Goal: Book appointment/travel/reservation: Book appointment/travel/reservation

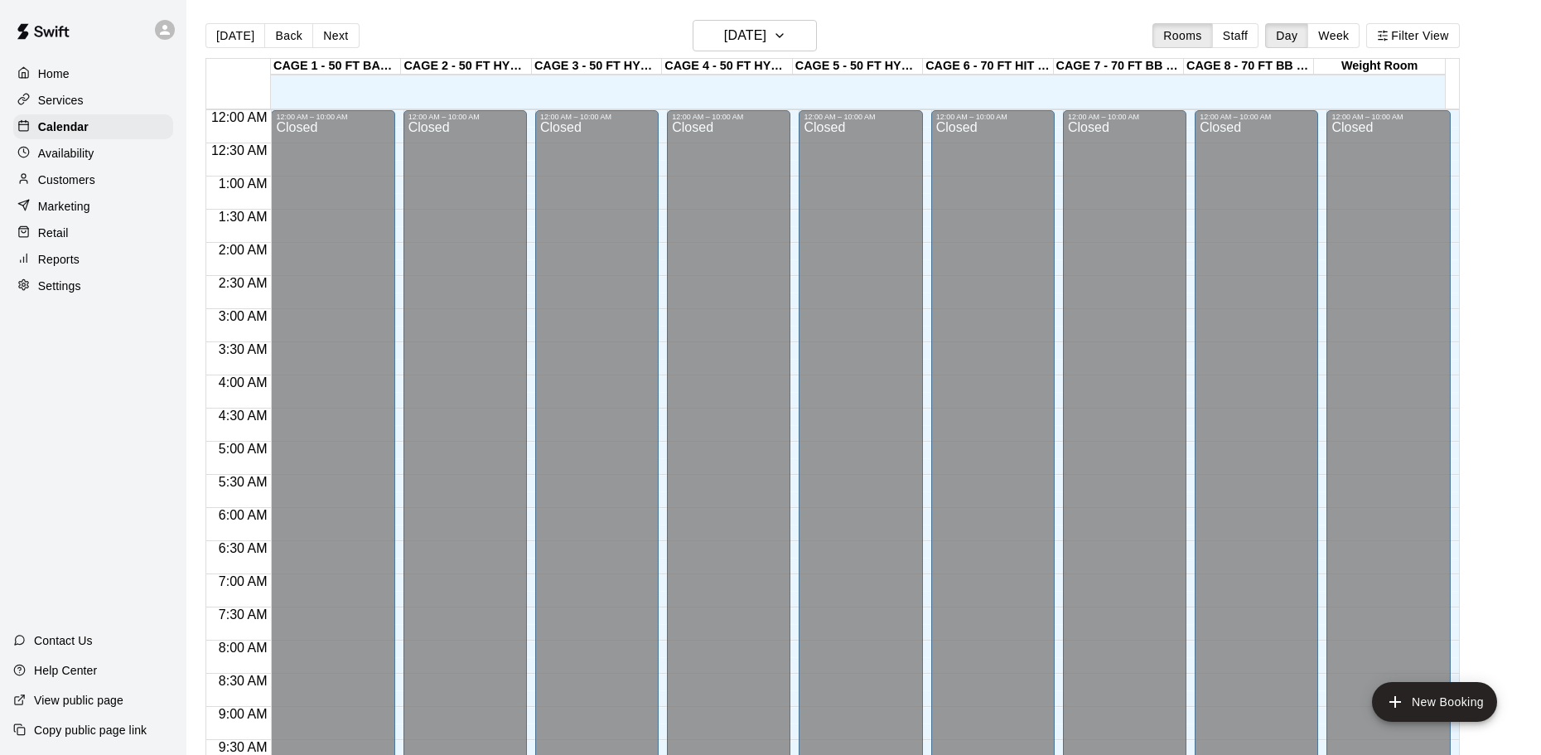
scroll to position [811, 0]
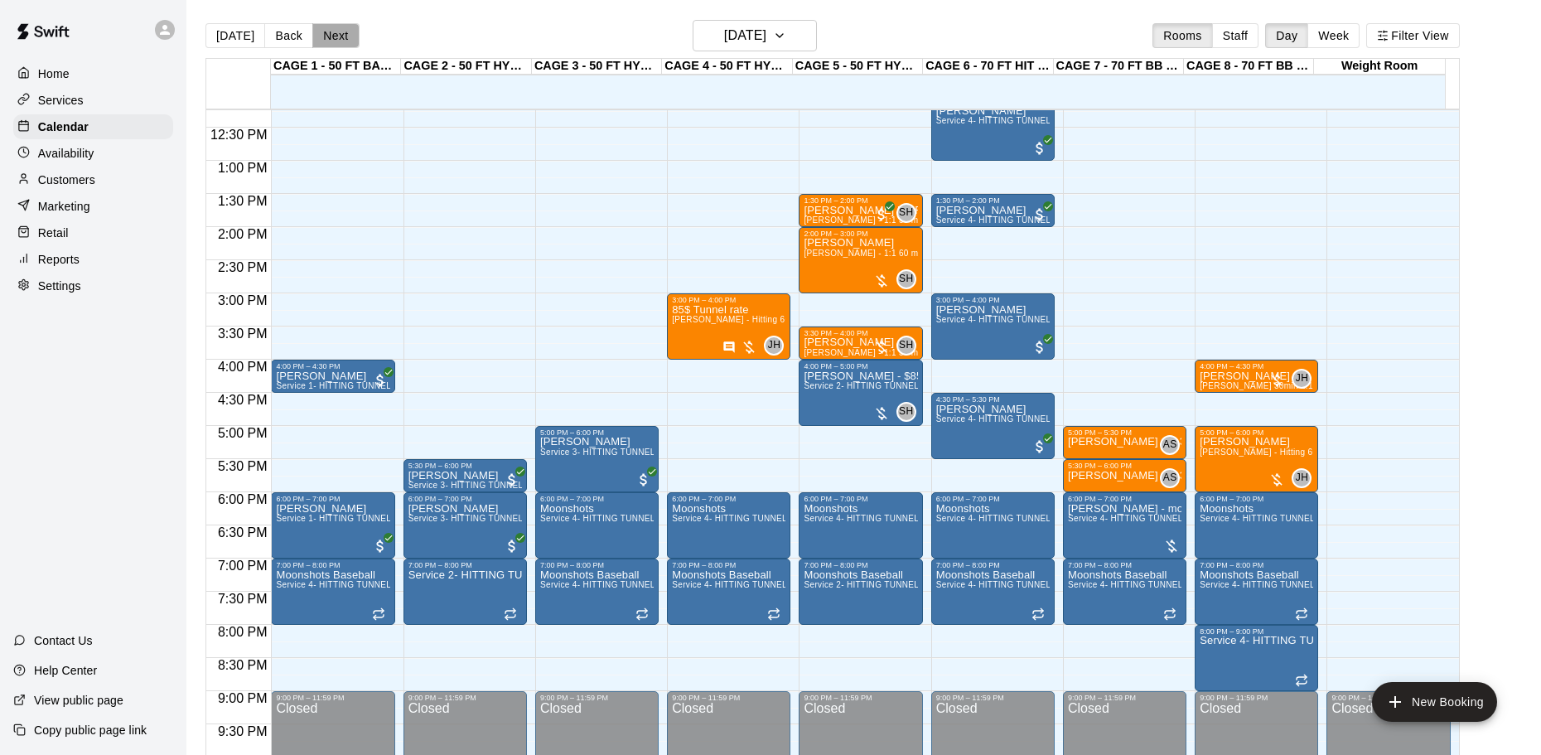
click at [339, 37] on button "Next" at bounding box center [335, 35] width 46 height 25
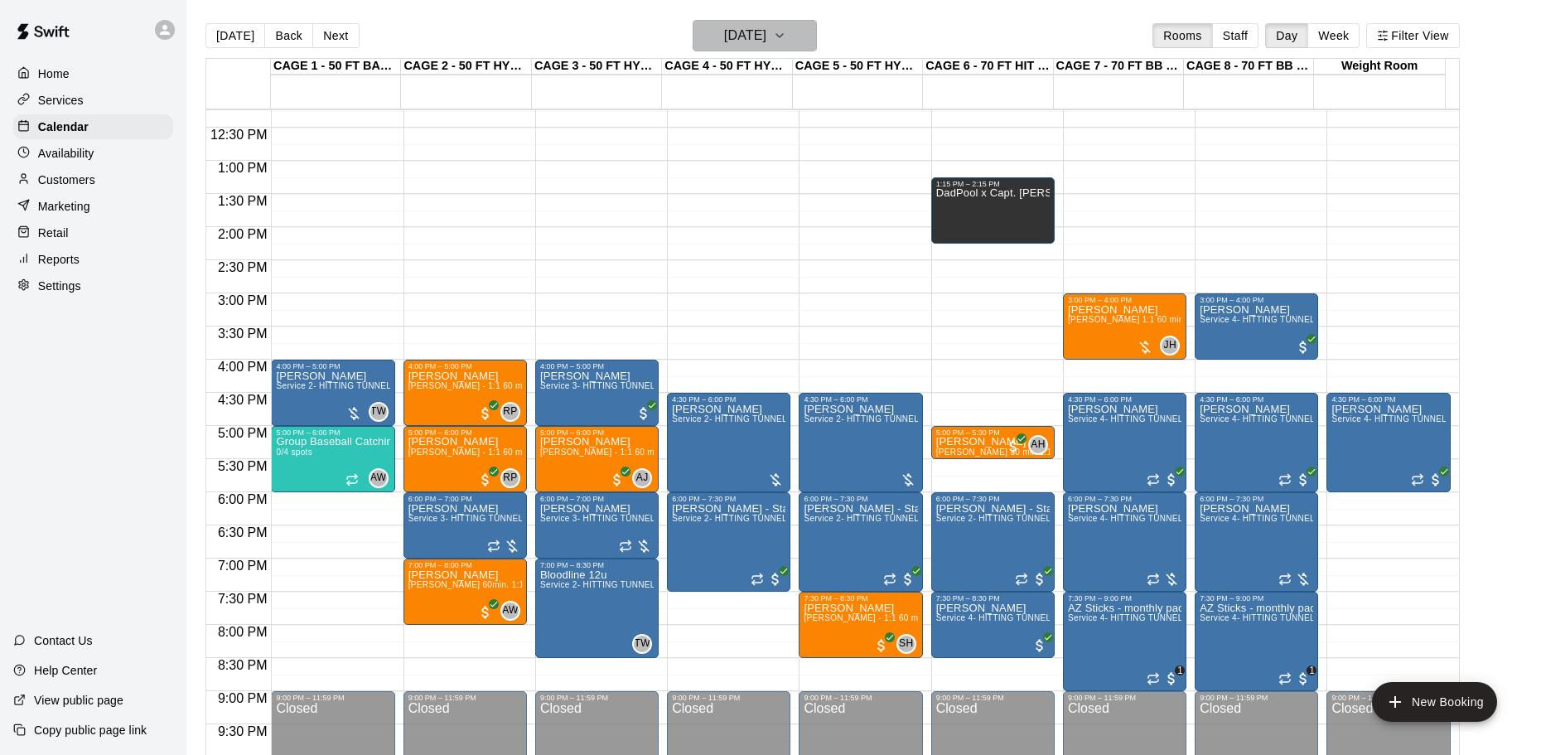
click at [724, 41] on h6 "[DATE]" at bounding box center [745, 35] width 42 height 23
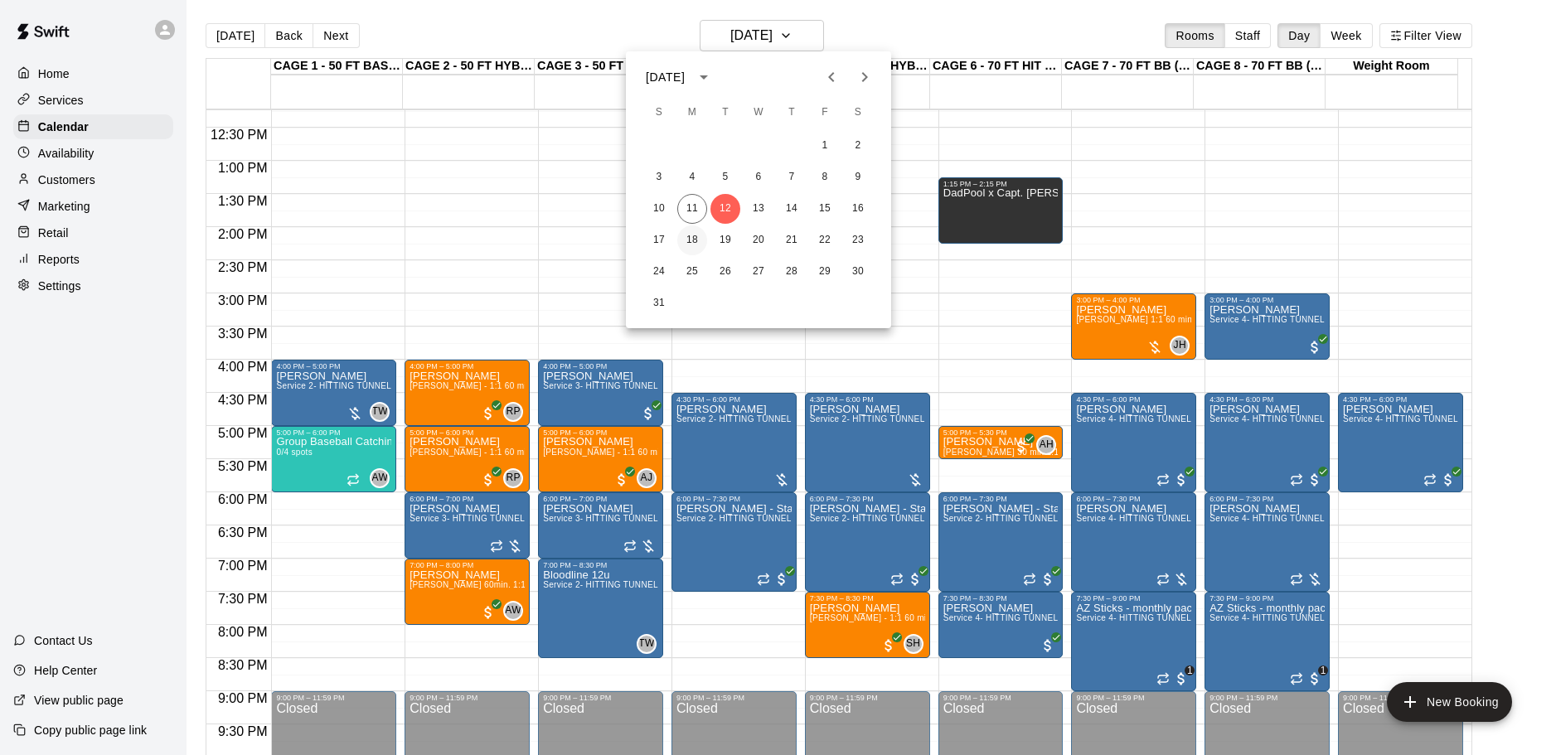
click at [697, 235] on button "18" at bounding box center [692, 240] width 30 height 30
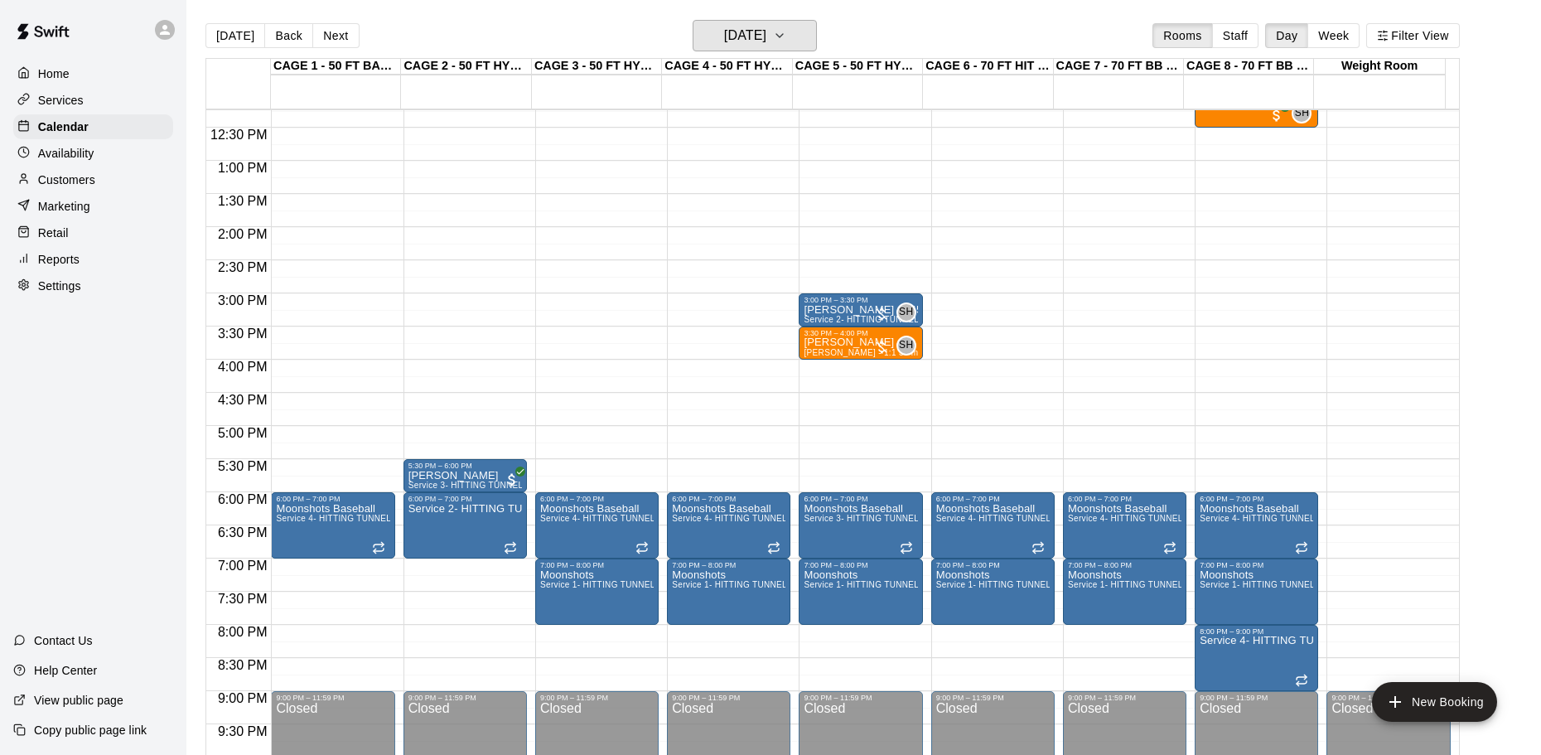
scroll to position [728, 0]
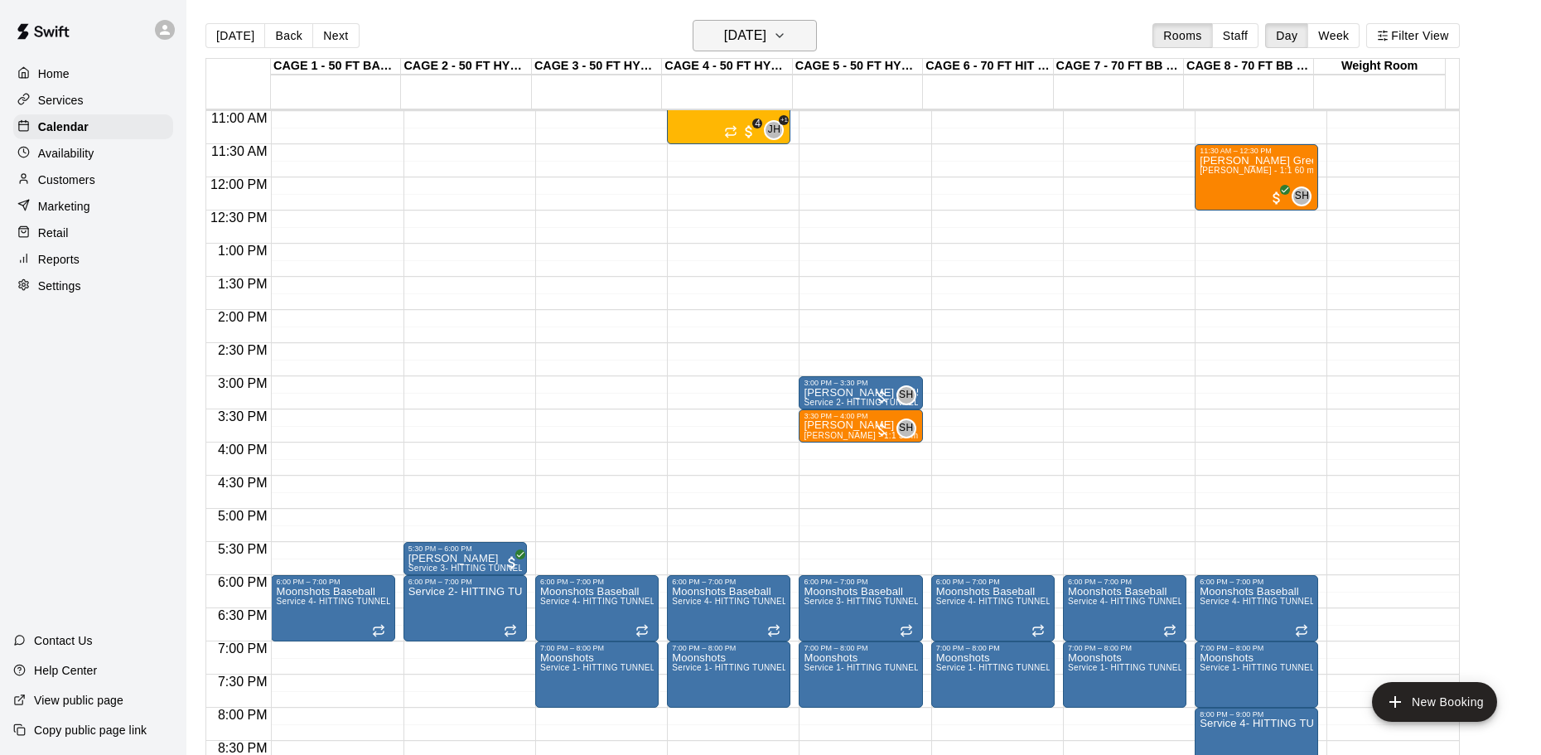
click at [728, 38] on h6 "[DATE]" at bounding box center [745, 35] width 42 height 23
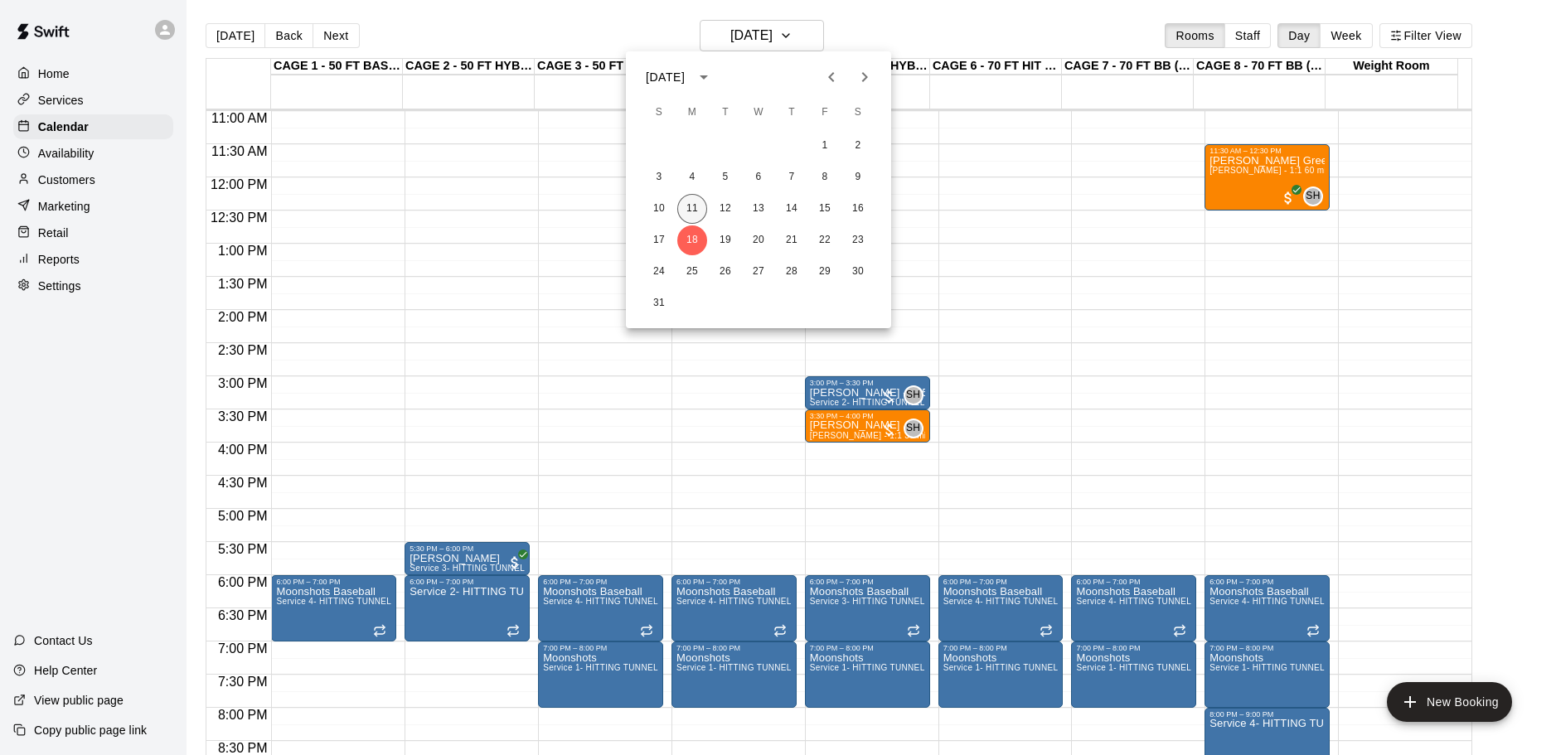
click at [693, 211] on button "11" at bounding box center [692, 209] width 30 height 30
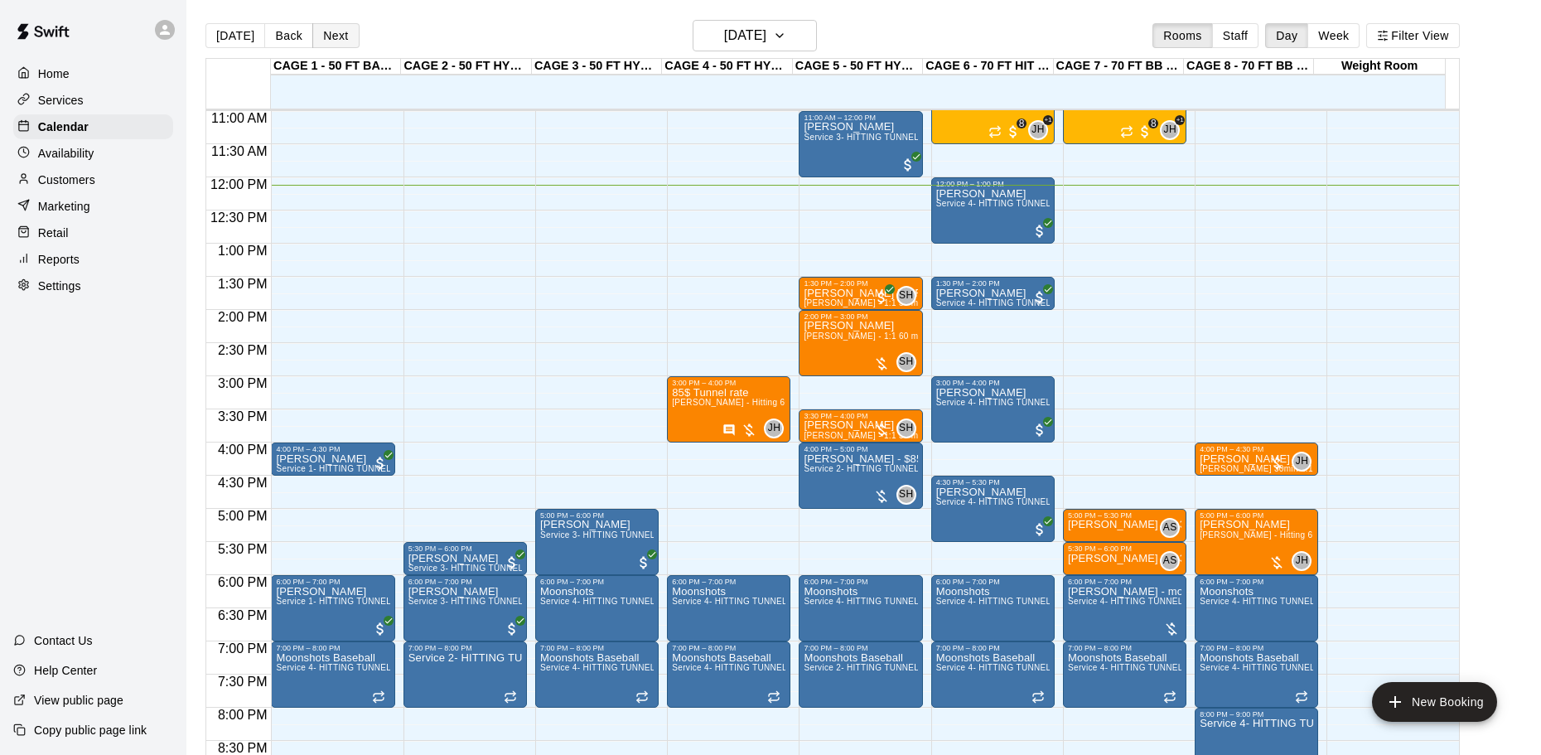
click at [338, 44] on button "Next" at bounding box center [335, 35] width 46 height 25
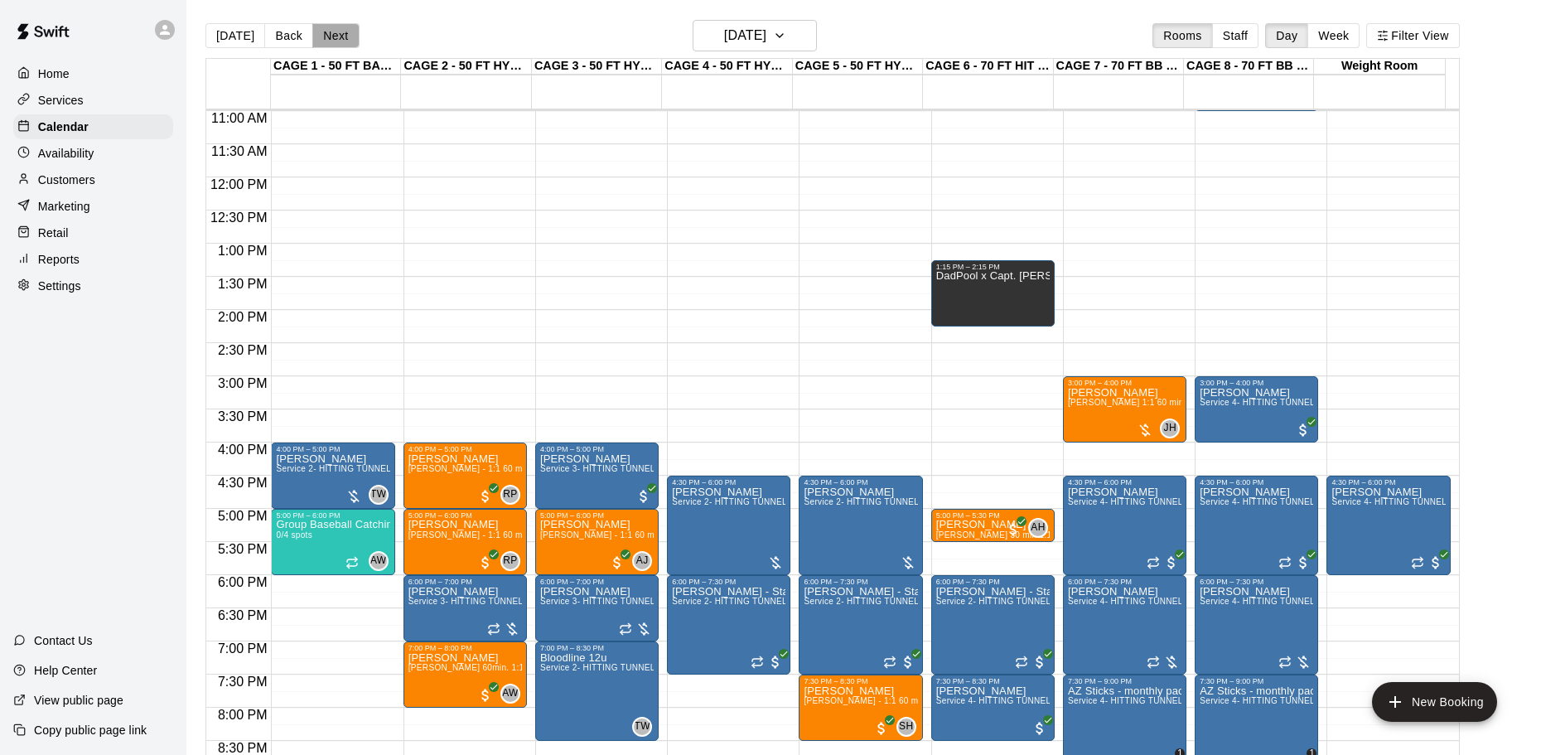
click at [336, 42] on button "Next" at bounding box center [335, 35] width 46 height 25
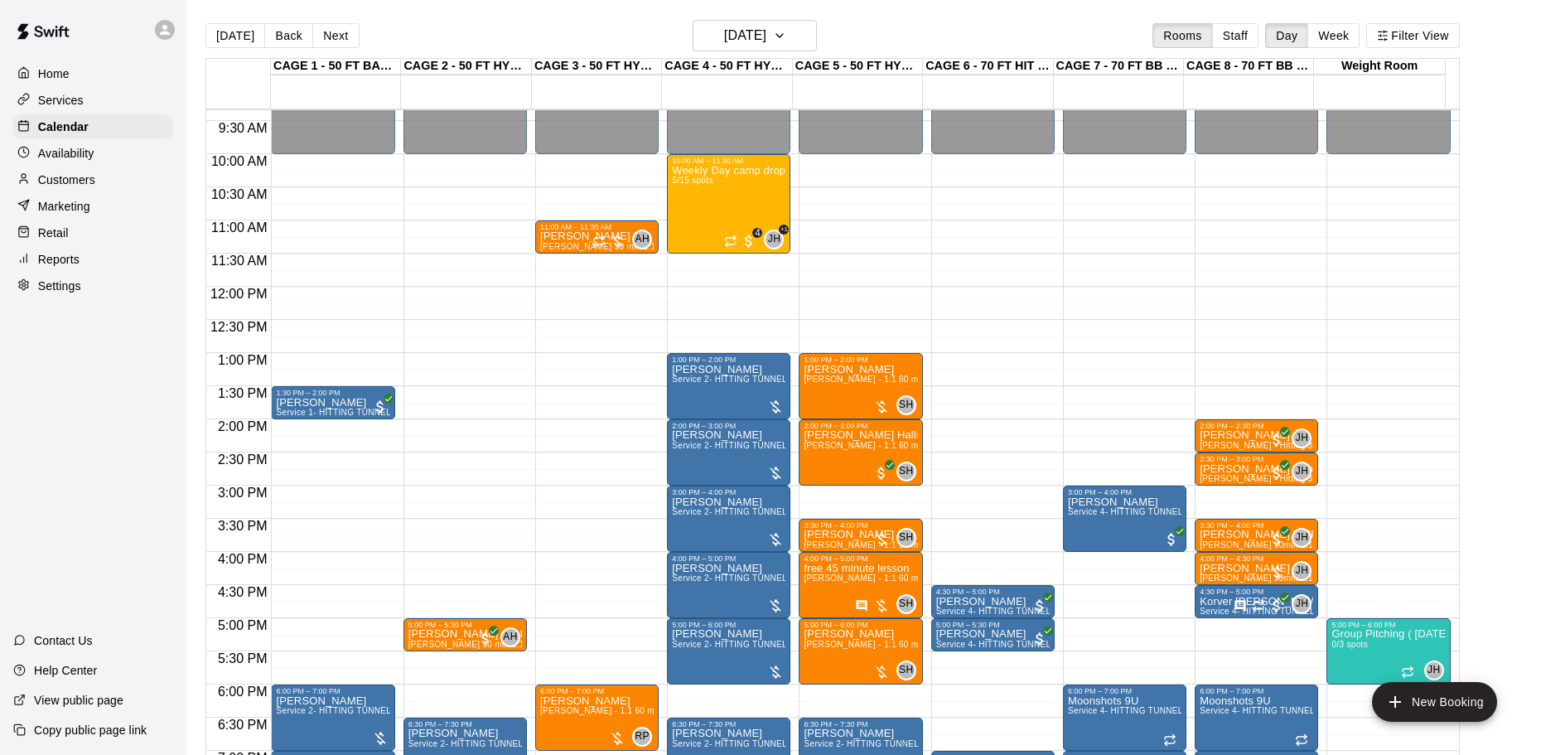
scroll to position [563, 0]
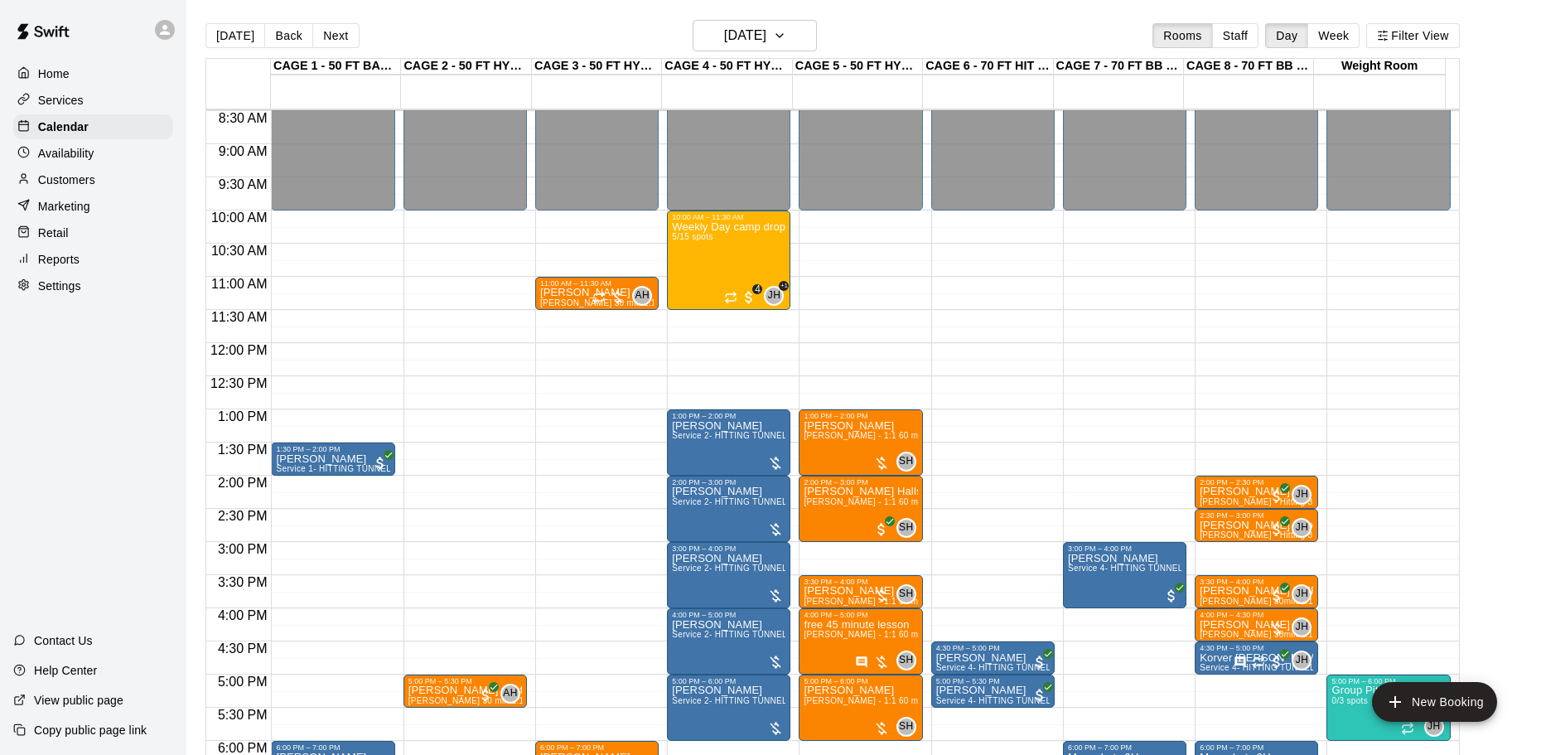
click at [314, 31] on button "Next" at bounding box center [335, 35] width 46 height 25
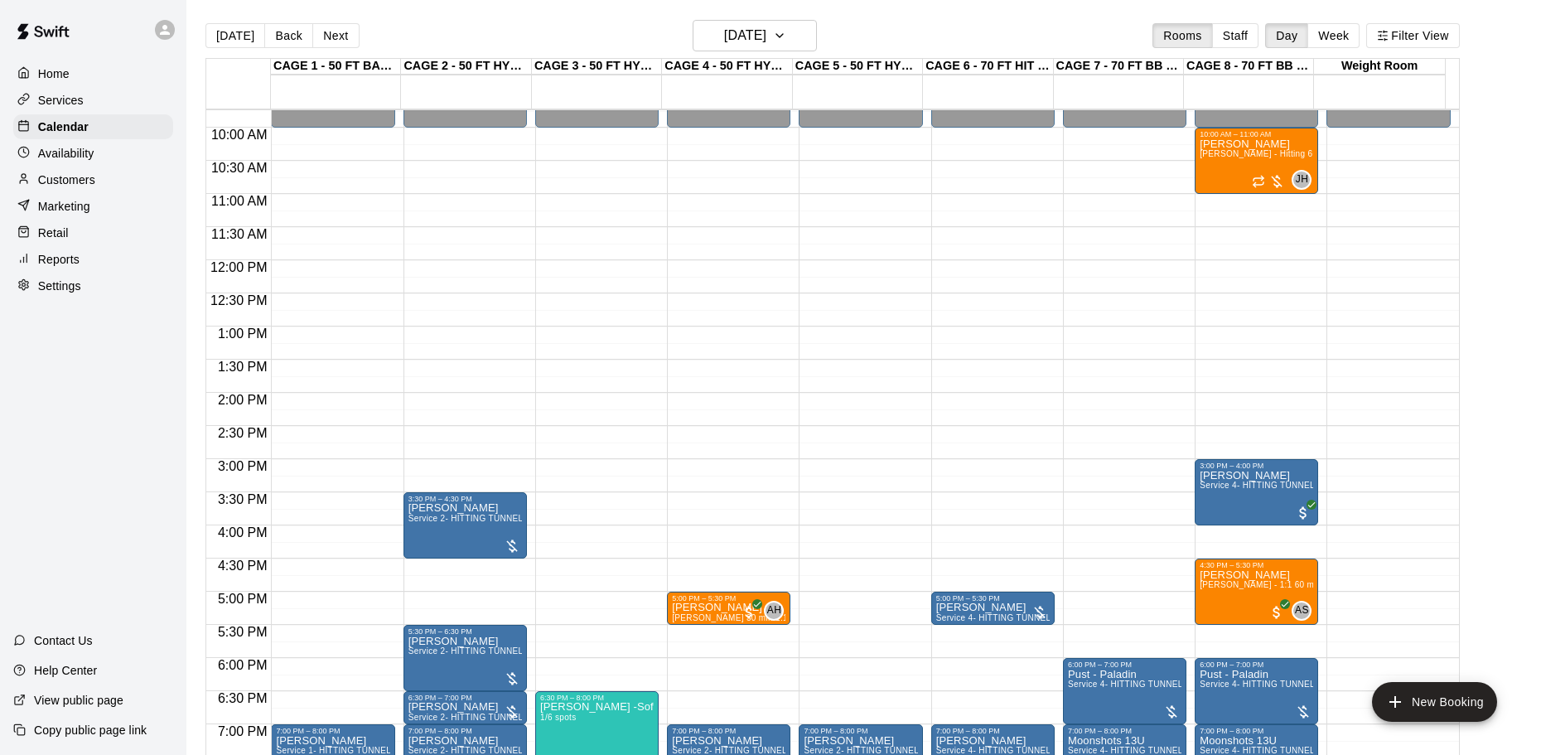
scroll to position [728, 0]
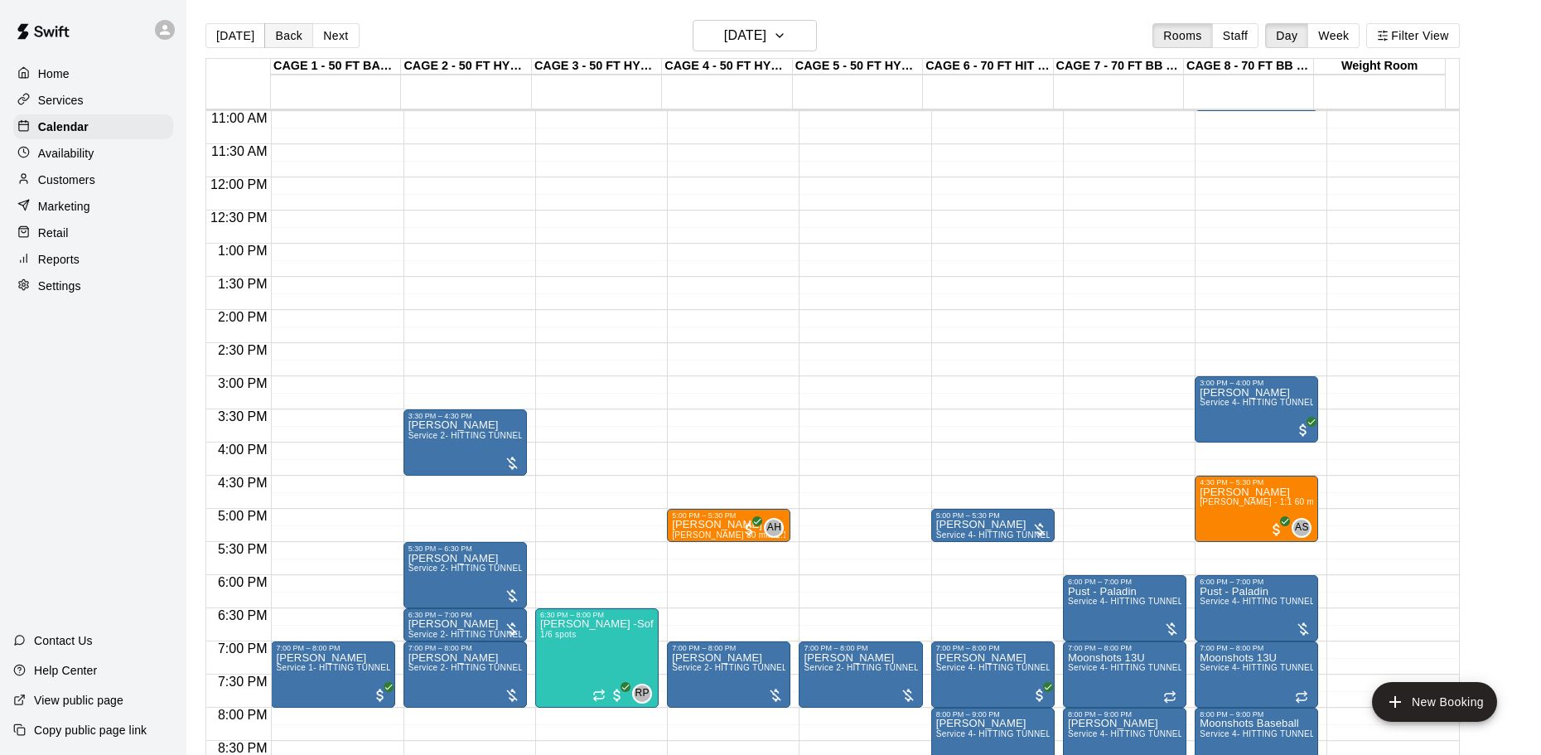
click at [270, 37] on button "Back" at bounding box center [288, 35] width 49 height 25
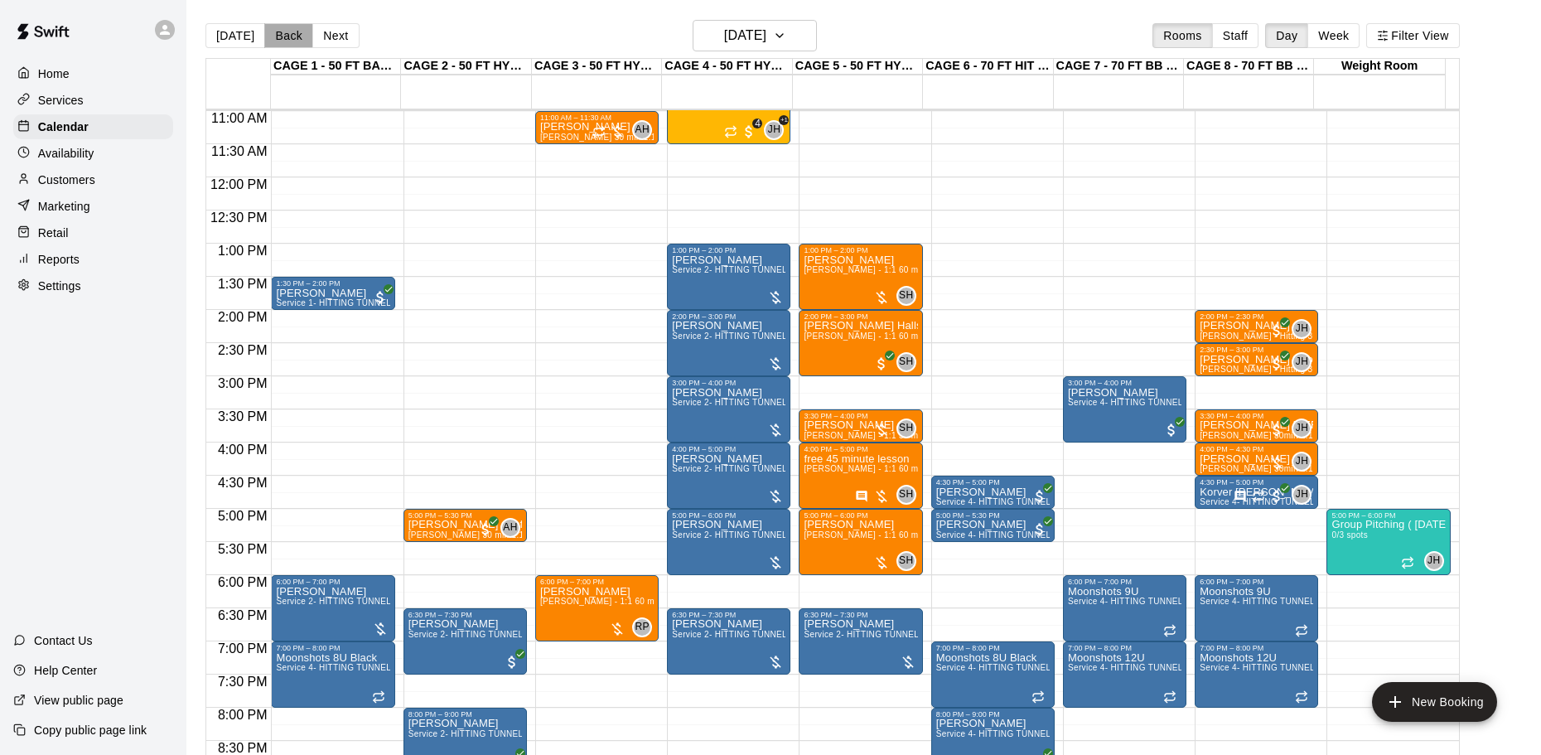
click at [274, 37] on button "Back" at bounding box center [288, 35] width 49 height 25
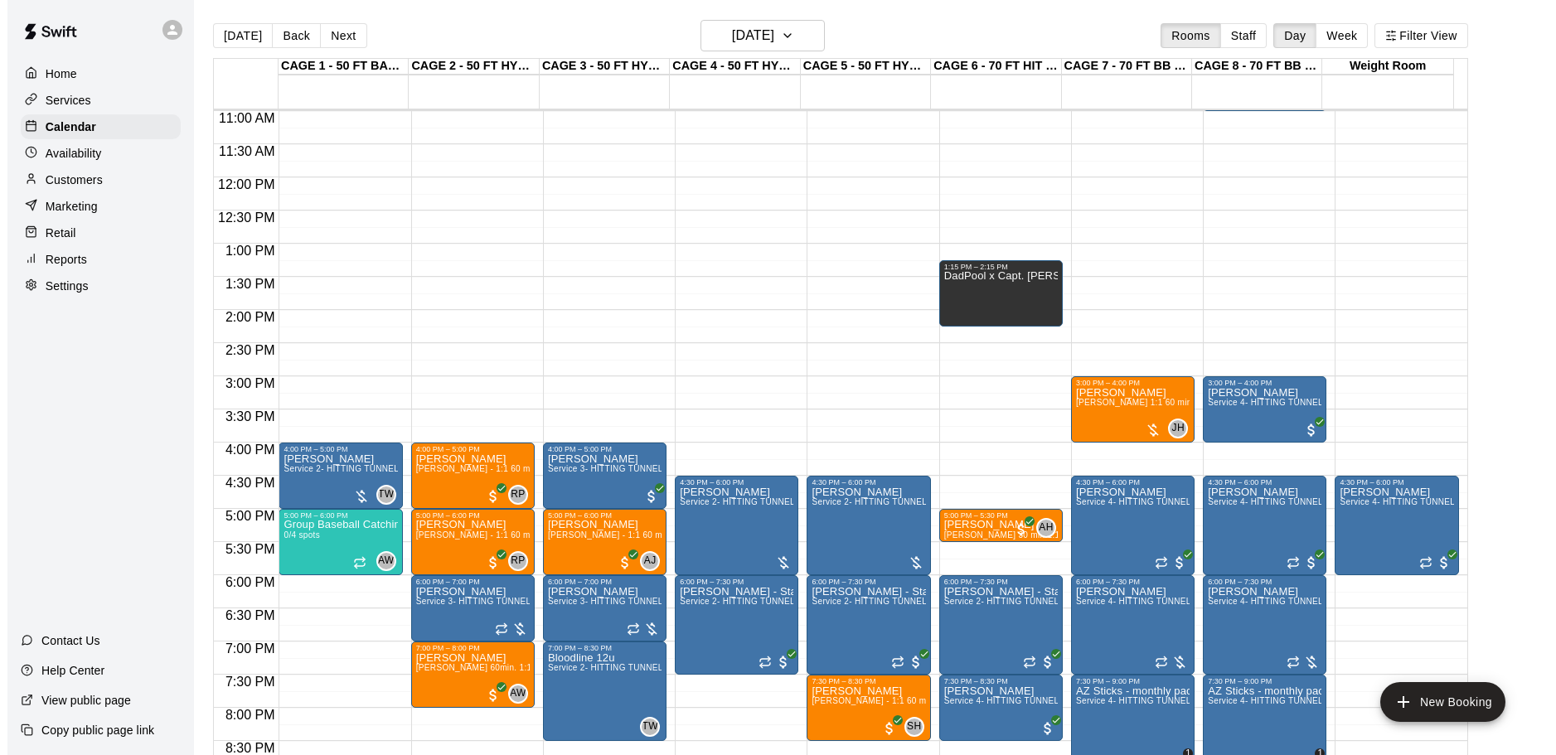
scroll to position [811, 0]
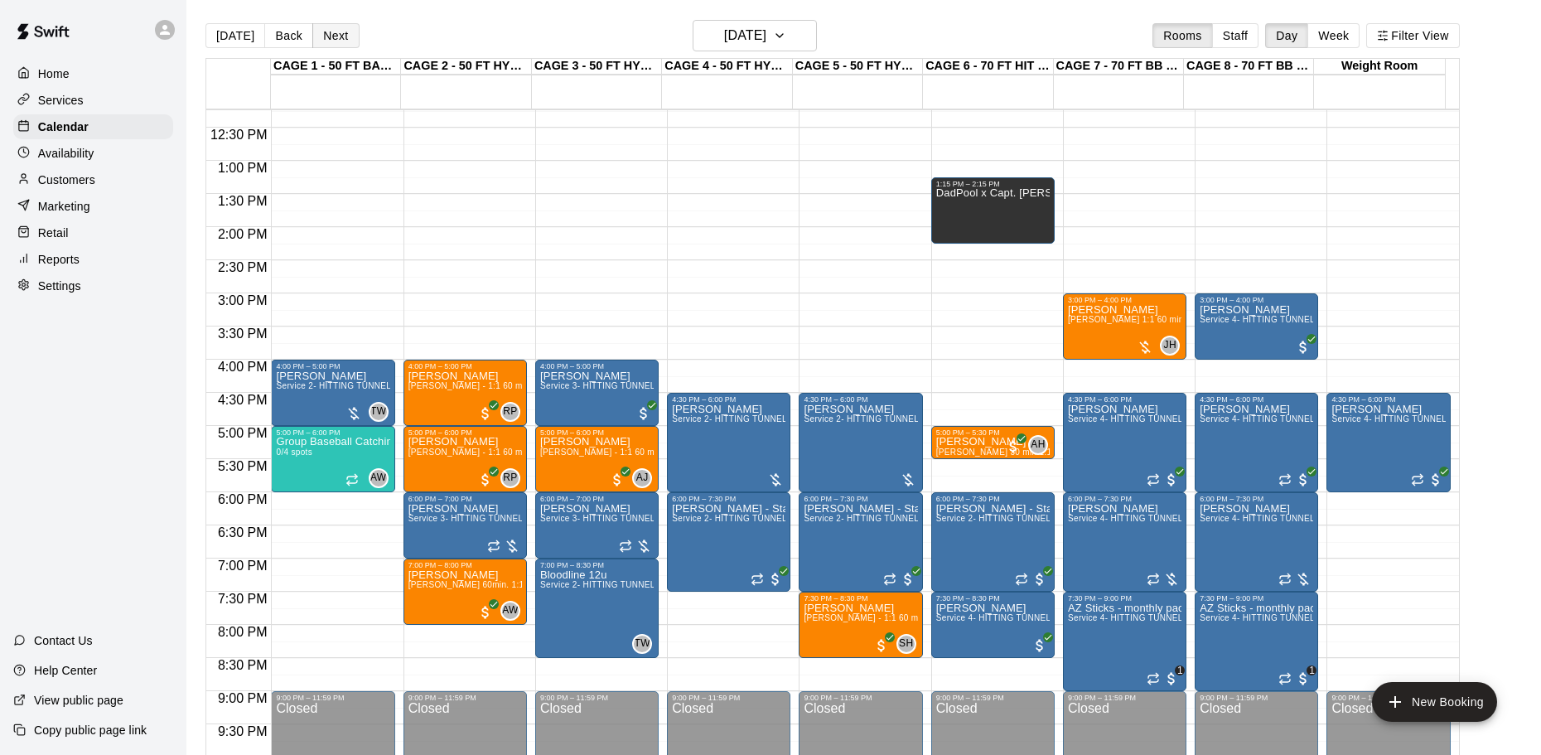
click at [333, 46] on button "Next" at bounding box center [335, 35] width 46 height 25
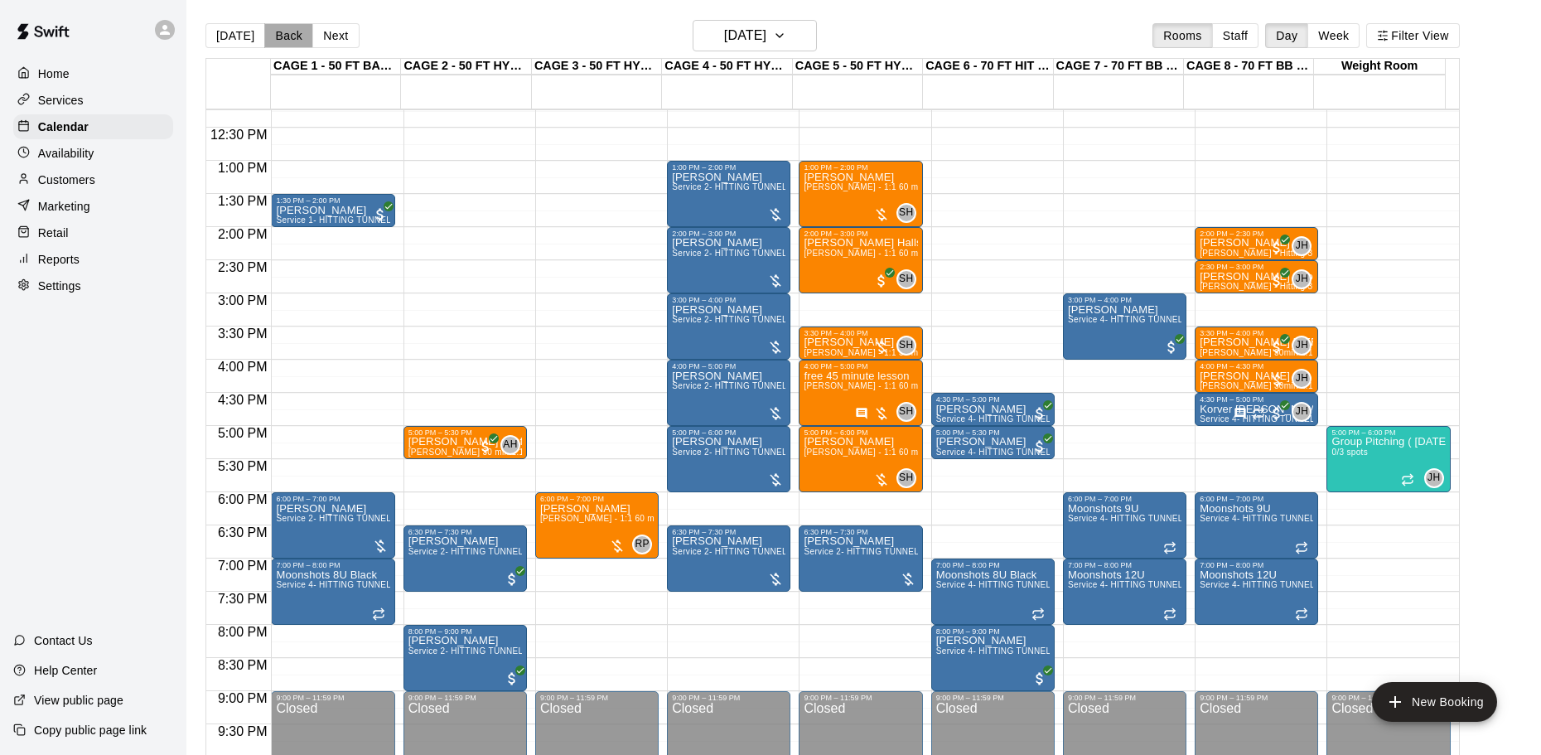
click at [278, 39] on button "Back" at bounding box center [288, 35] width 49 height 25
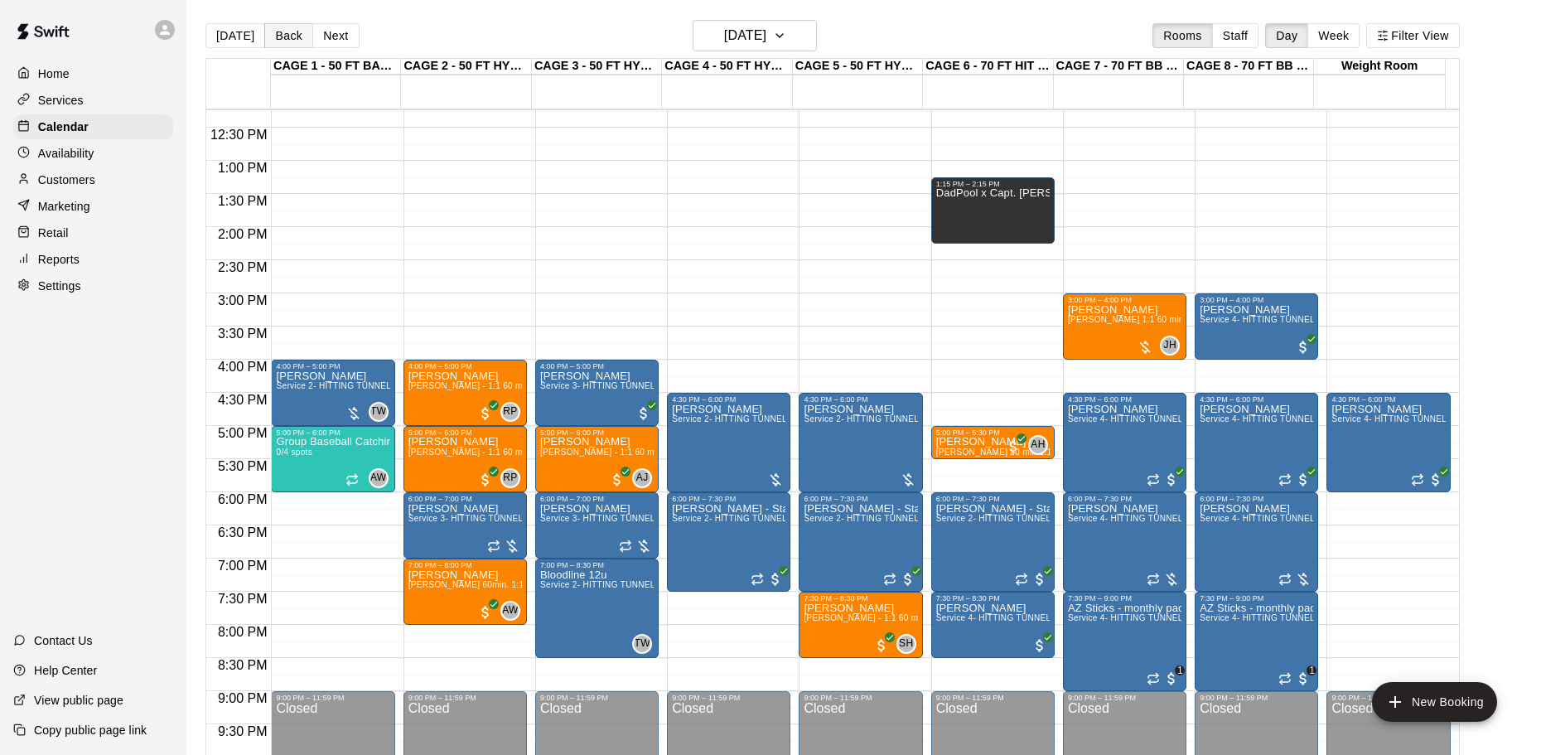
click at [278, 39] on button "Back" at bounding box center [288, 35] width 49 height 25
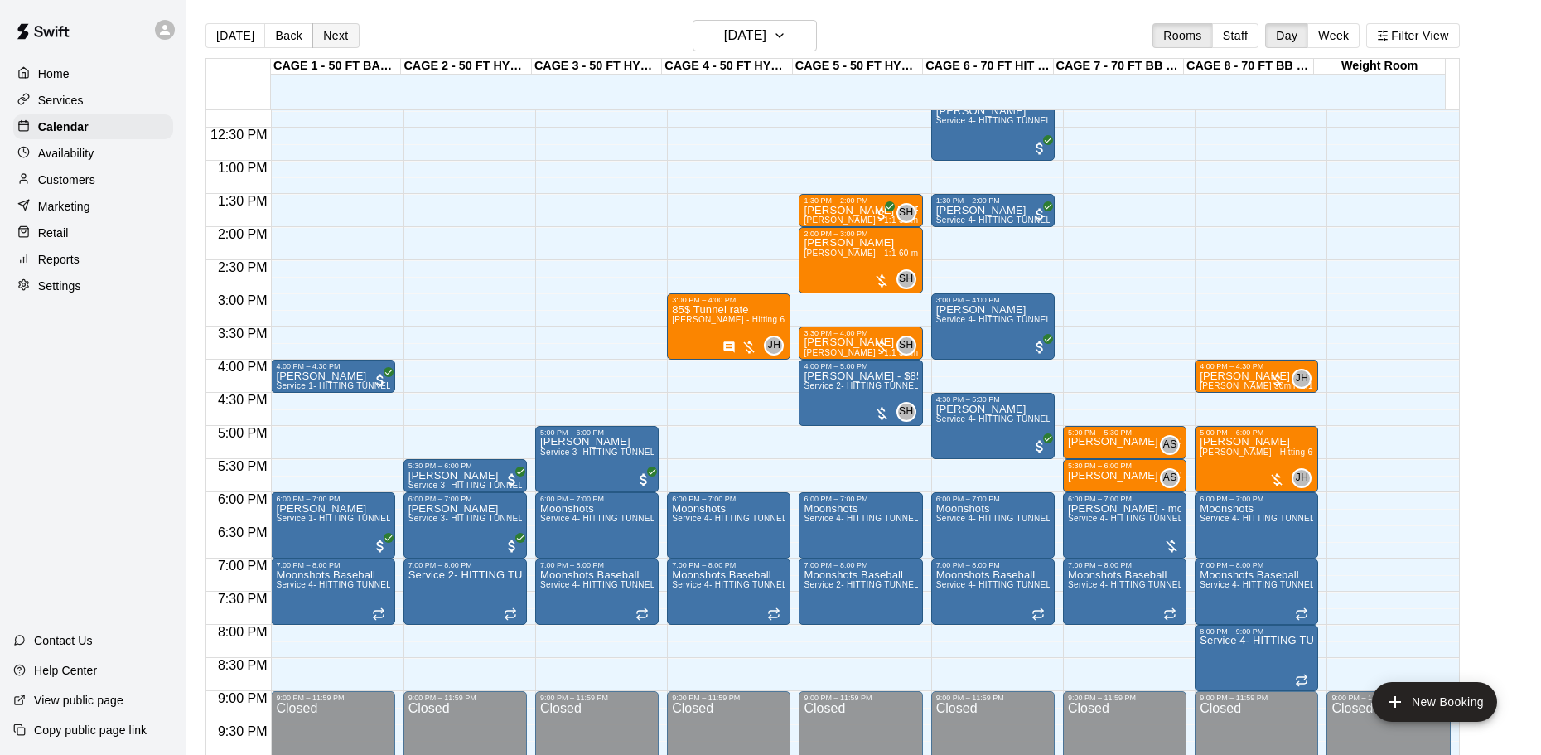
click at [336, 36] on button "Next" at bounding box center [335, 35] width 46 height 25
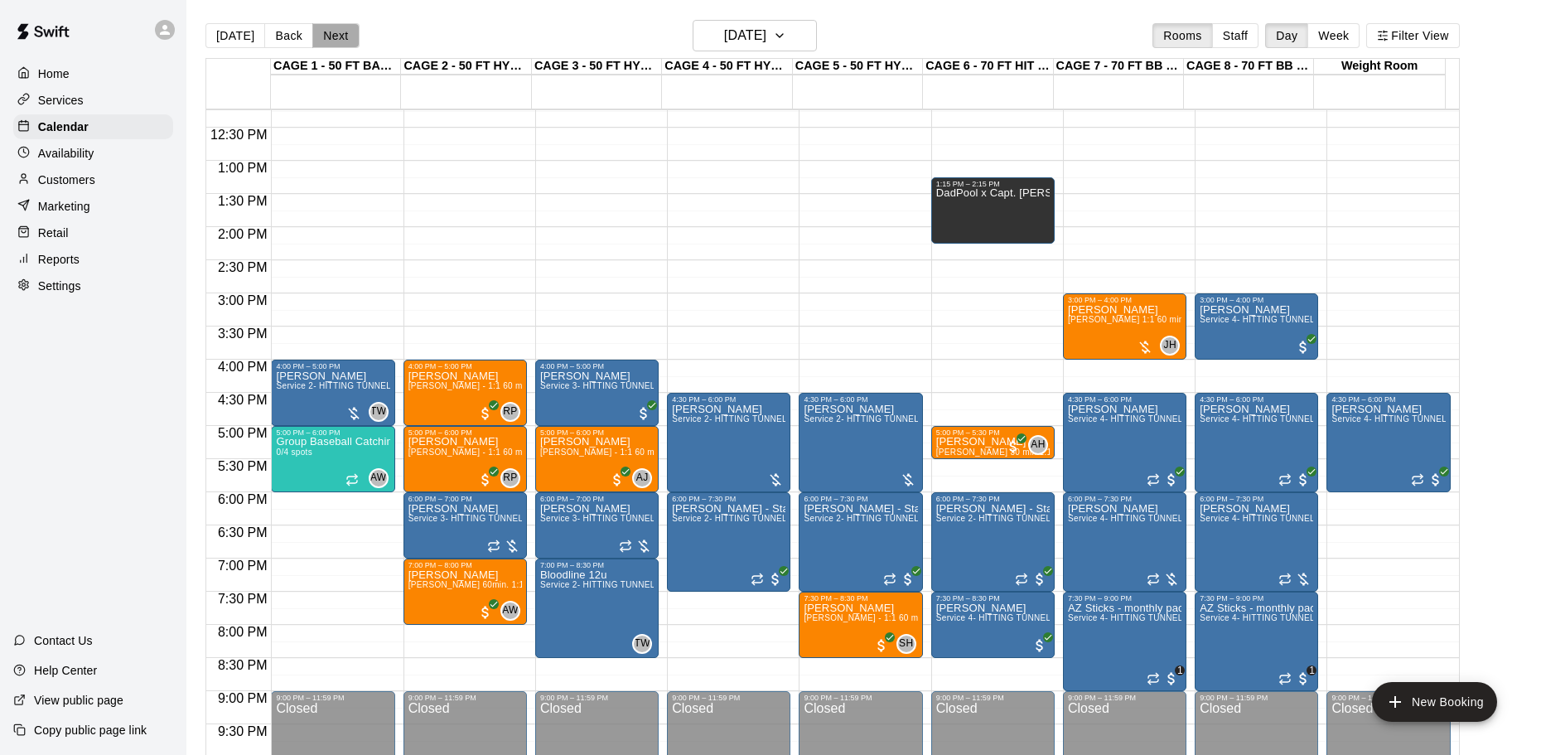
click at [336, 36] on button "Next" at bounding box center [335, 35] width 46 height 25
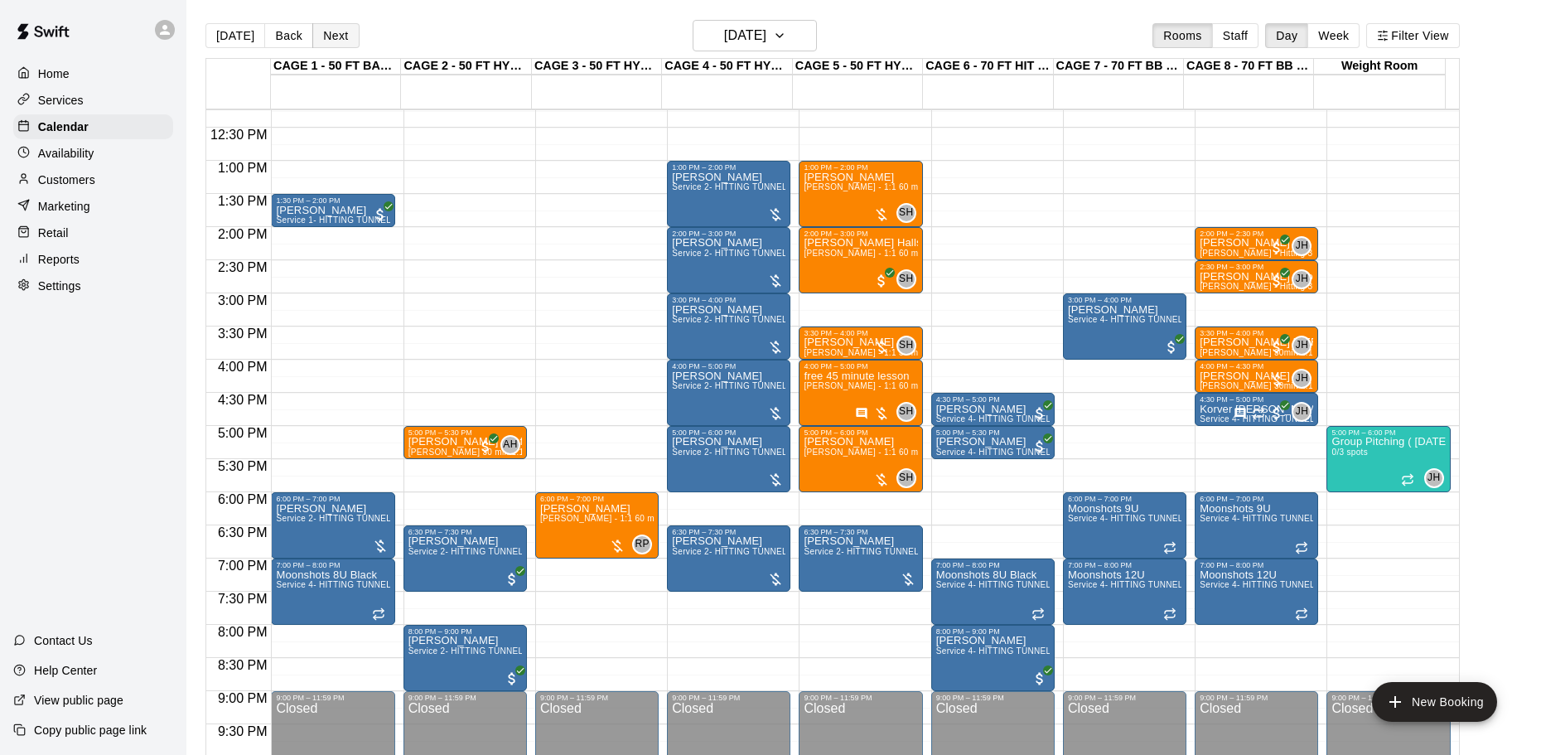
click at [336, 36] on button "Next" at bounding box center [335, 35] width 46 height 25
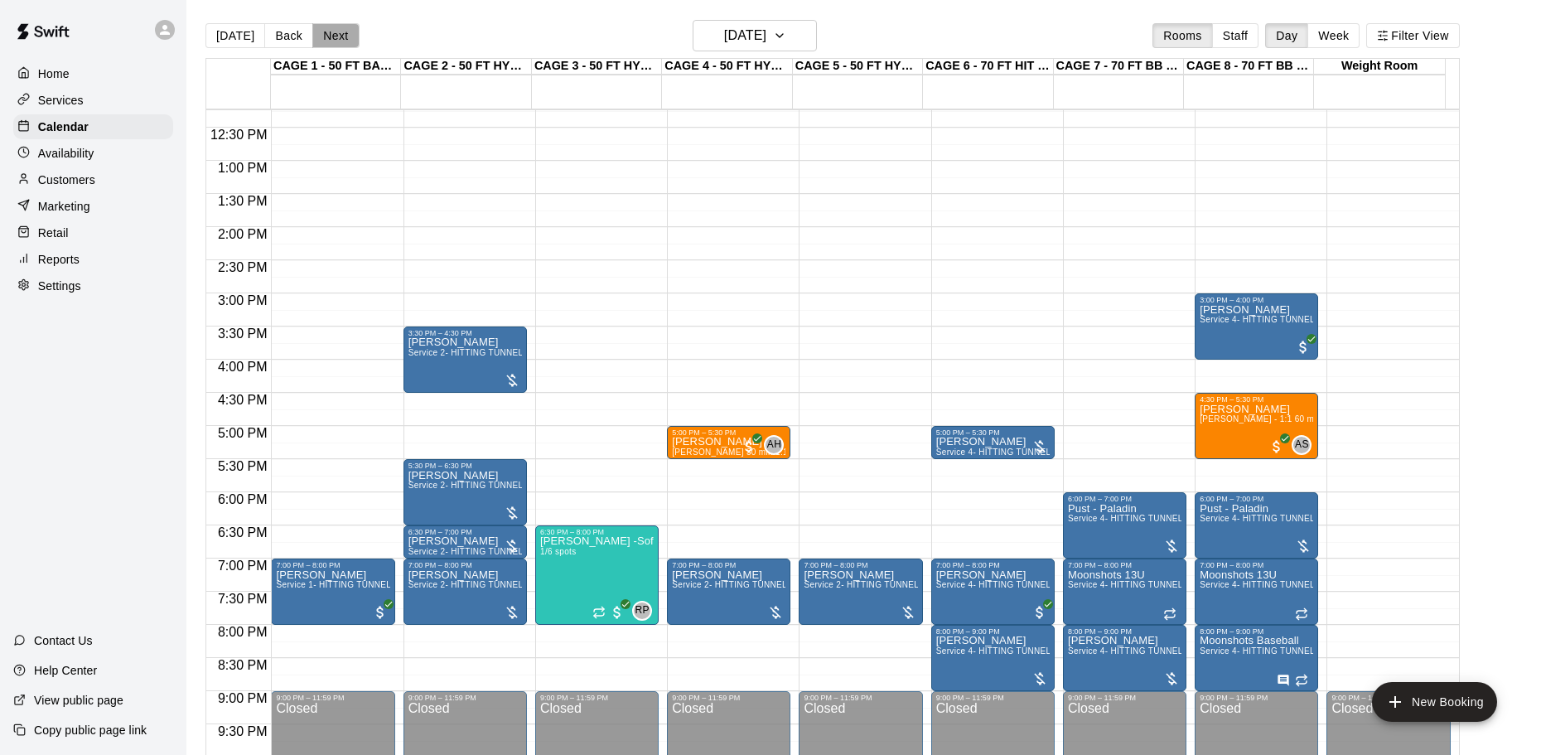
click at [336, 36] on button "Next" at bounding box center [335, 35] width 46 height 25
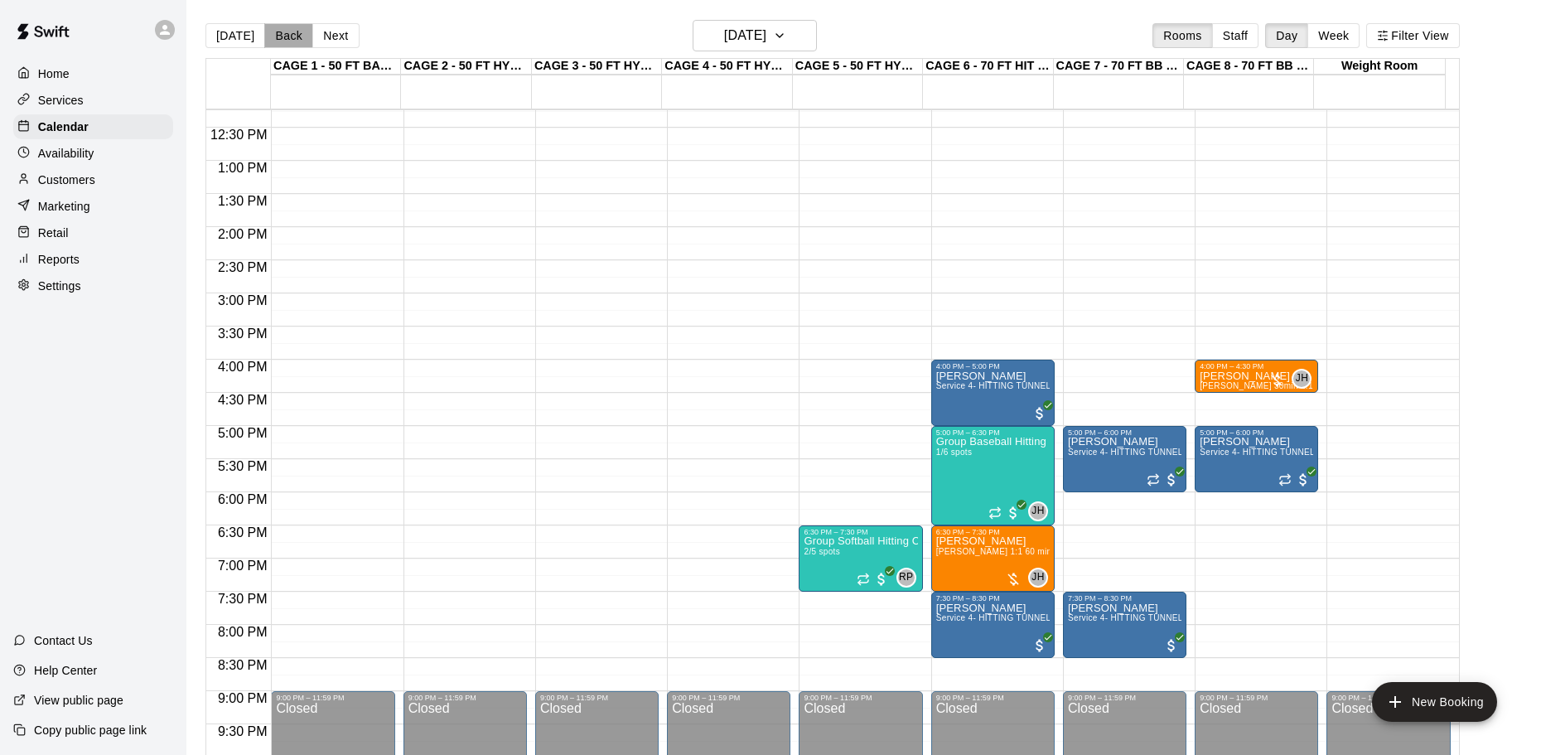
click at [289, 36] on button "Back" at bounding box center [288, 35] width 49 height 25
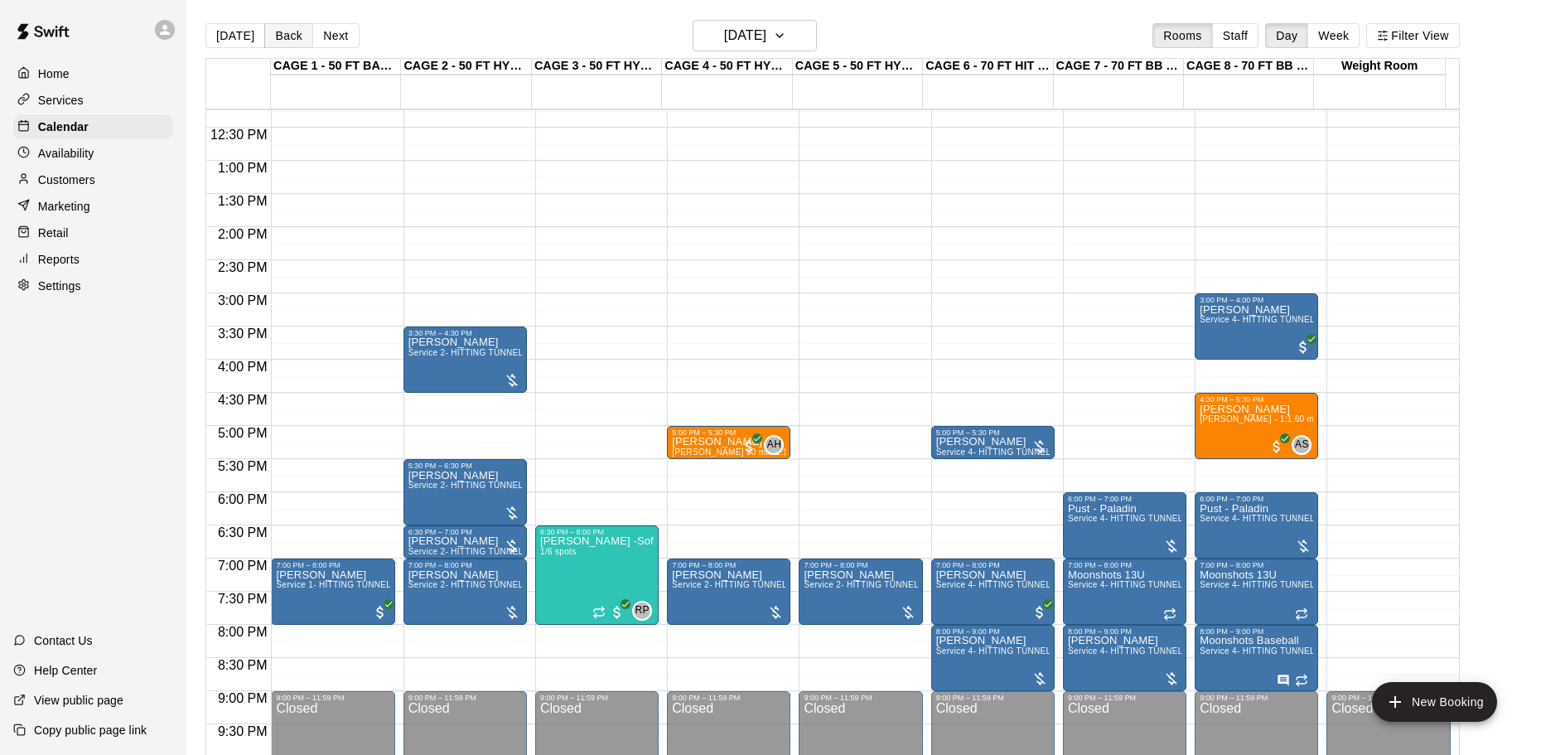
click at [289, 36] on button "Back" at bounding box center [288, 35] width 49 height 25
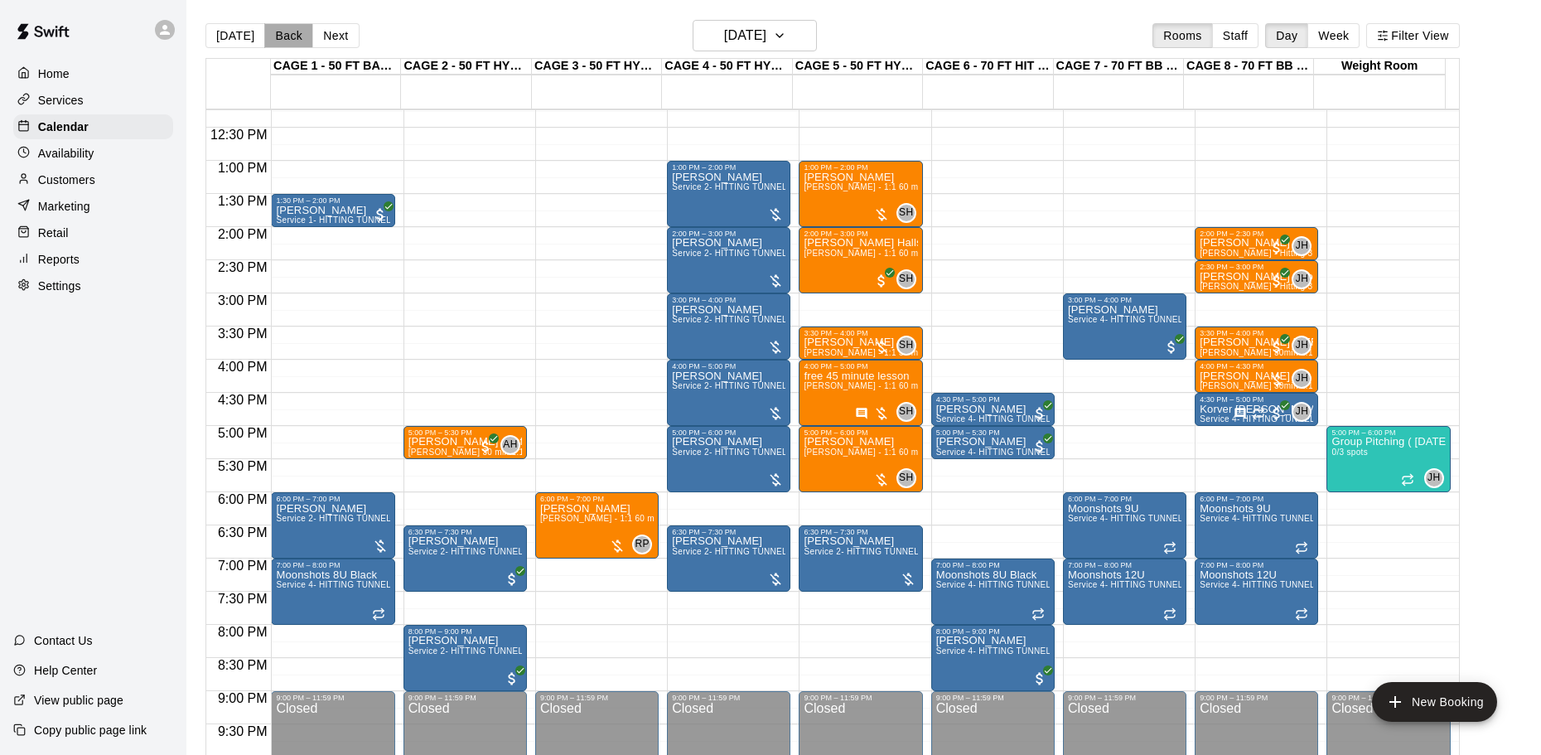
click at [289, 36] on button "Back" at bounding box center [288, 35] width 49 height 25
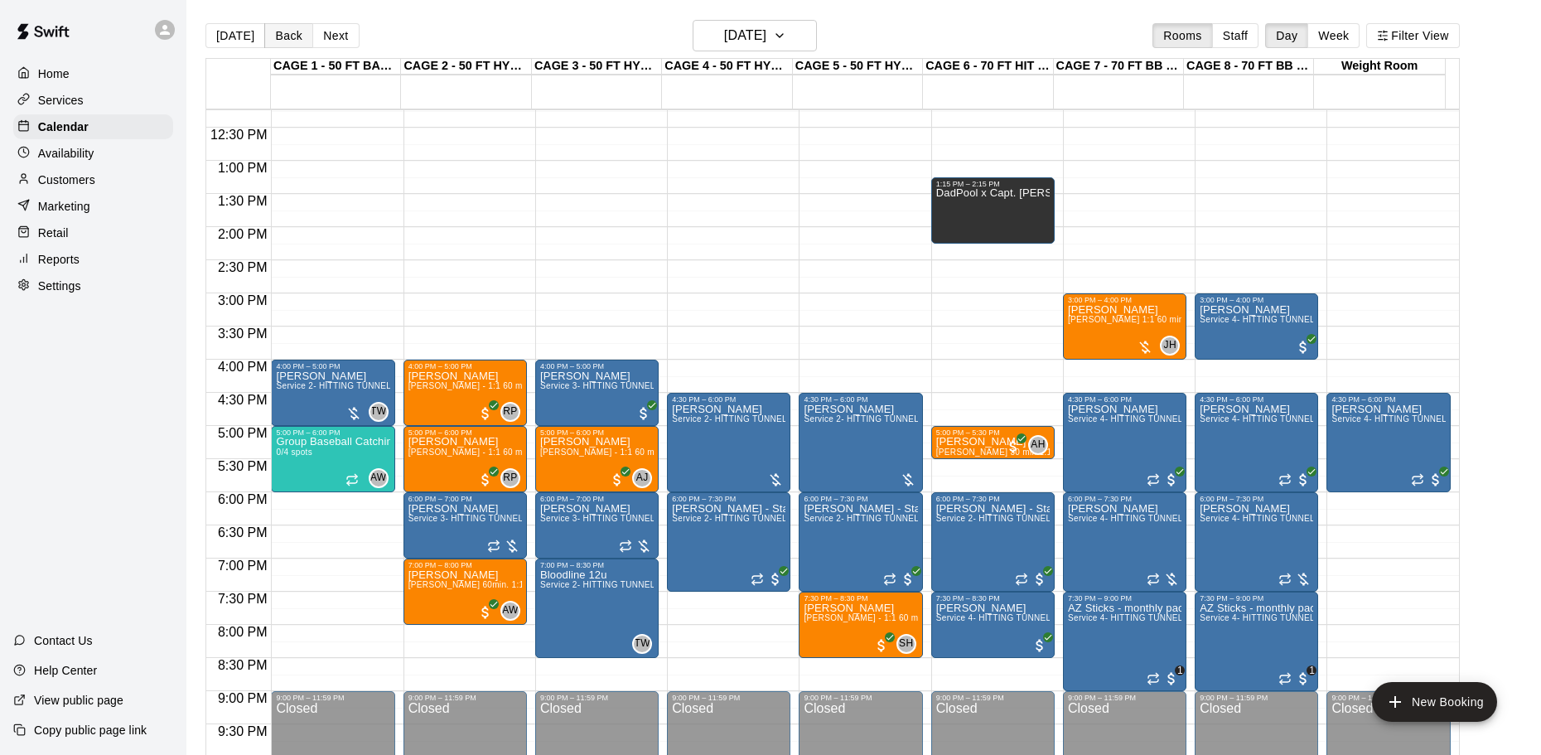
click at [305, 41] on button "Back" at bounding box center [288, 35] width 49 height 25
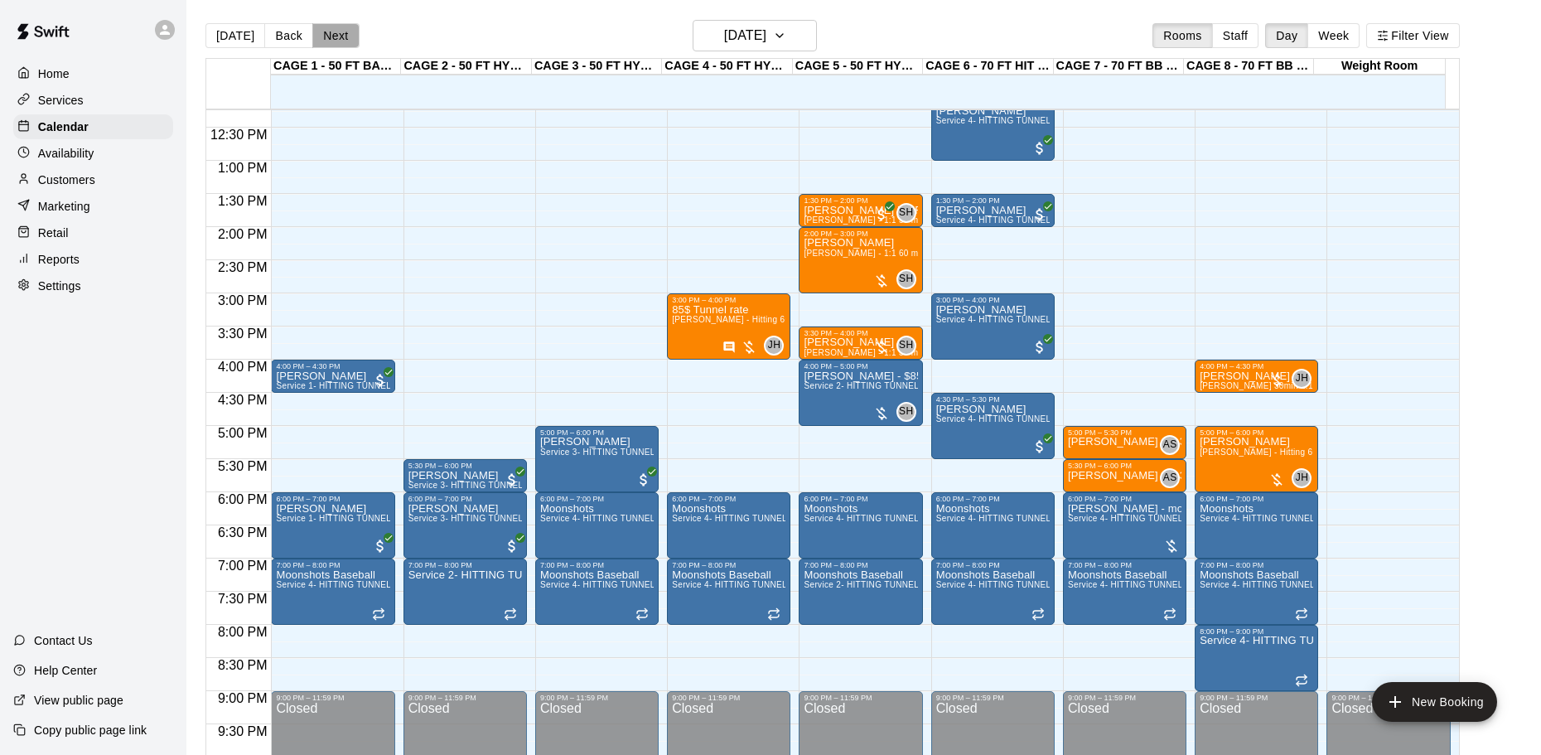
click at [320, 32] on button "Next" at bounding box center [335, 35] width 46 height 25
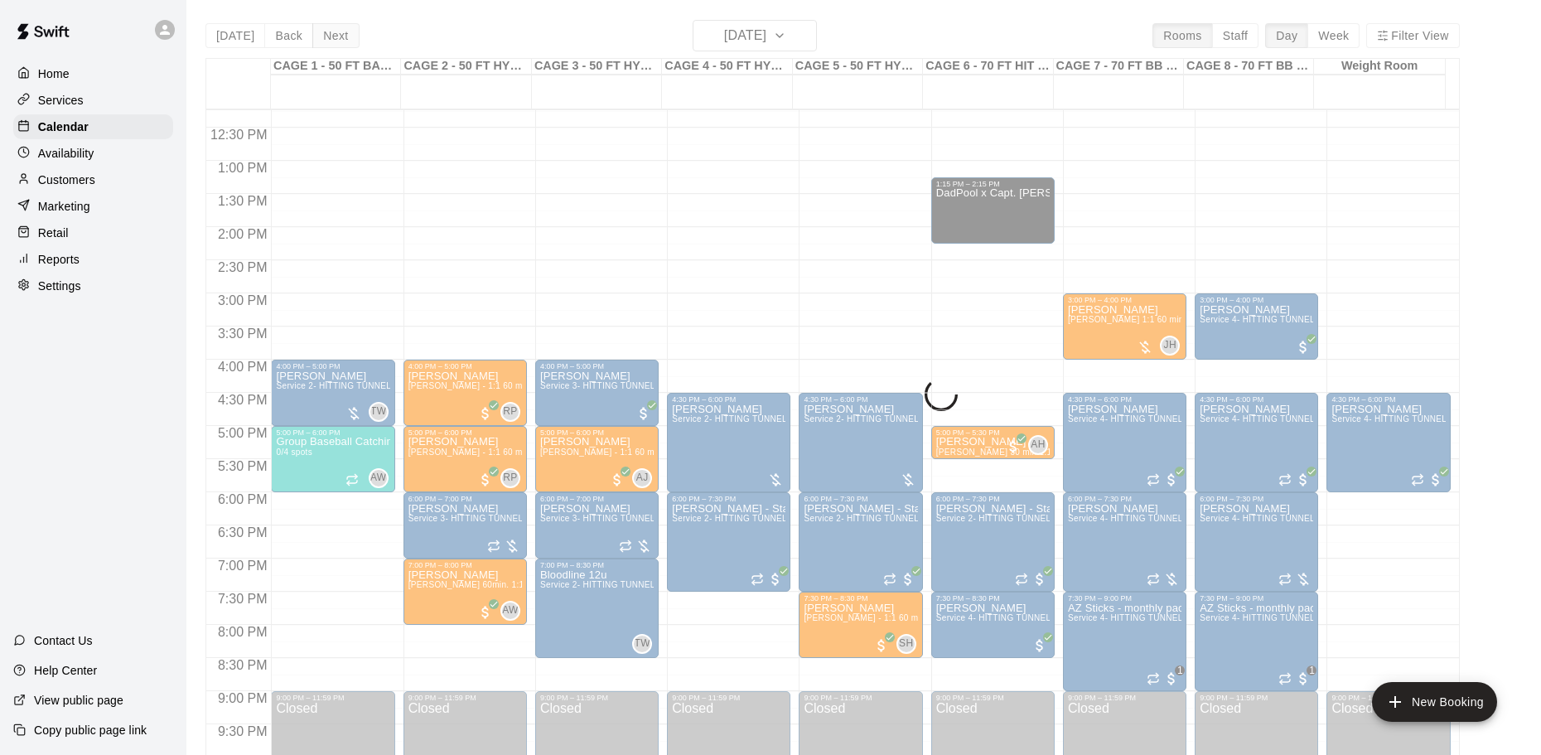
click at [320, 32] on div "[DATE] Back [DATE][DATE] Rooms Staff Day Week Filter View CAGE 1 - 50 FT BASEBA…" at bounding box center [833, 397] width 1255 height 755
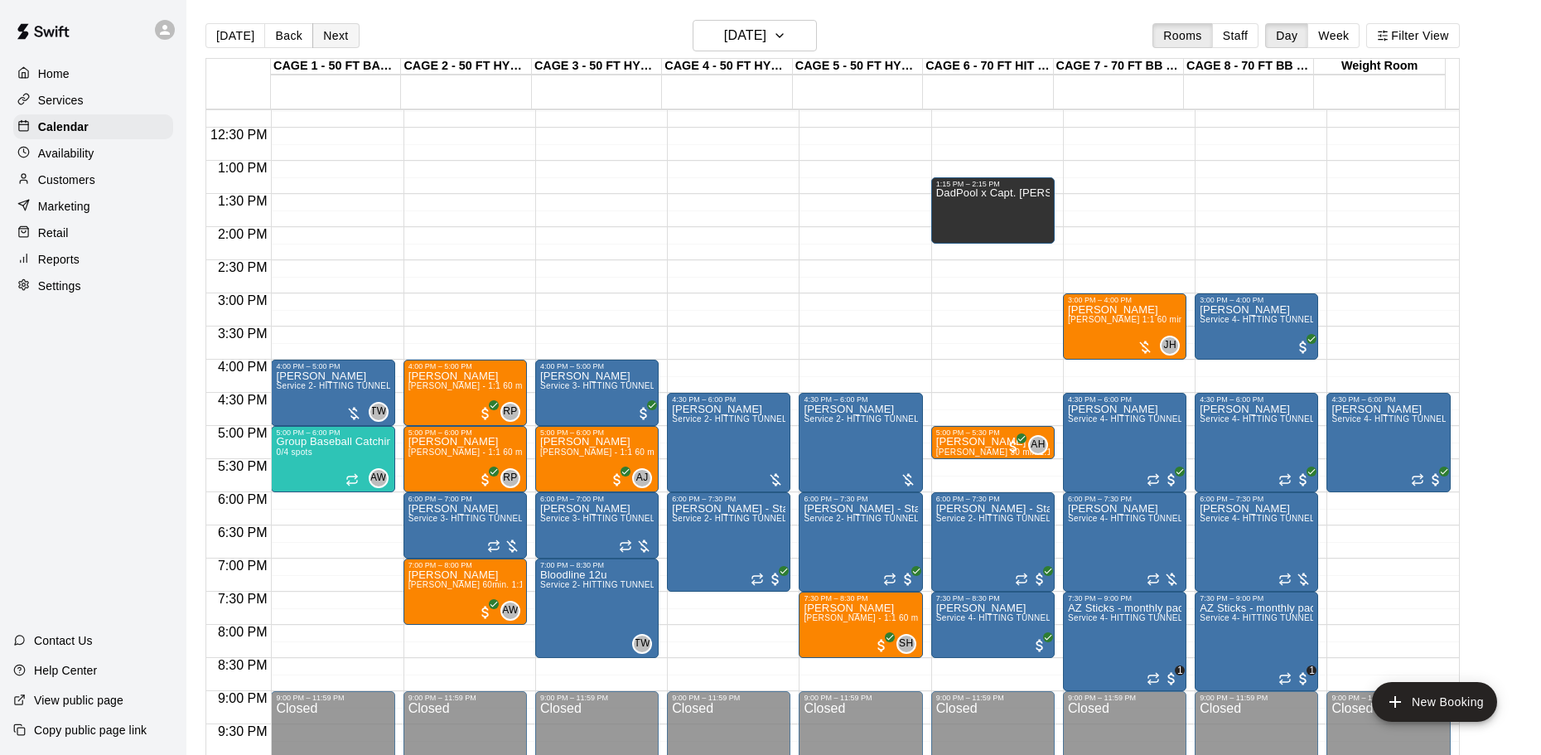
click at [331, 36] on button "Next" at bounding box center [335, 35] width 46 height 25
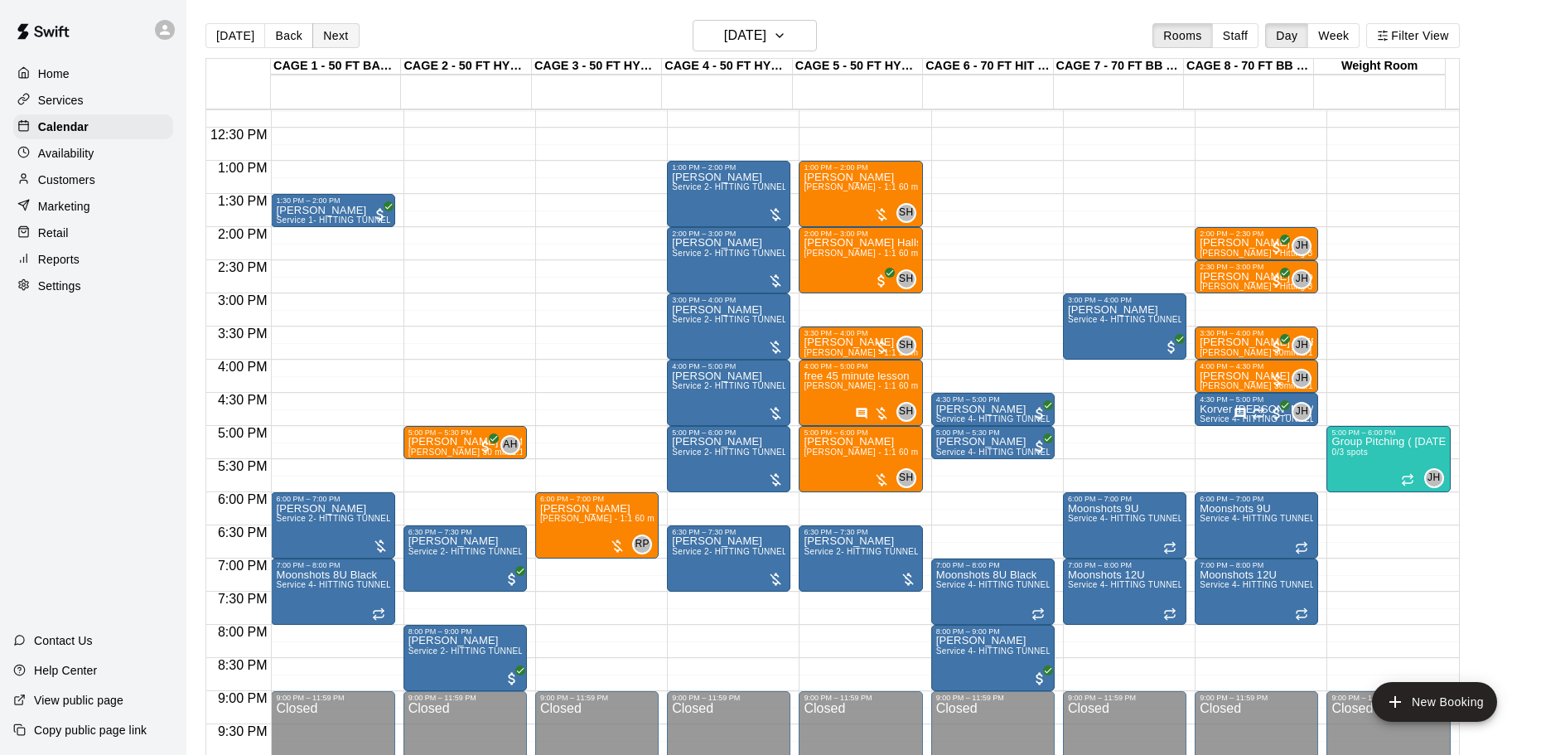
click at [323, 34] on button "Next" at bounding box center [335, 35] width 46 height 25
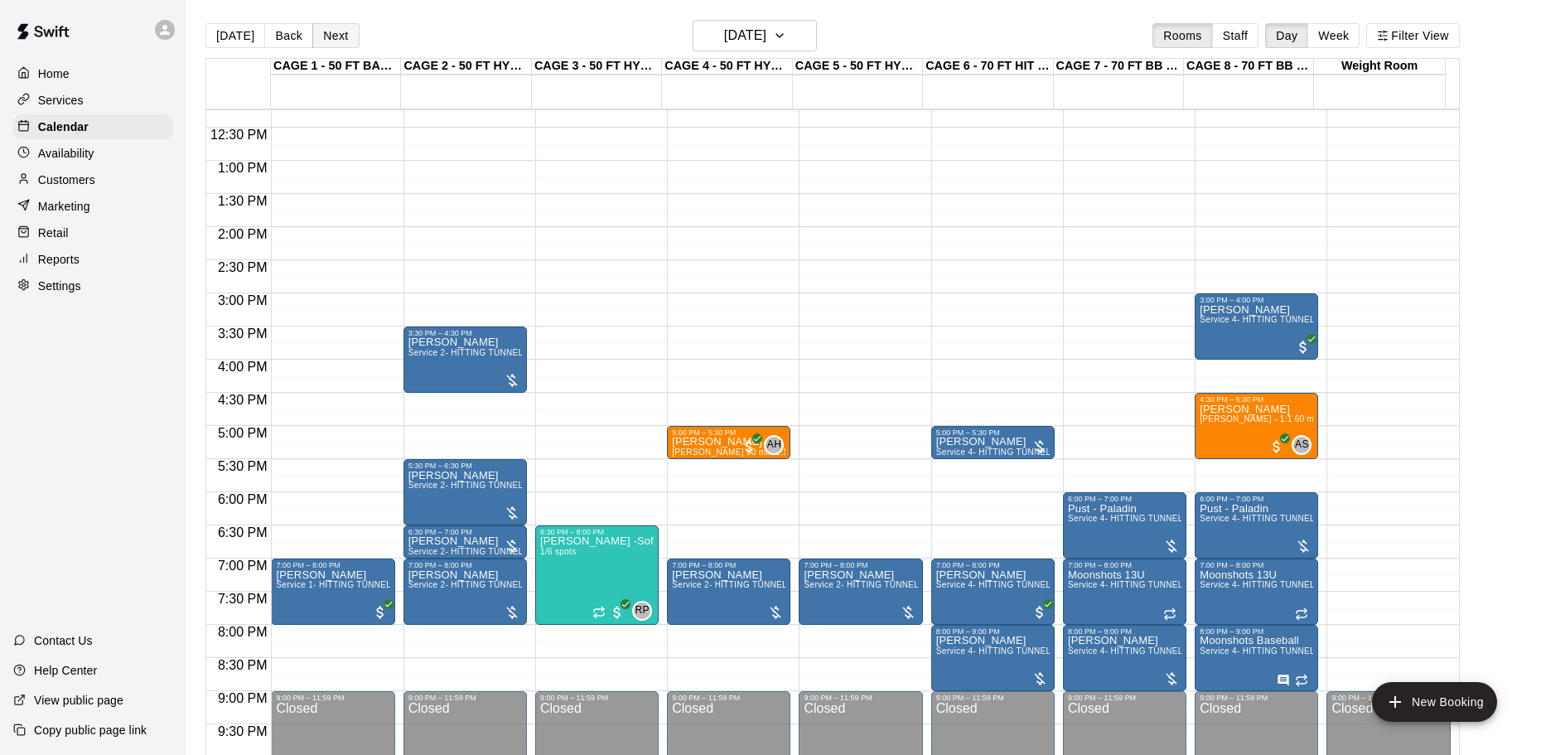
click at [323, 34] on button "Next" at bounding box center [335, 35] width 46 height 25
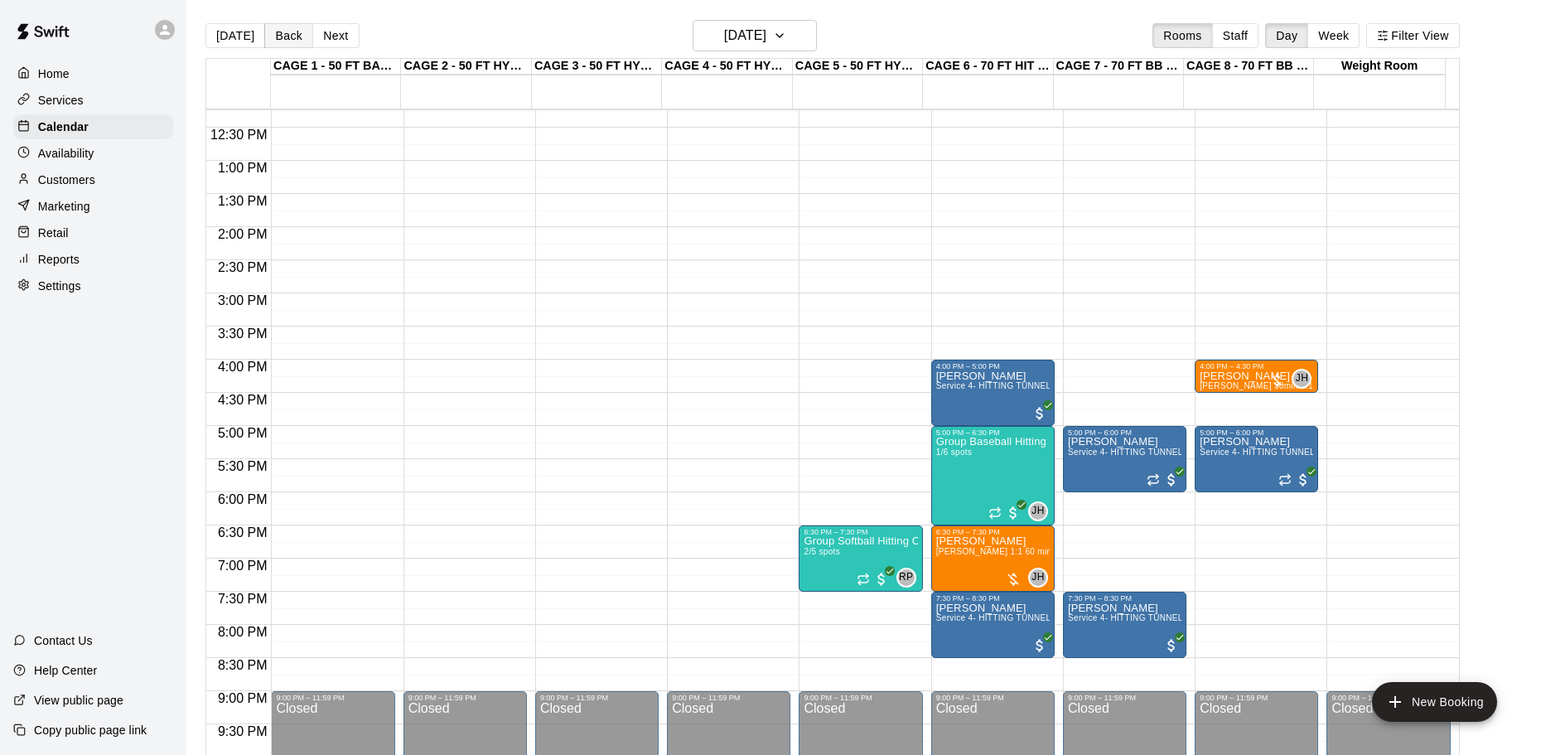
click at [295, 38] on button "Back" at bounding box center [288, 35] width 49 height 25
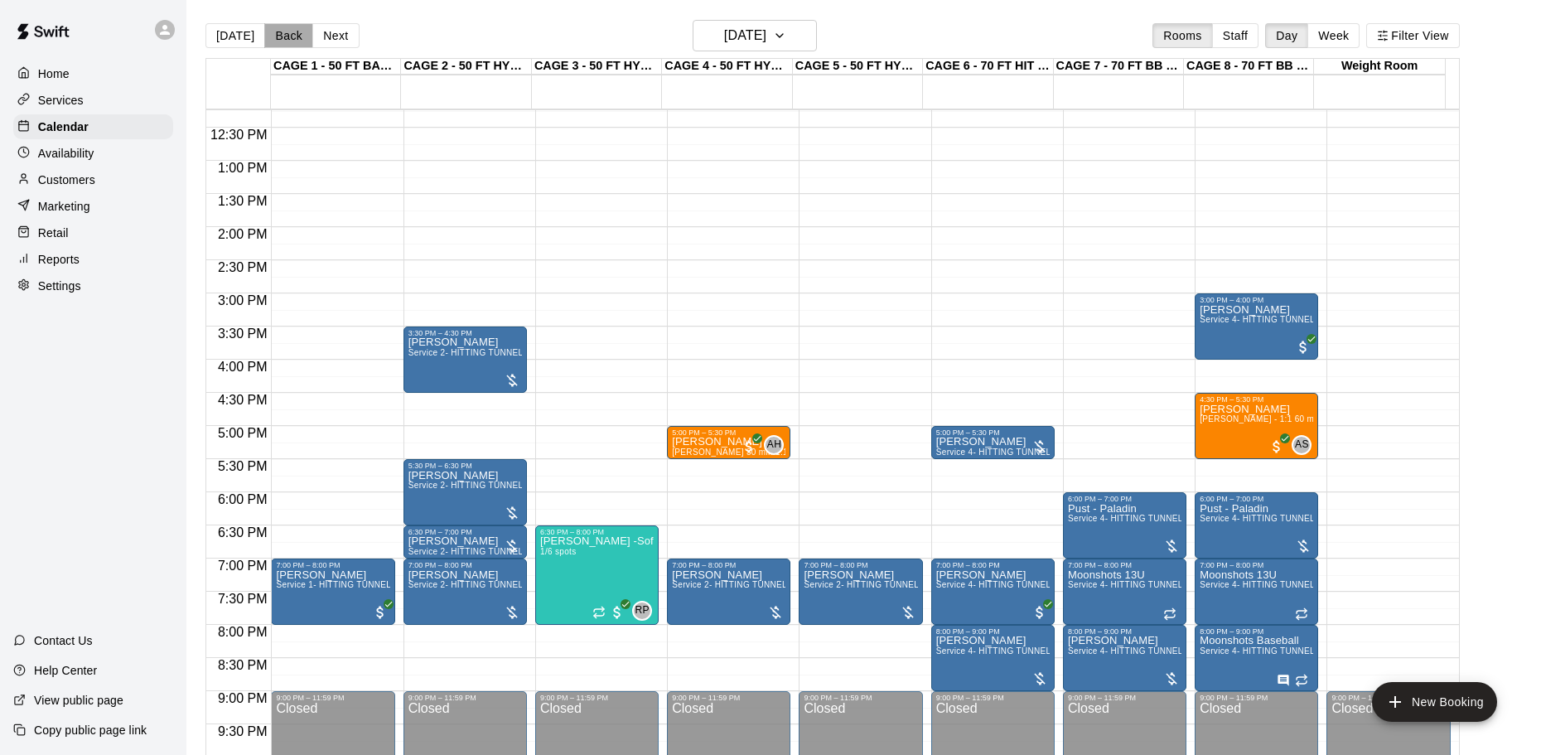
click at [296, 36] on button "Back" at bounding box center [288, 35] width 49 height 25
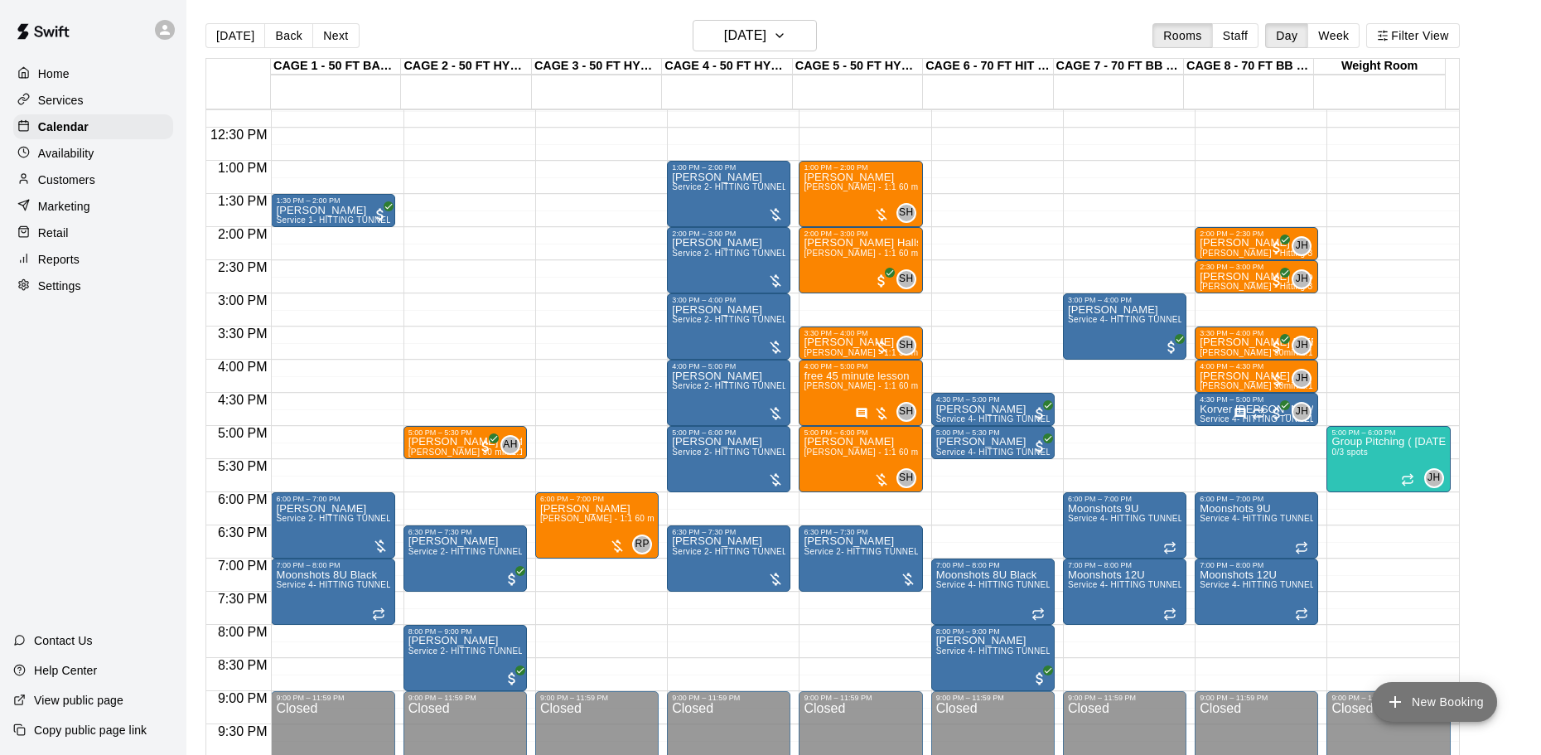
click at [1407, 702] on button "New Booking" at bounding box center [1434, 702] width 125 height 40
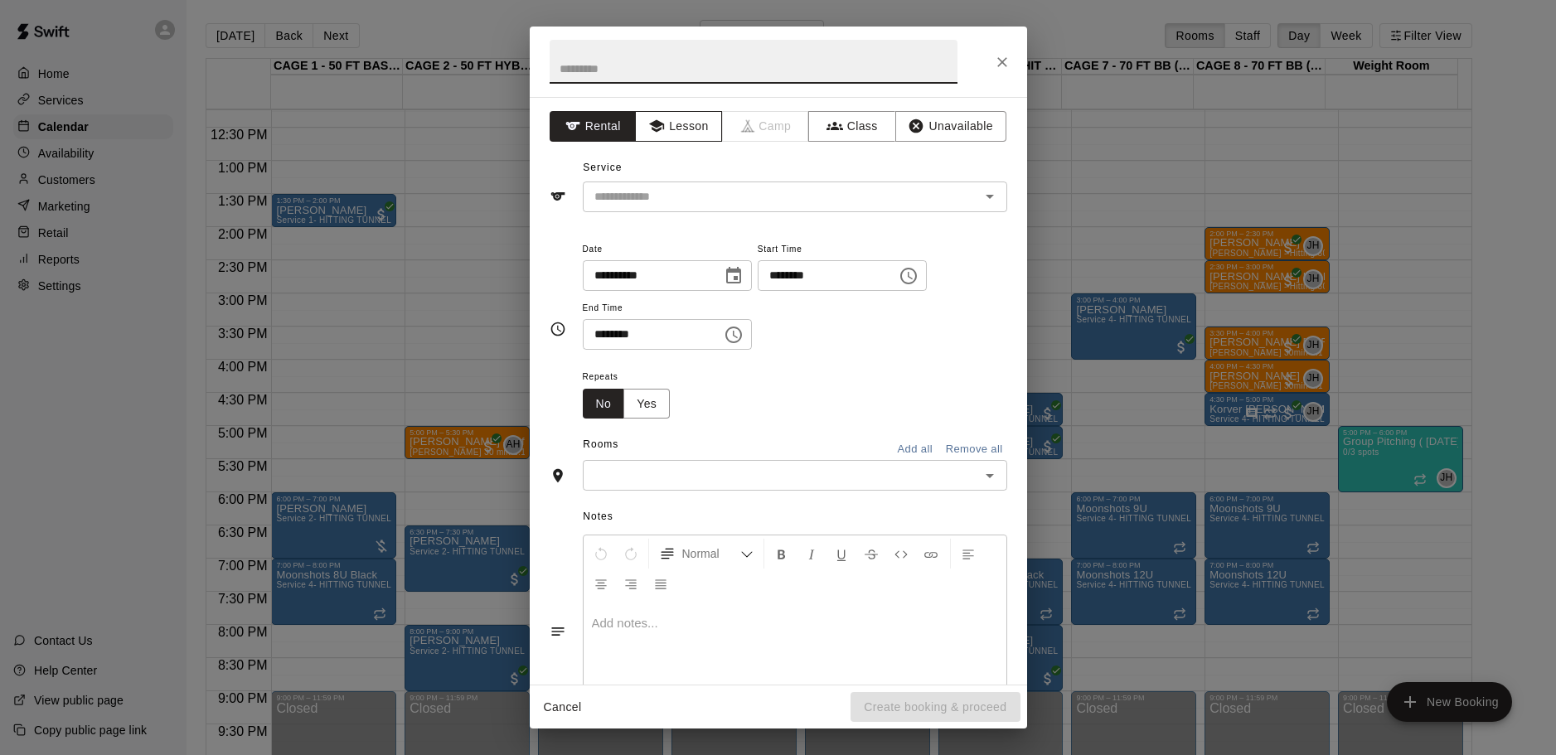
click at [699, 123] on button "Lesson" at bounding box center [678, 126] width 87 height 31
click at [677, 189] on input "text" at bounding box center [770, 196] width 365 height 21
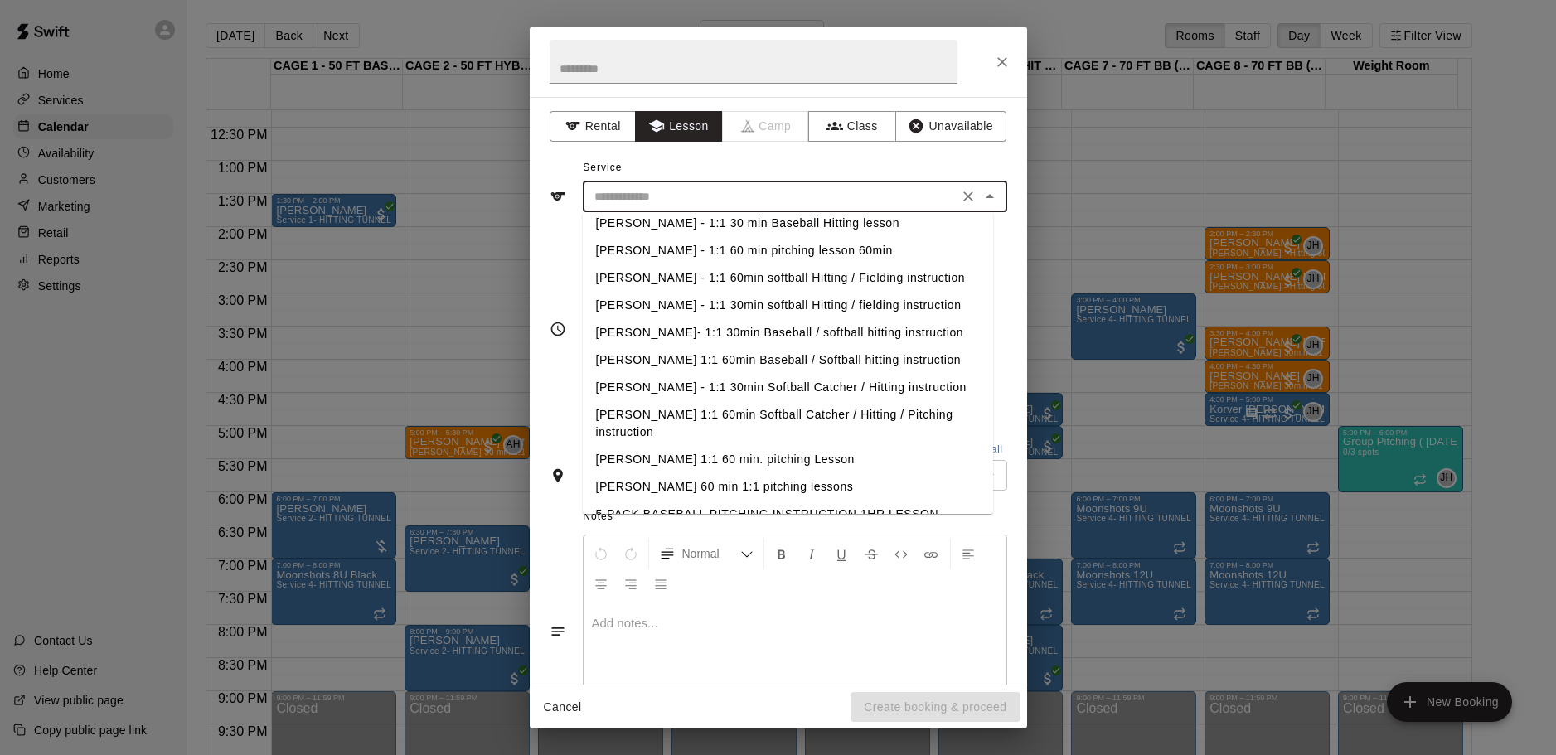
scroll to position [497, 0]
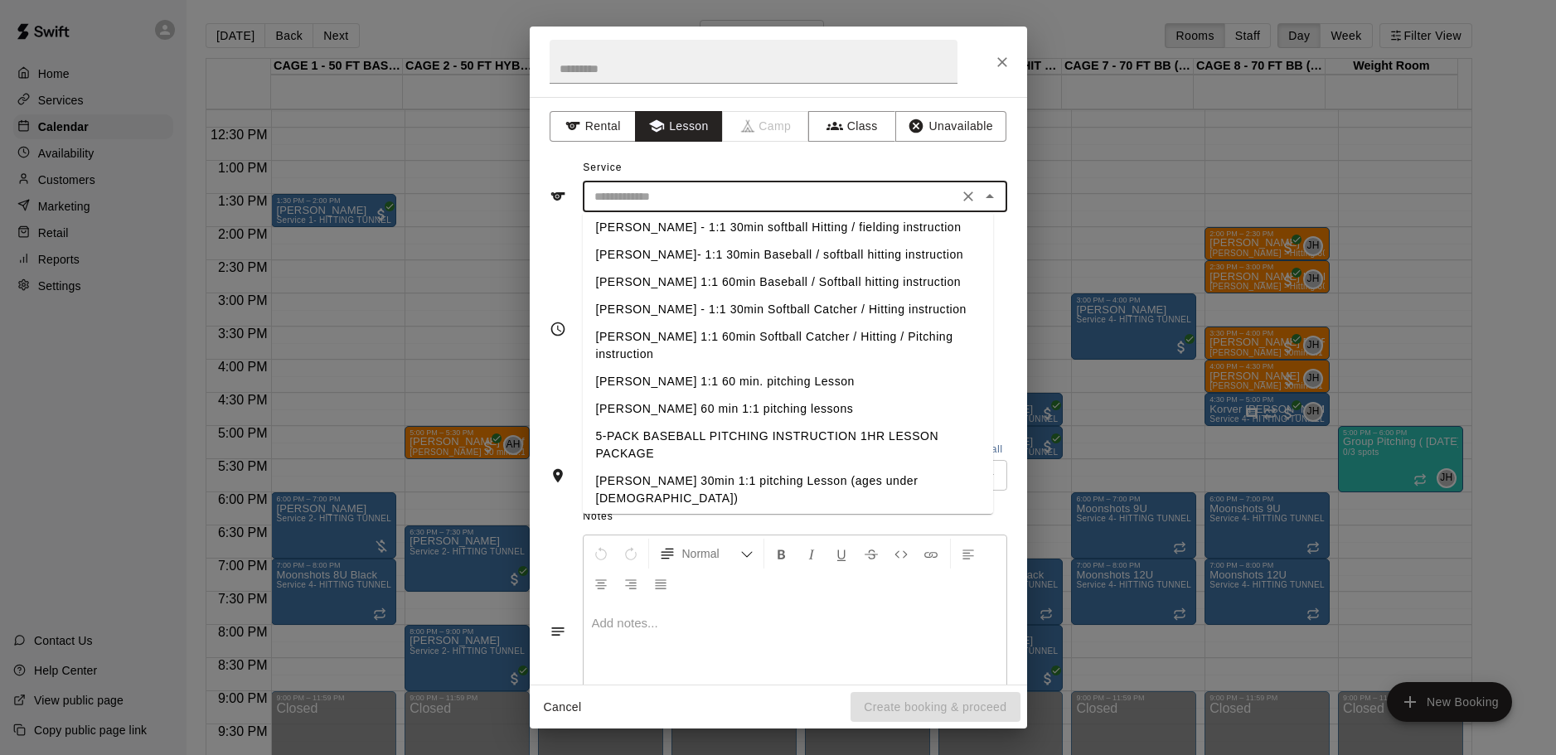
click at [679, 377] on li "[PERSON_NAME] 1:1 60 min. pitching Lesson" at bounding box center [788, 381] width 410 height 27
type input "**********"
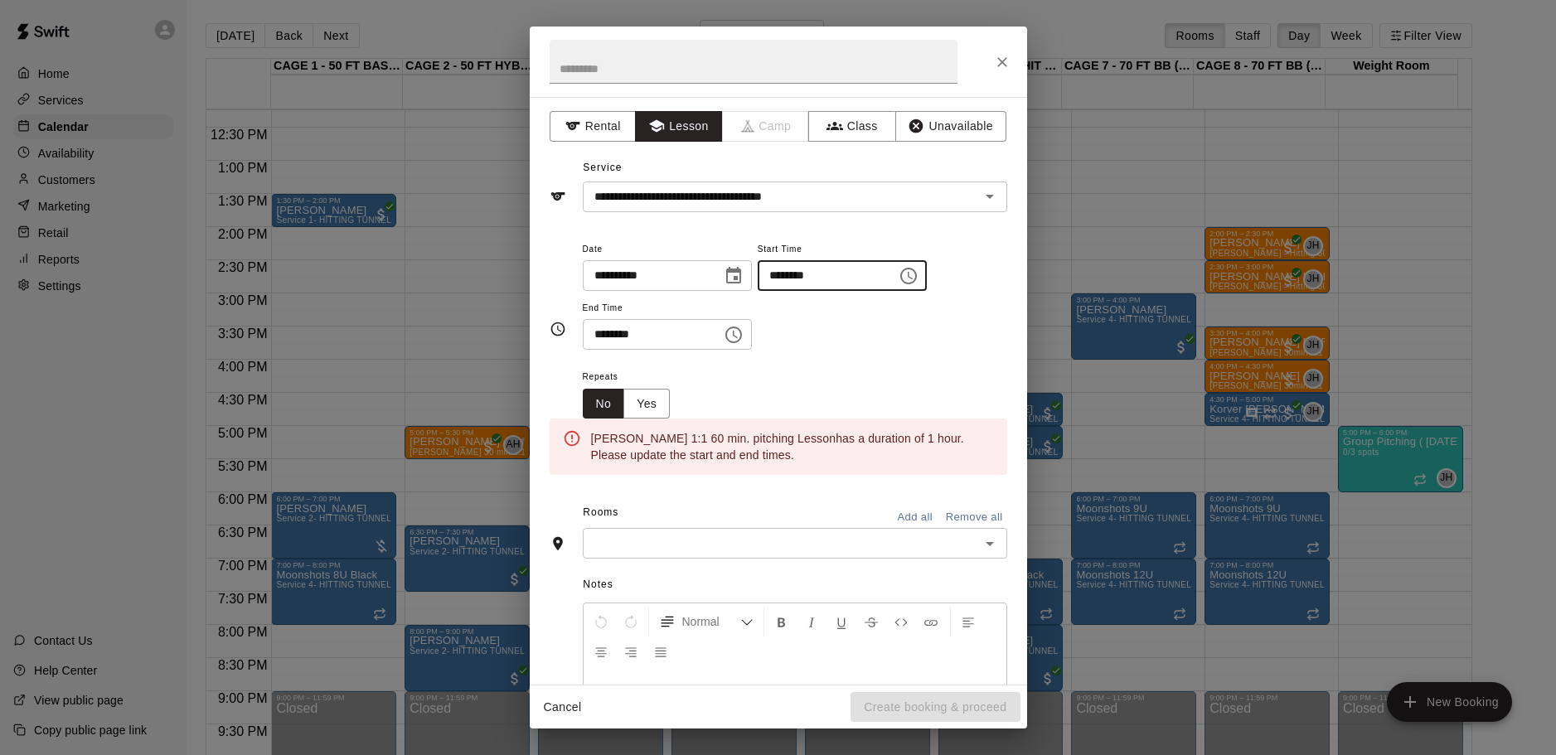
click at [868, 277] on input "********" at bounding box center [821, 275] width 128 height 31
click at [918, 277] on icon "Choose time, selected time is 10:00 AM" at bounding box center [908, 276] width 20 height 20
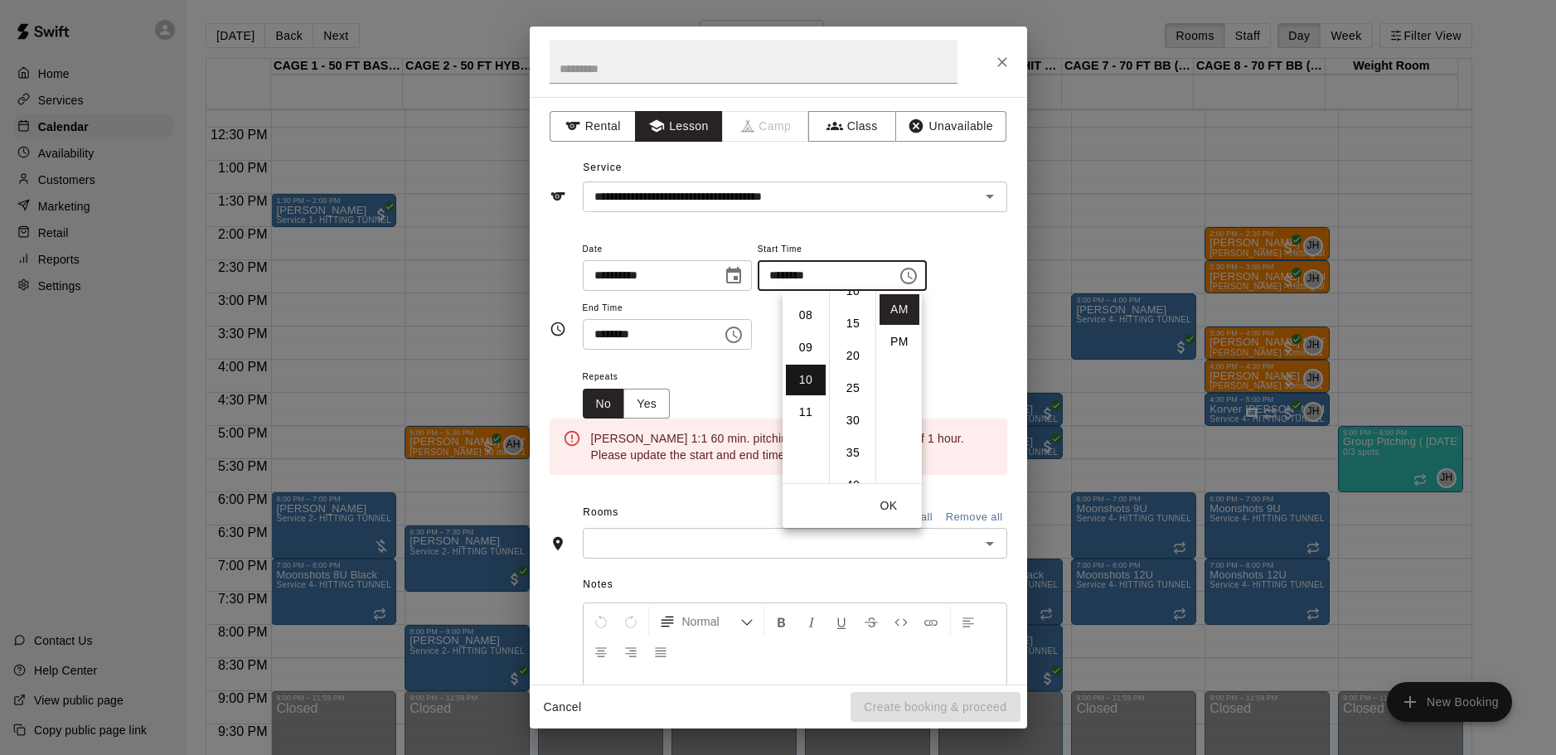
scroll to position [75, 0]
click at [808, 398] on li "05" at bounding box center [806, 396] width 40 height 31
click at [900, 341] on li "PM" at bounding box center [899, 342] width 40 height 31
type input "********"
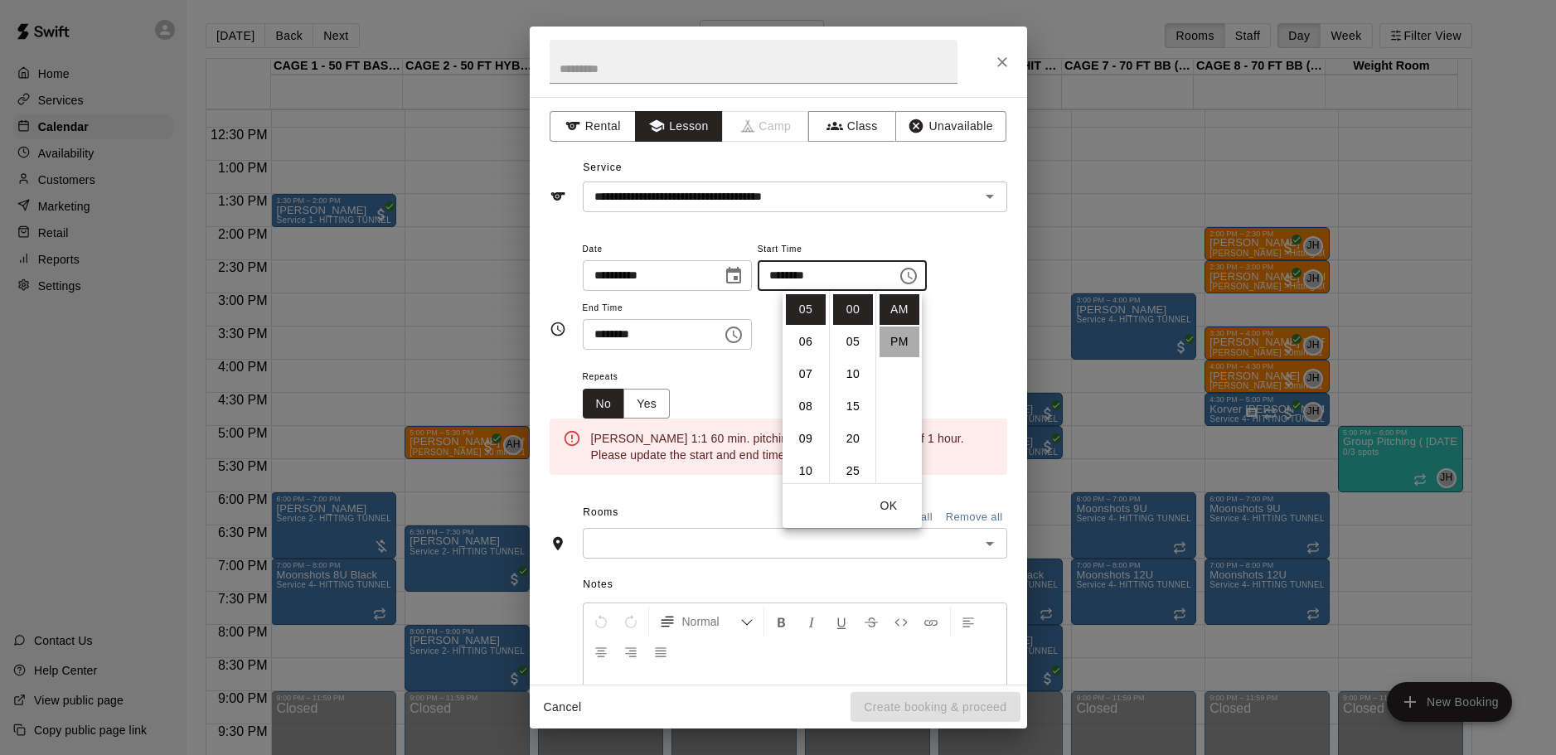
scroll to position [30, 0]
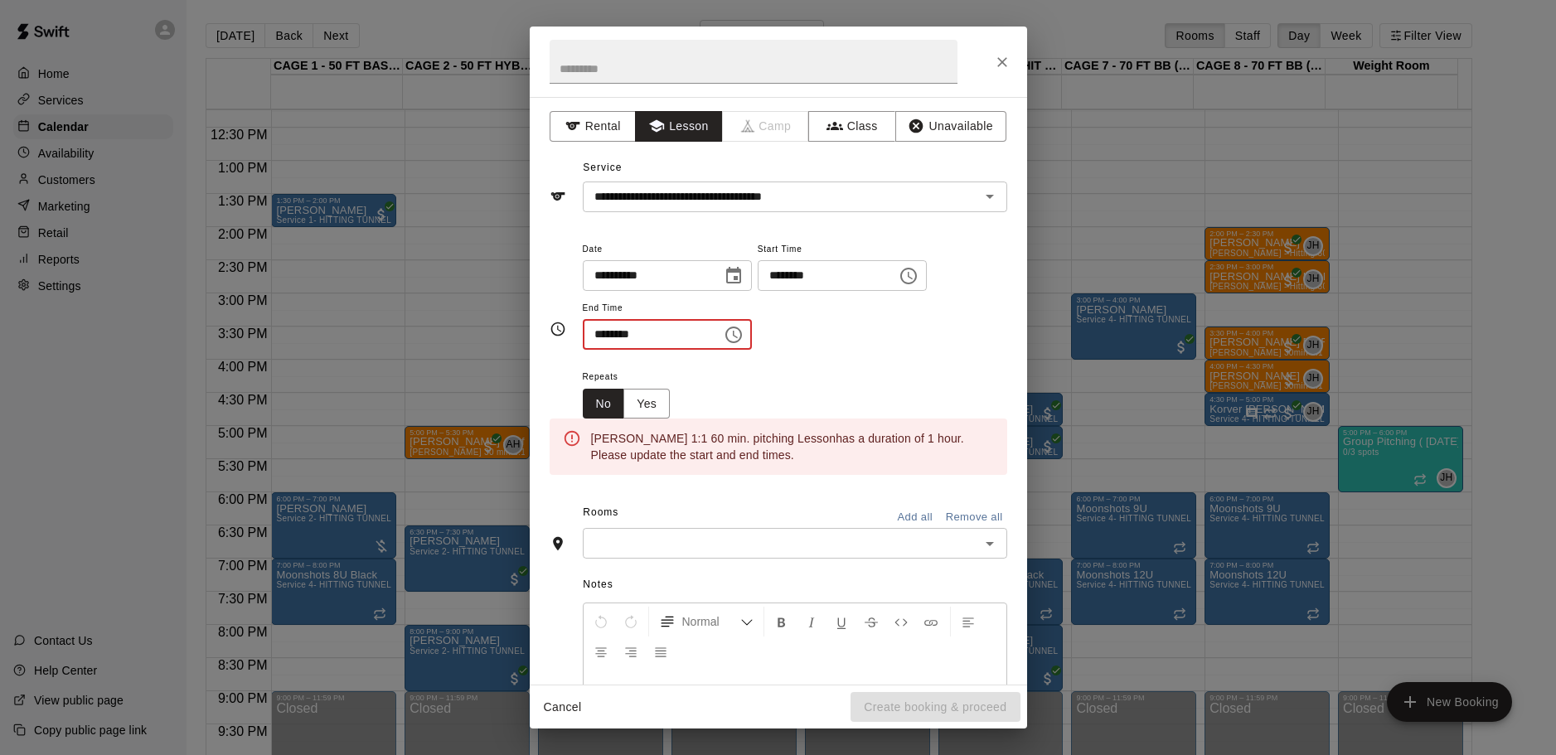
click at [699, 343] on input "********" at bounding box center [647, 334] width 128 height 31
click at [675, 330] on input "********" at bounding box center [647, 334] width 128 height 31
click at [746, 331] on button "Choose time, selected time is 10:30 AM" at bounding box center [733, 334] width 33 height 33
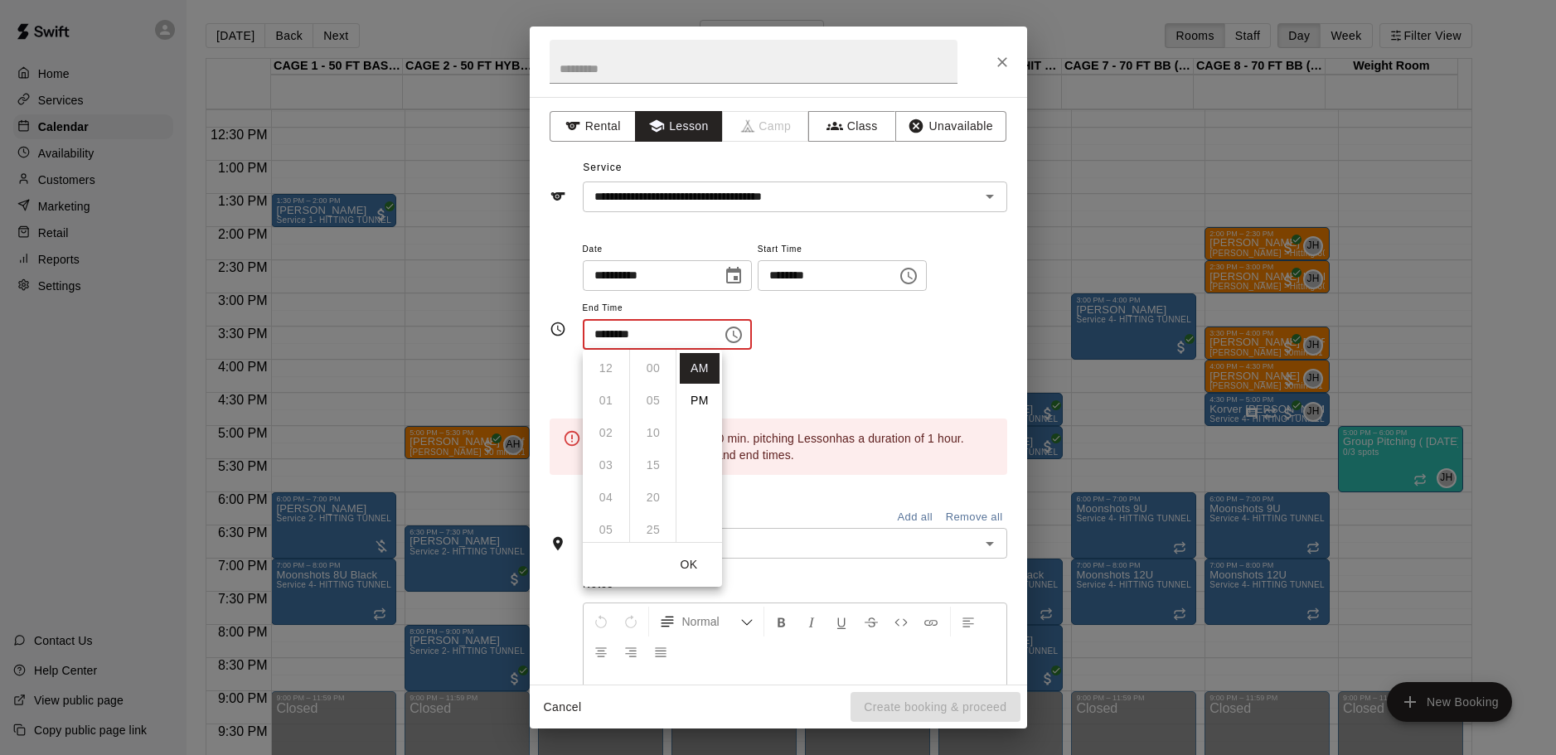
scroll to position [166, 0]
click at [699, 394] on li "PM" at bounding box center [700, 400] width 40 height 31
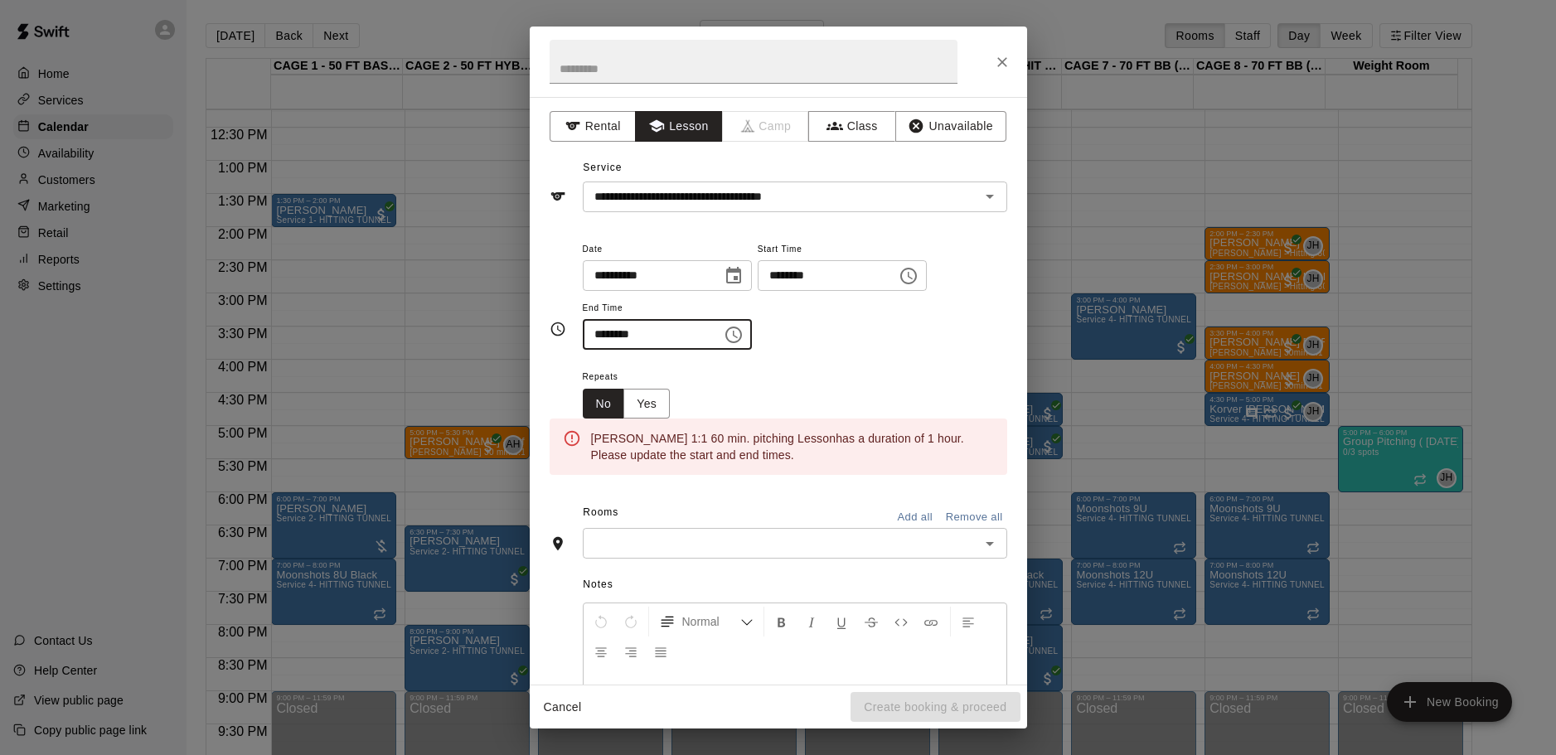
click at [684, 336] on input "********" at bounding box center [647, 334] width 128 height 31
click at [747, 333] on button "Choose time, selected time is 10:30 PM" at bounding box center [733, 334] width 33 height 33
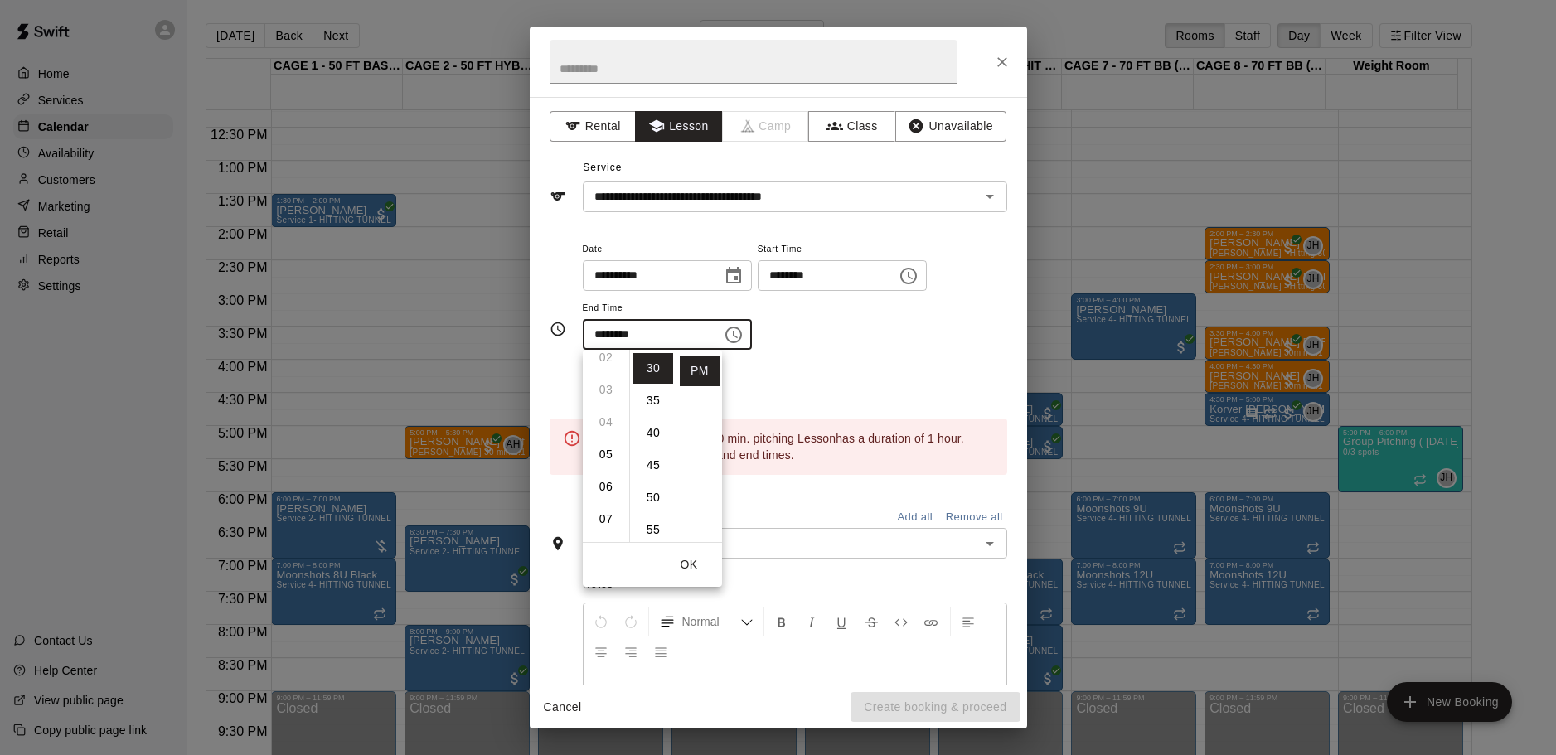
scroll to position [75, 0]
click at [602, 482] on li "06" at bounding box center [606, 487] width 40 height 31
click at [648, 374] on li "00" at bounding box center [653, 368] width 40 height 31
type input "********"
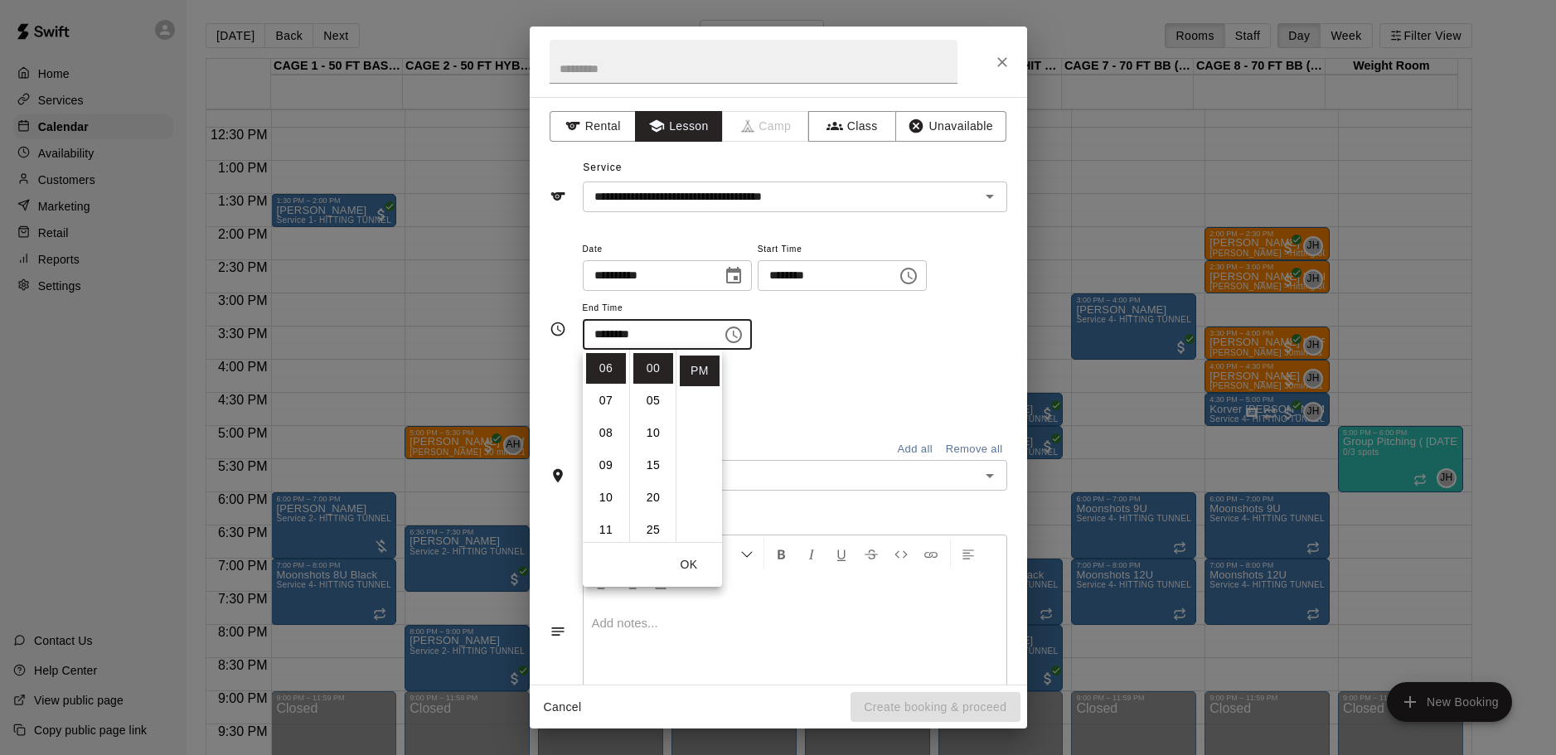
click at [694, 560] on button "OK" at bounding box center [688, 564] width 53 height 31
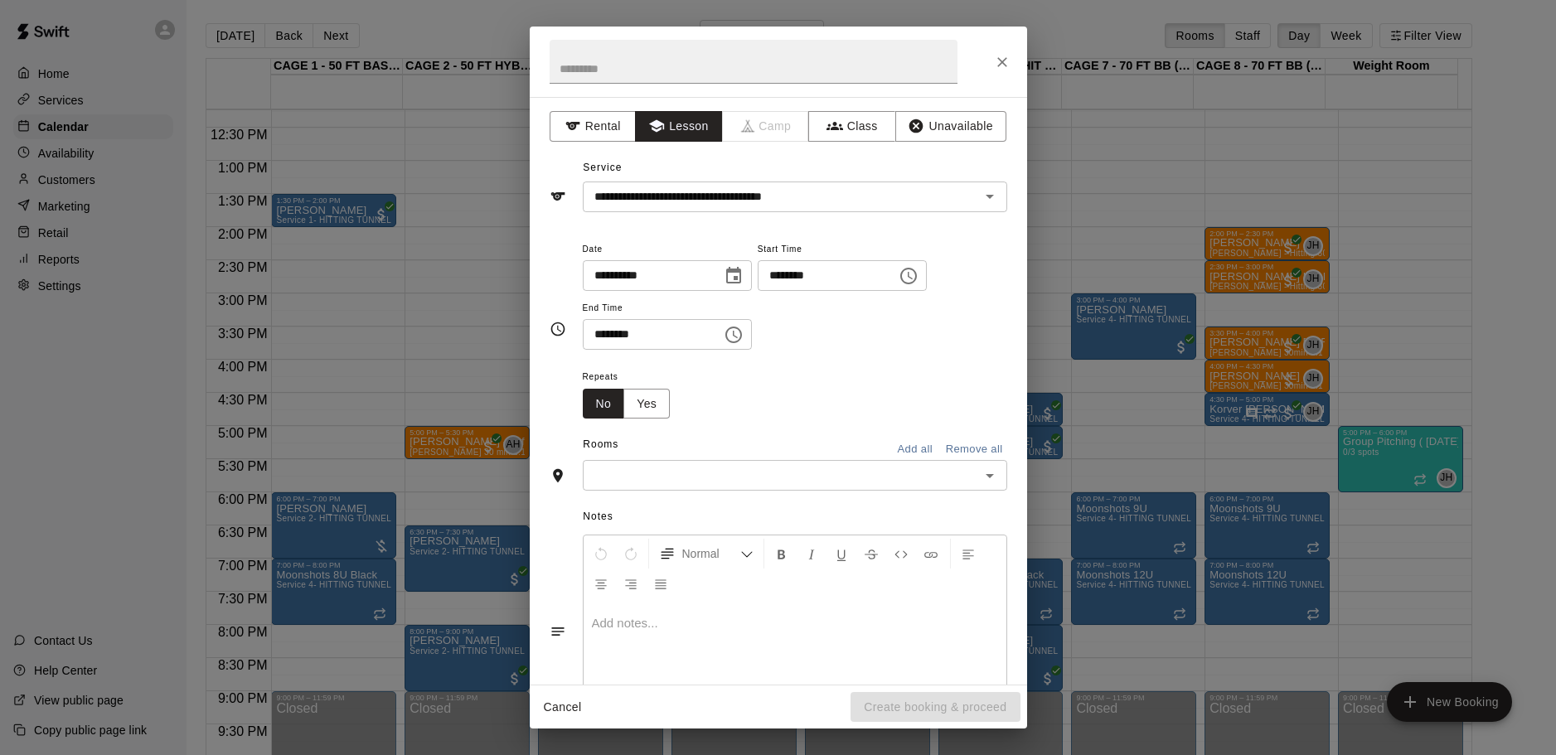
click at [867, 337] on div "**********" at bounding box center [795, 295] width 424 height 112
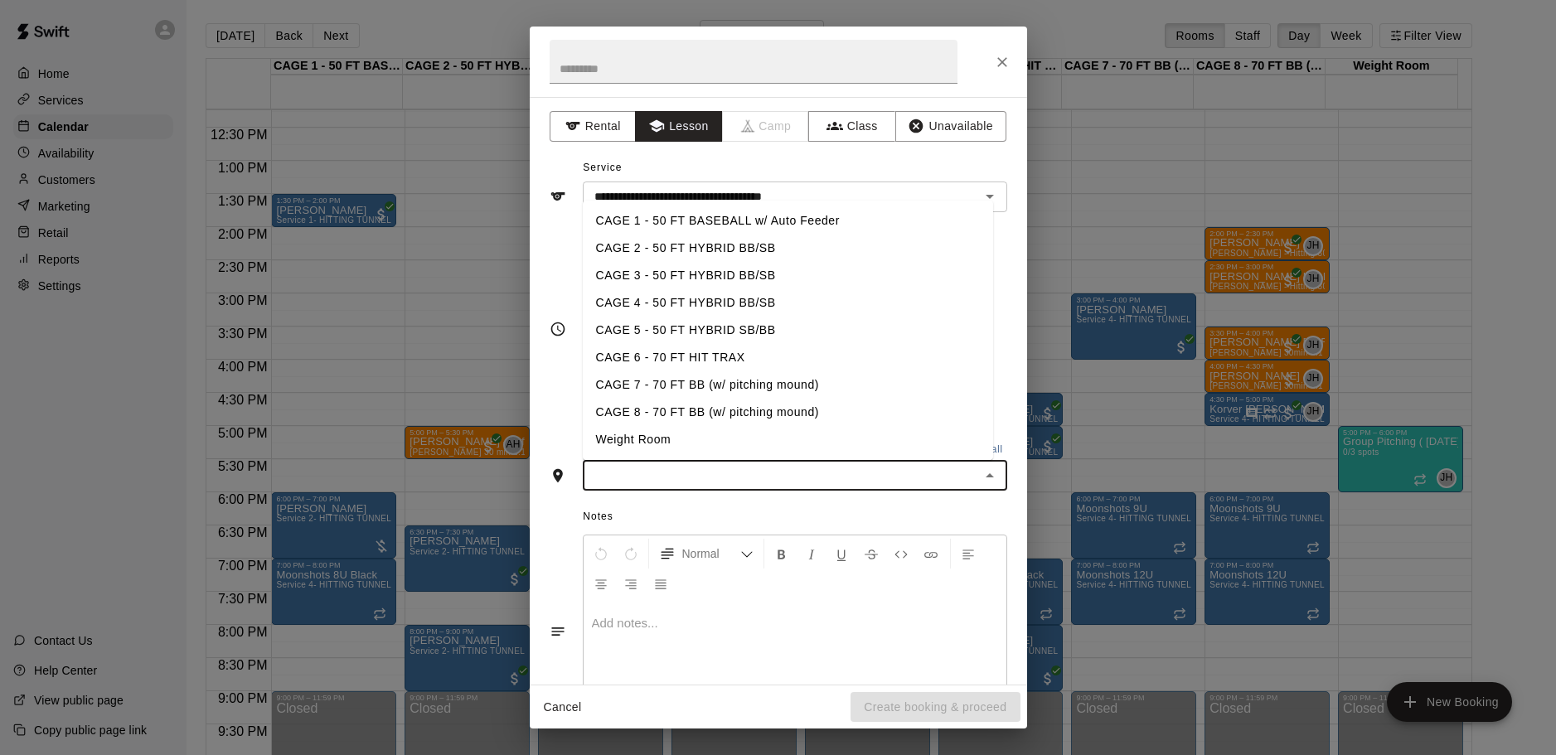
click at [708, 480] on input "text" at bounding box center [781, 475] width 387 height 21
click at [711, 281] on li "CAGE 3 - 50 FT HYBRID BB/SB" at bounding box center [788, 275] width 410 height 27
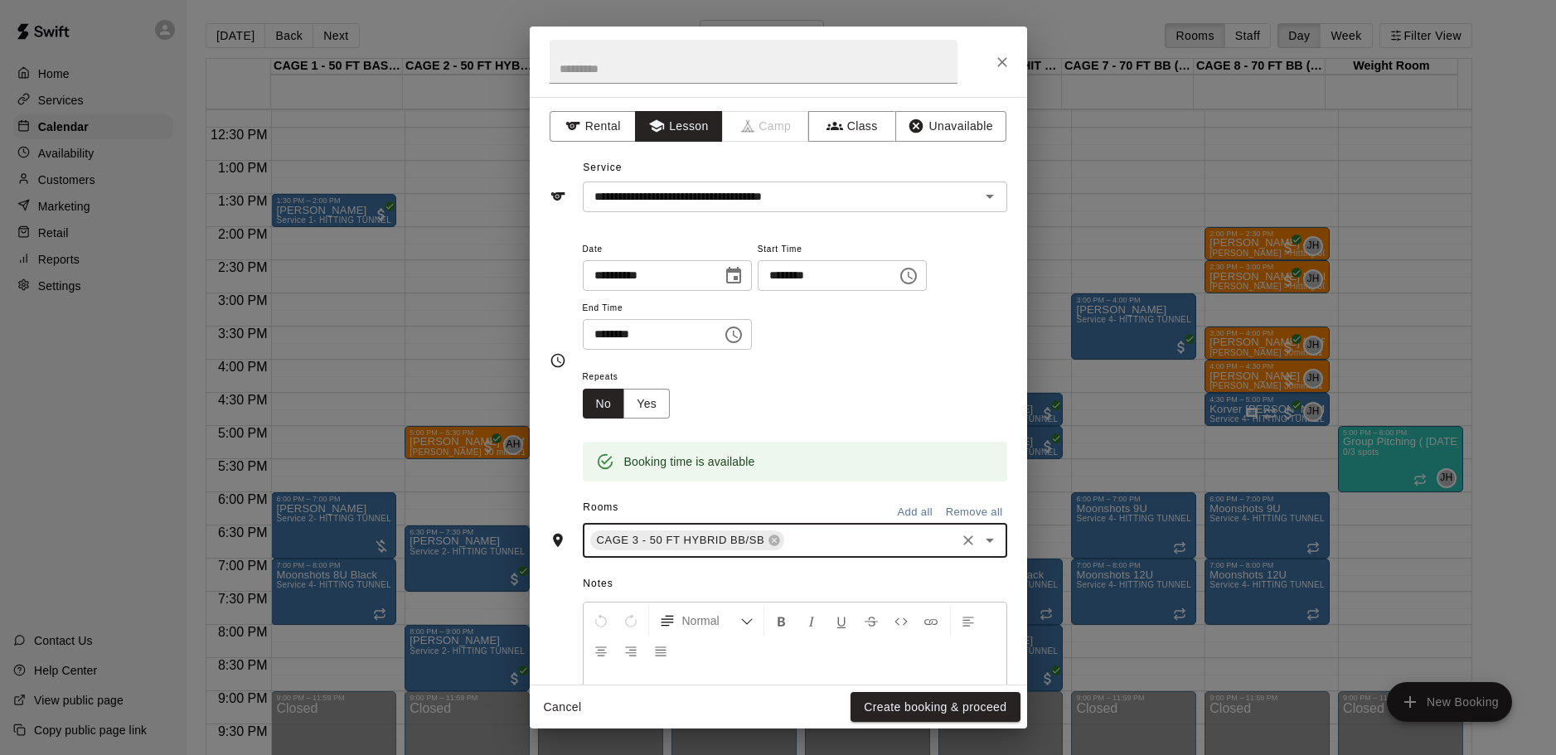
click at [905, 390] on div "Repeats No Yes" at bounding box center [795, 392] width 424 height 52
click at [729, 70] on input "text" at bounding box center [753, 62] width 408 height 44
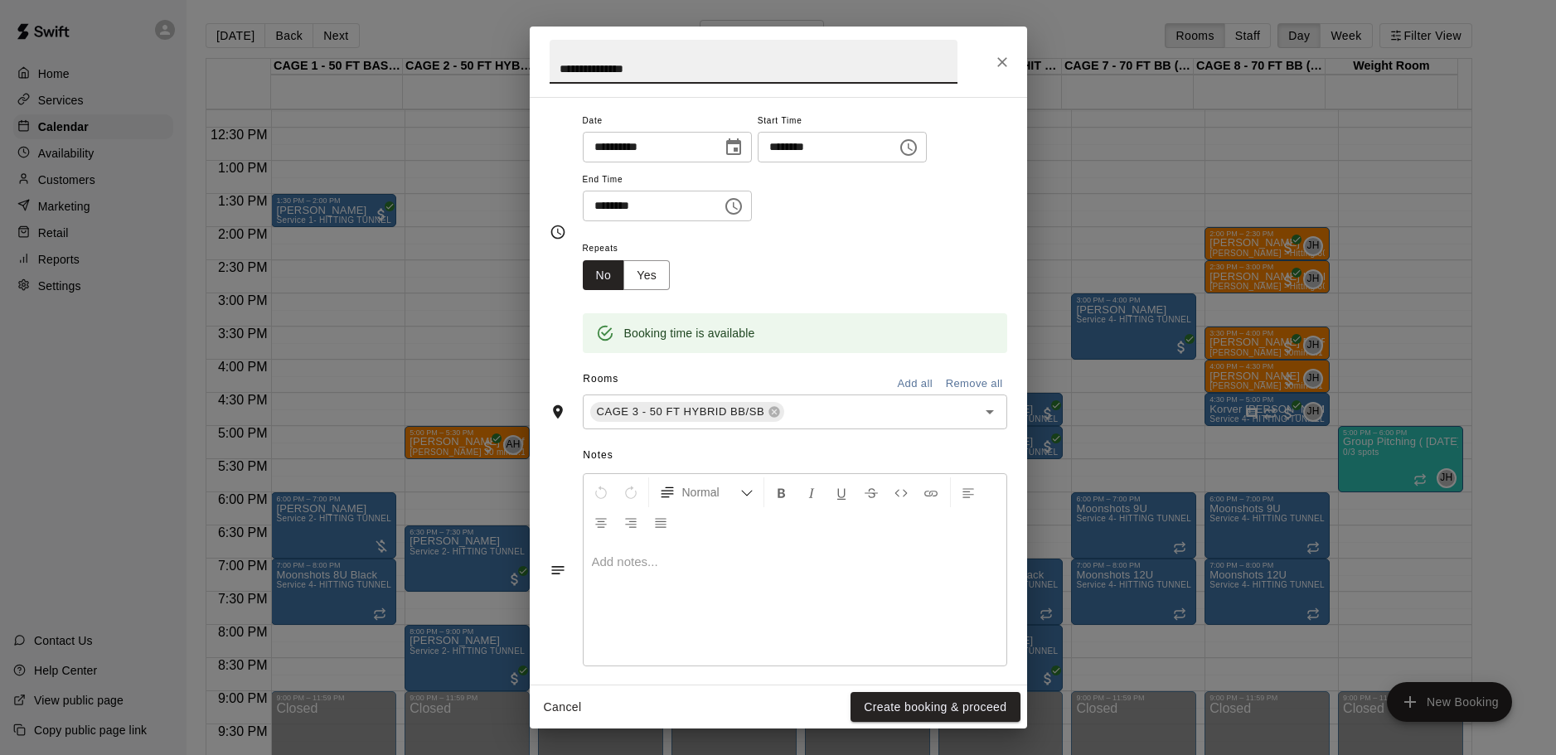
scroll to position [141, 0]
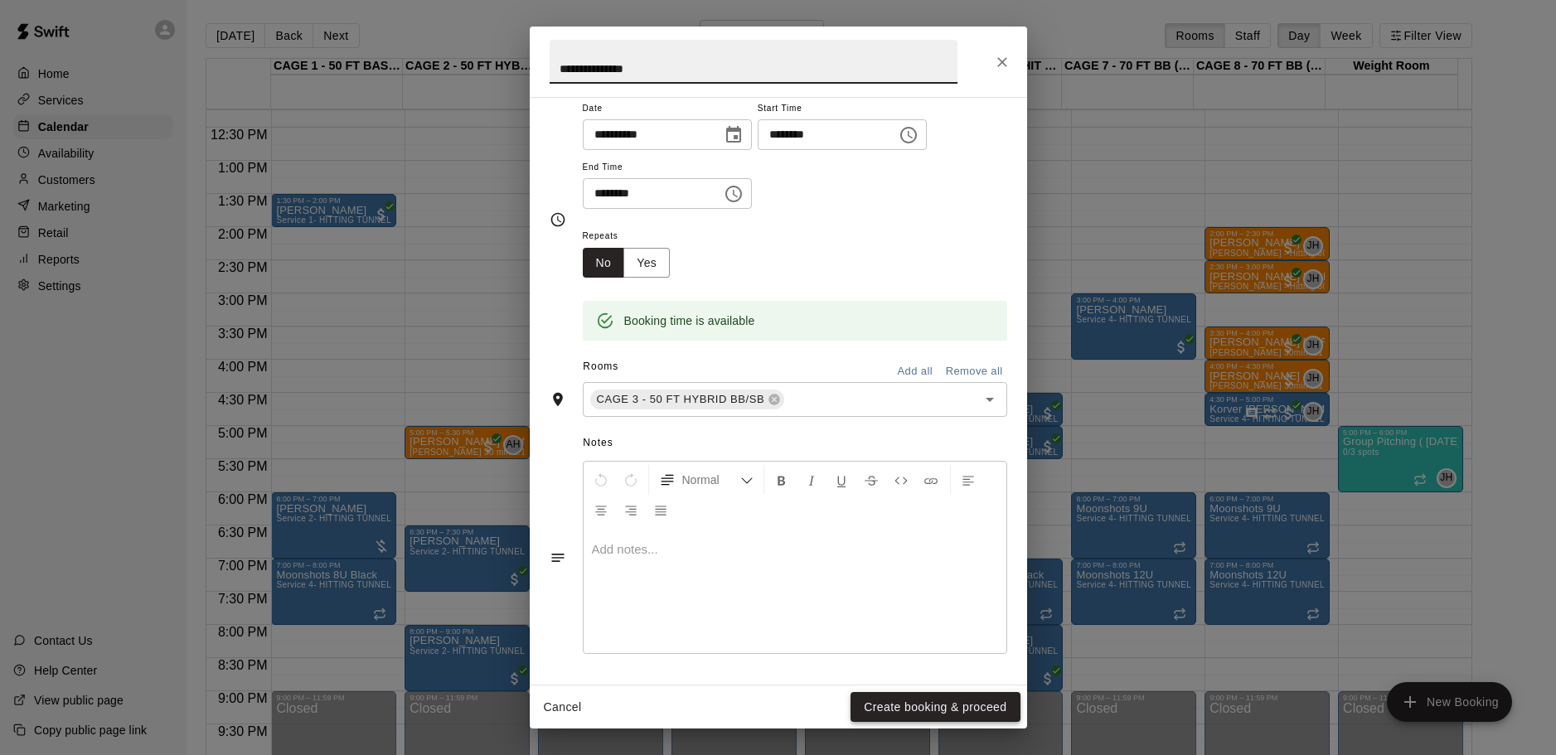
type input "**********"
click at [883, 697] on button "Create booking & proceed" at bounding box center [934, 707] width 169 height 31
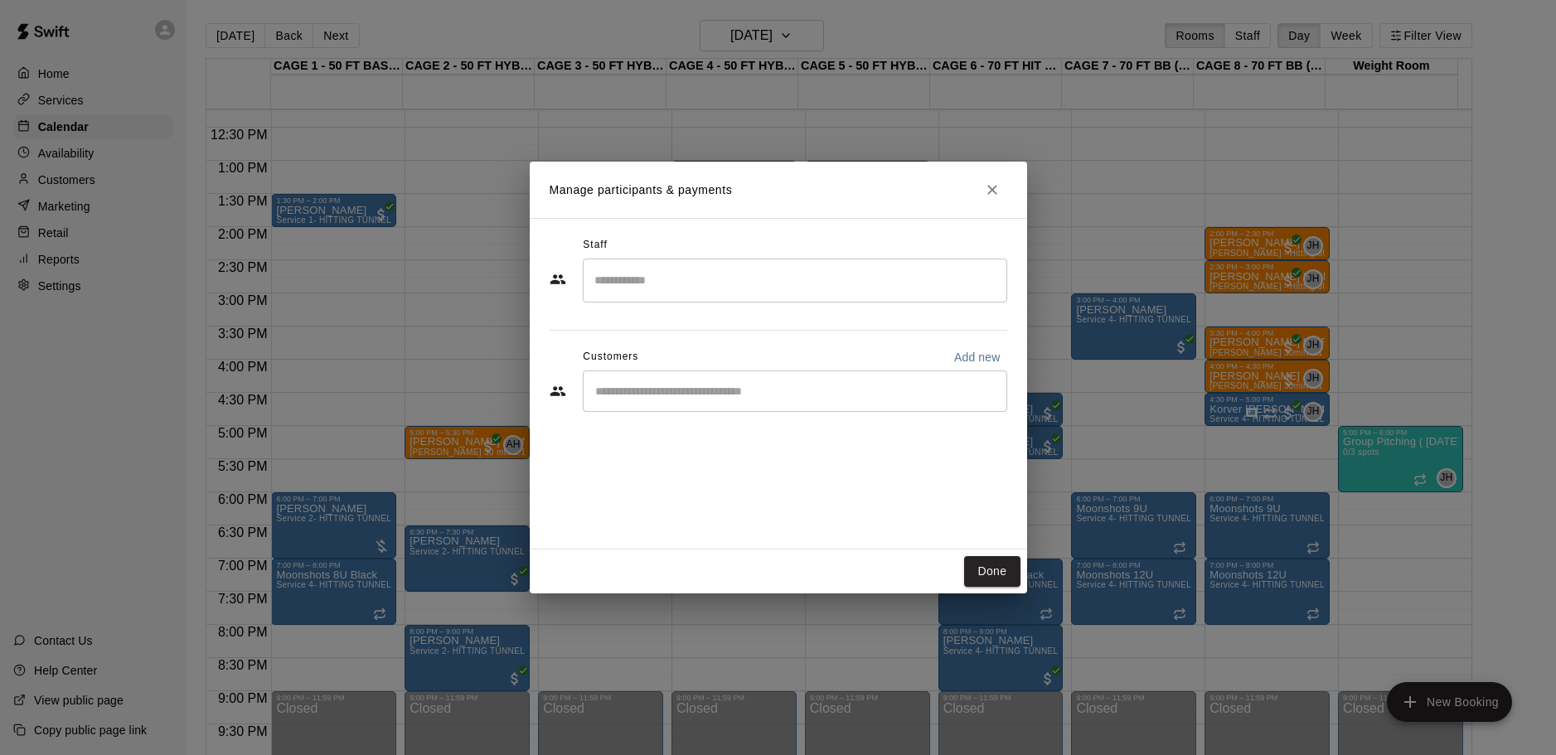
click at [632, 281] on input "Search staff" at bounding box center [794, 280] width 409 height 29
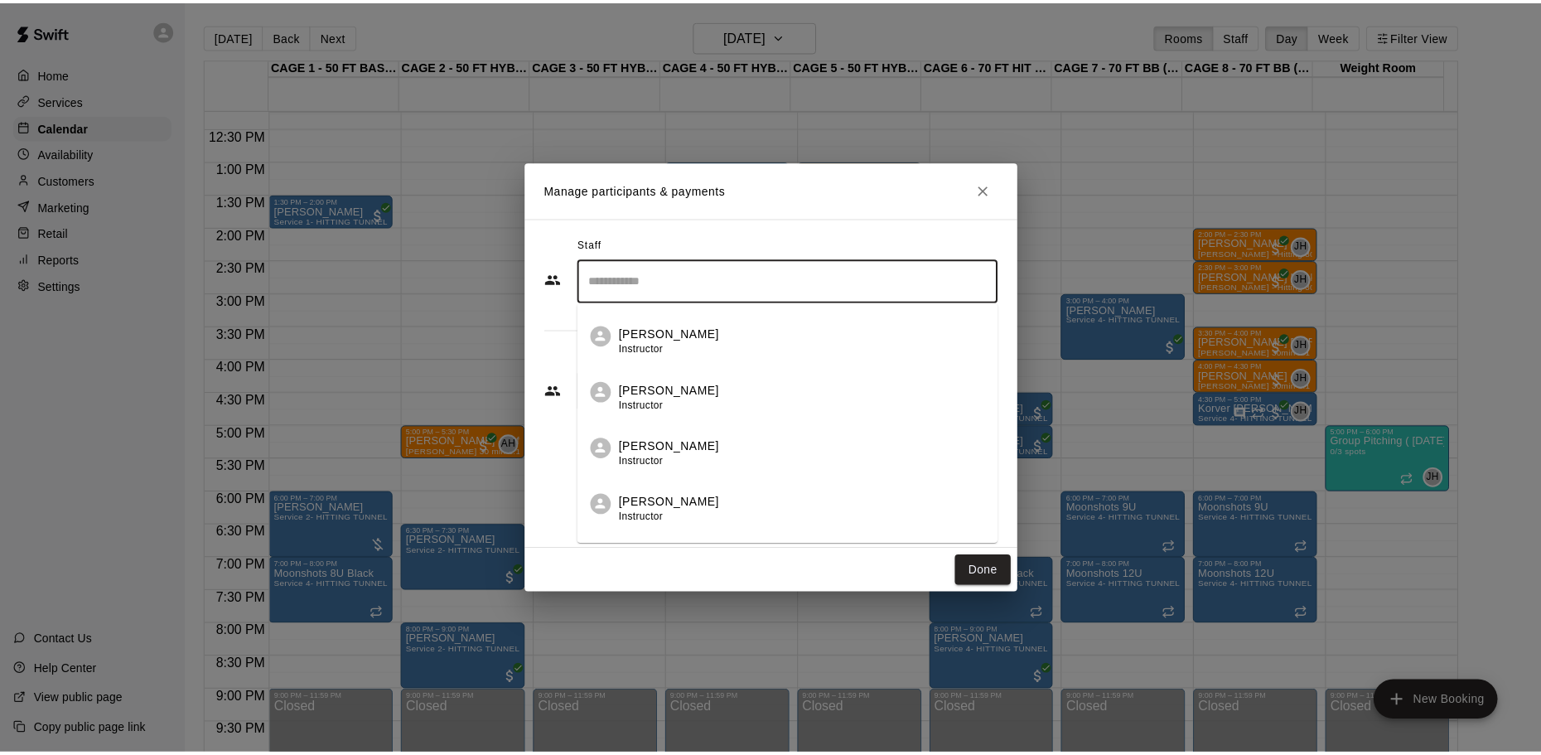
scroll to position [166, 0]
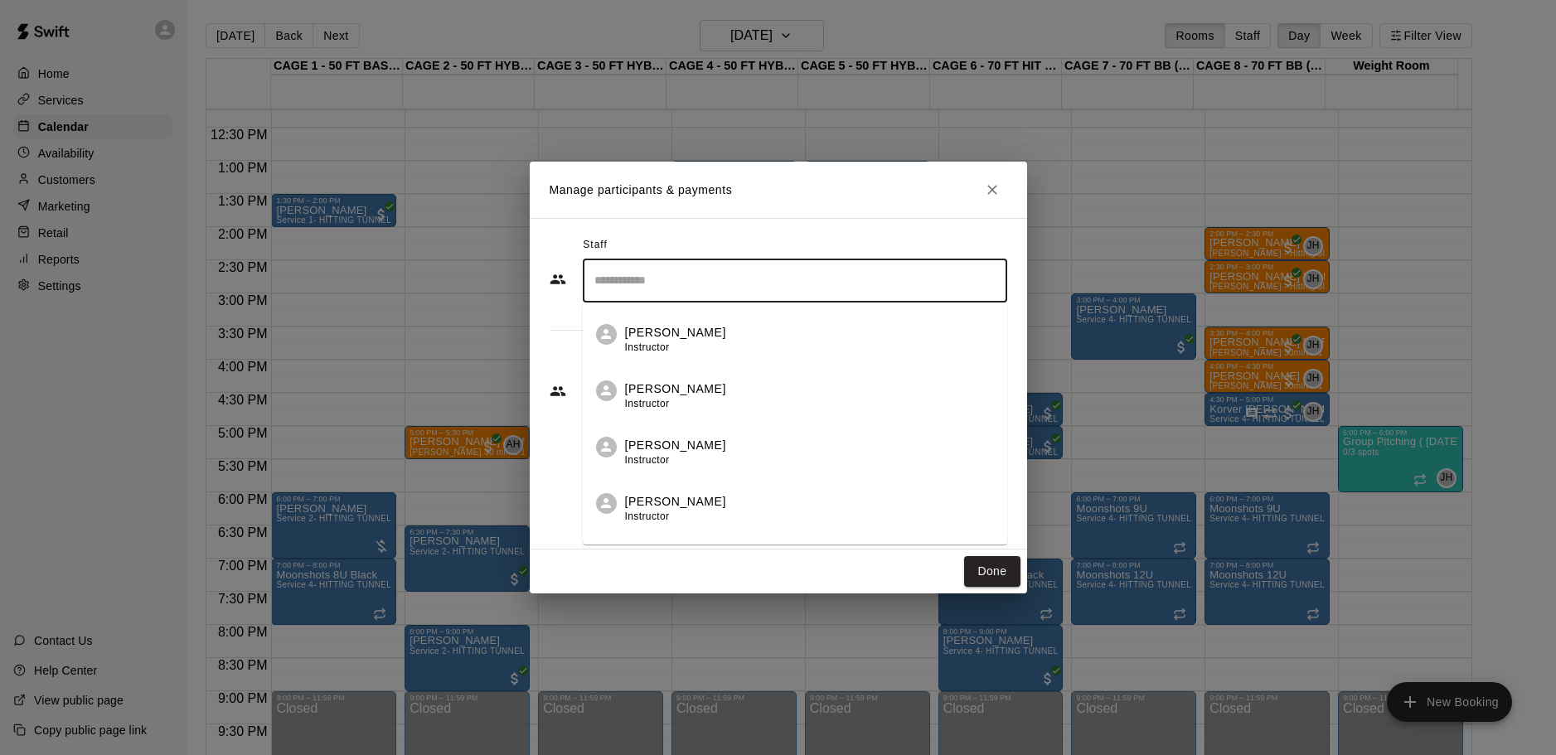
click at [674, 493] on p "[PERSON_NAME]" at bounding box center [675, 501] width 101 height 17
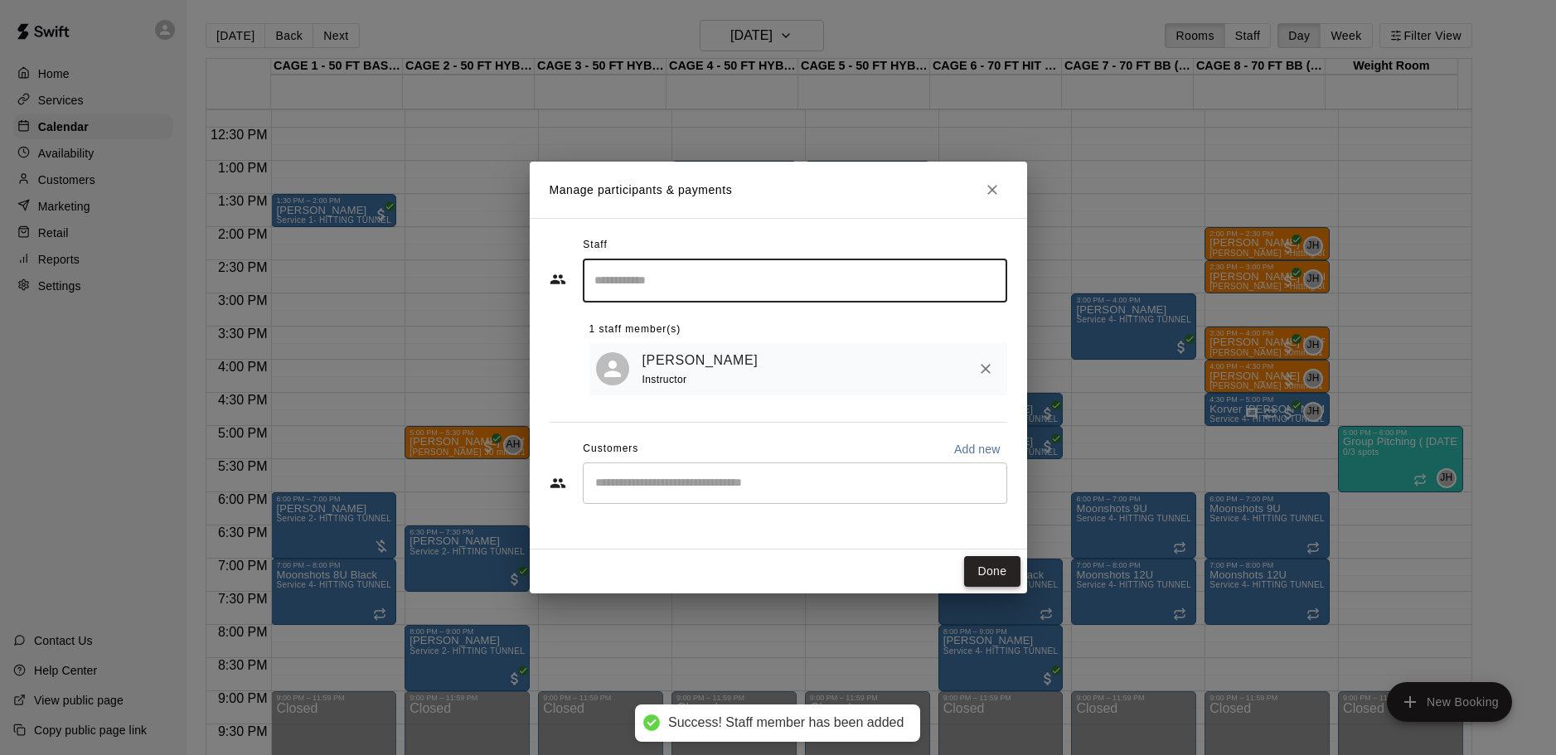
click at [986, 569] on button "Done" at bounding box center [992, 571] width 56 height 31
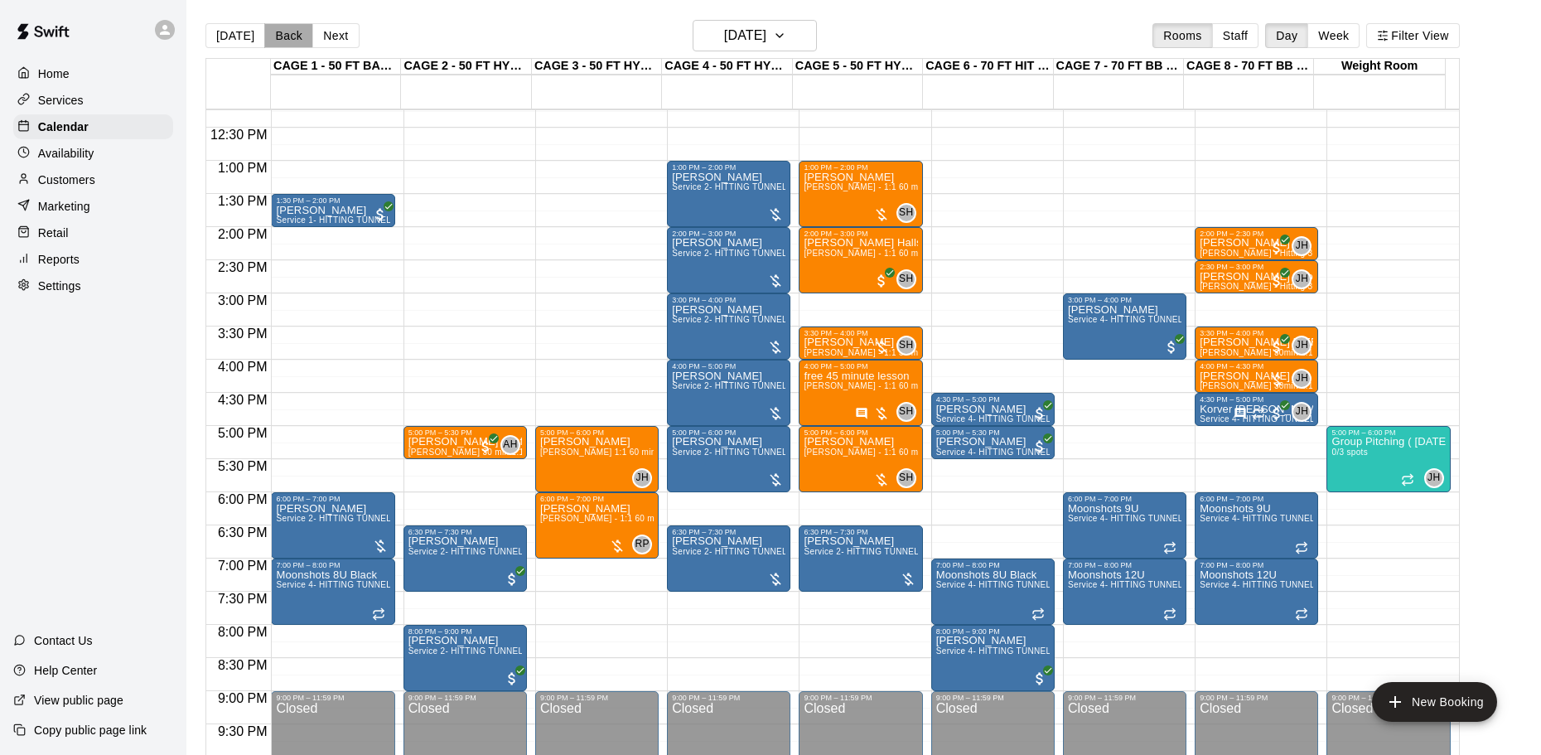
click at [293, 31] on button "Back" at bounding box center [288, 35] width 49 height 25
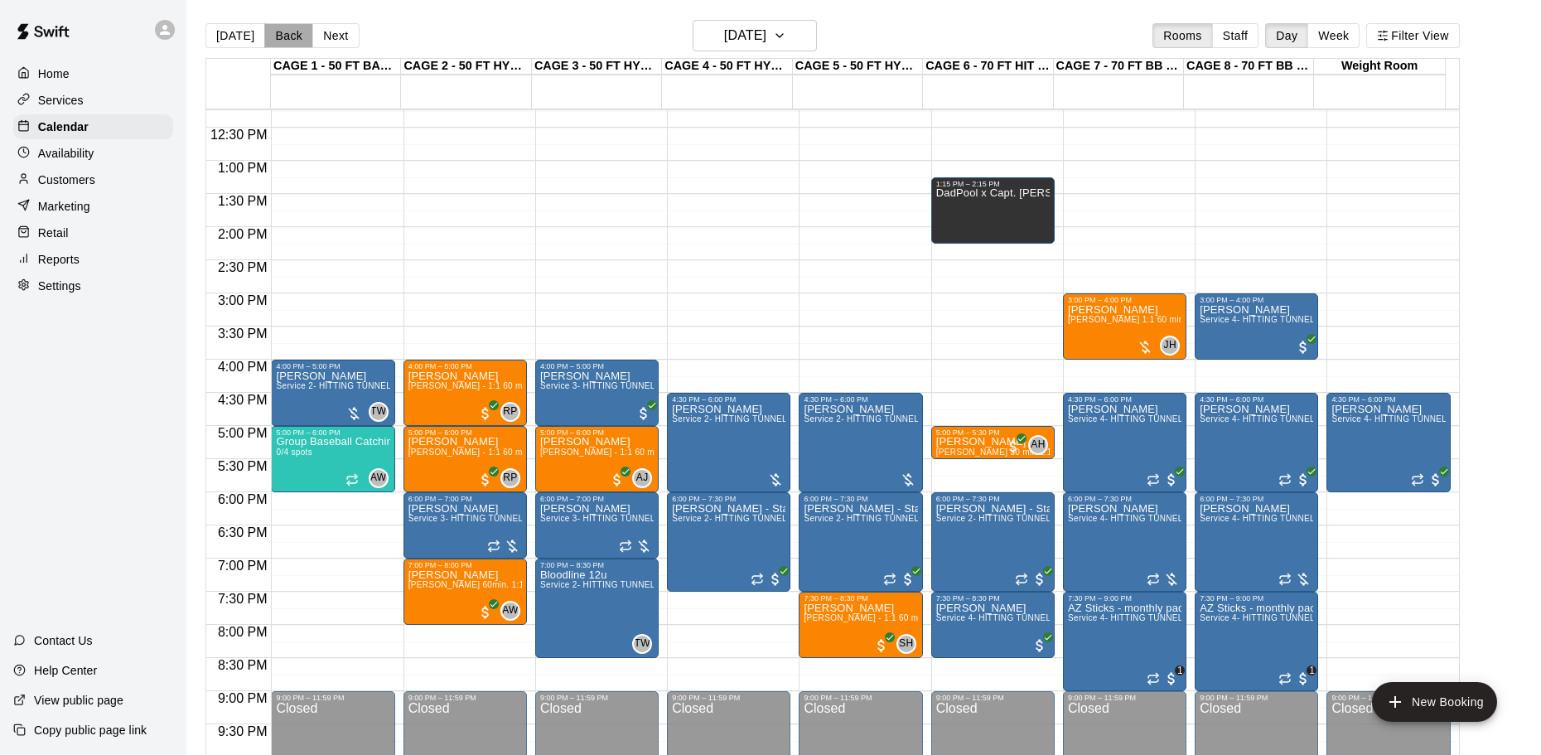
click at [276, 31] on button "Back" at bounding box center [288, 35] width 49 height 25
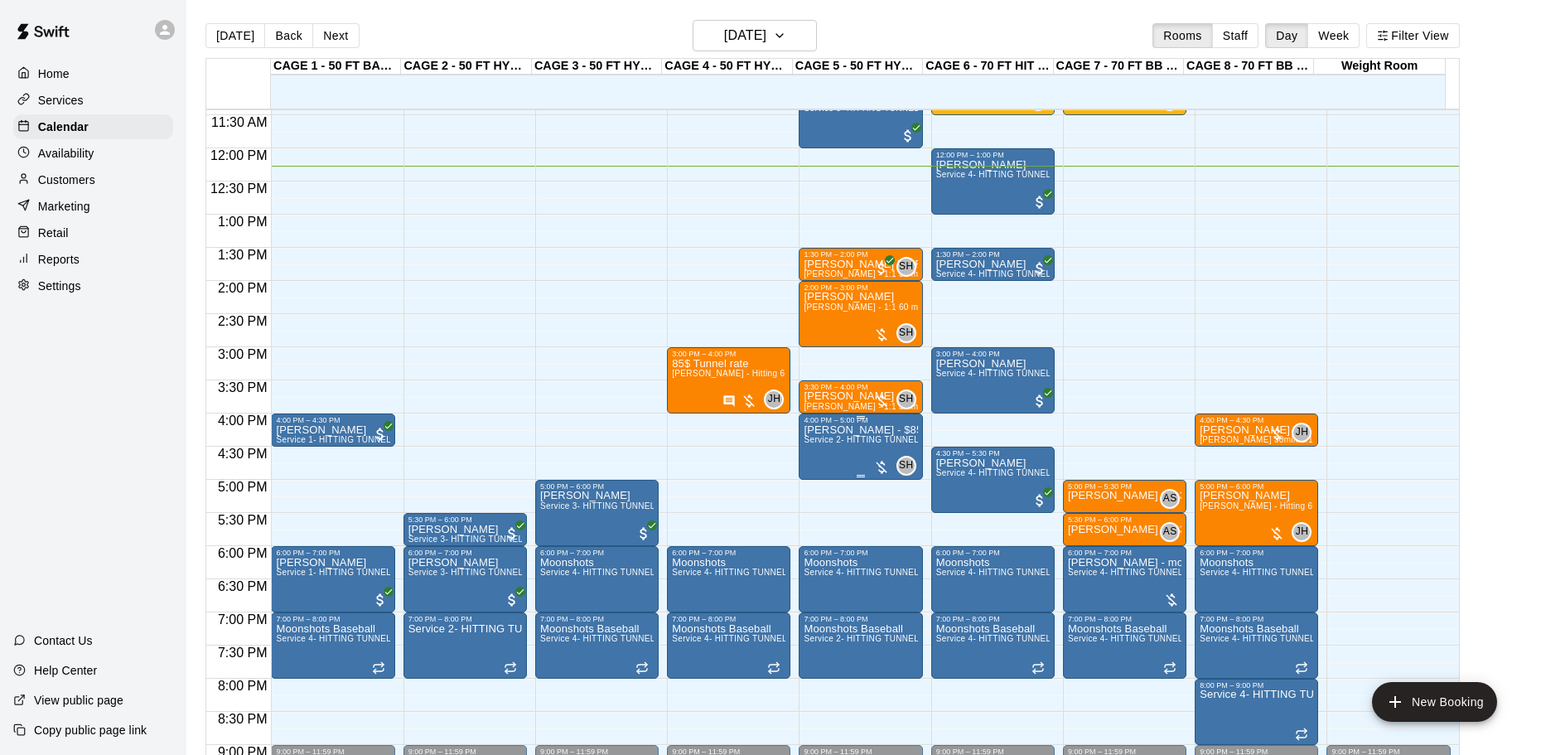
scroll to position [728, 0]
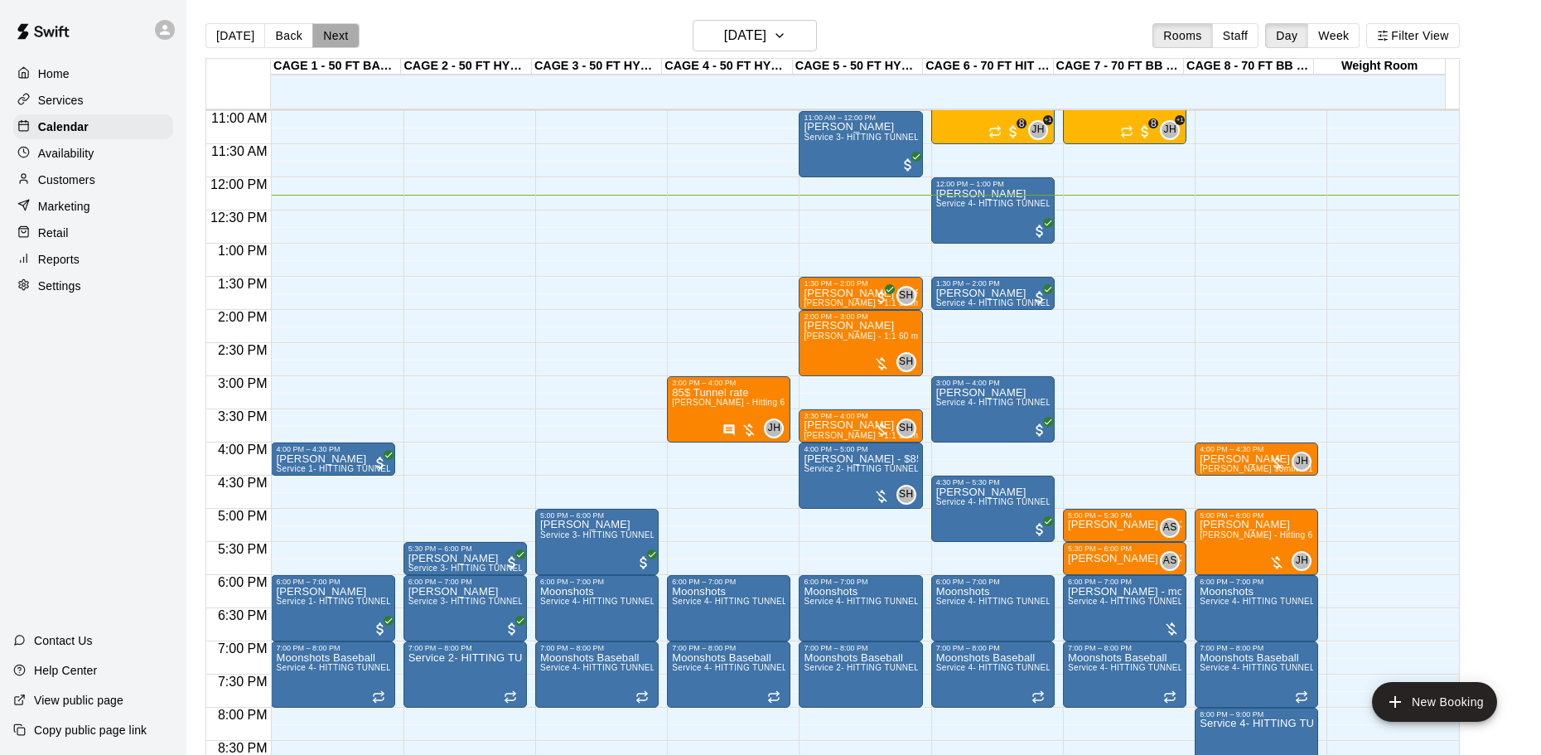
click at [328, 41] on button "Next" at bounding box center [335, 35] width 46 height 25
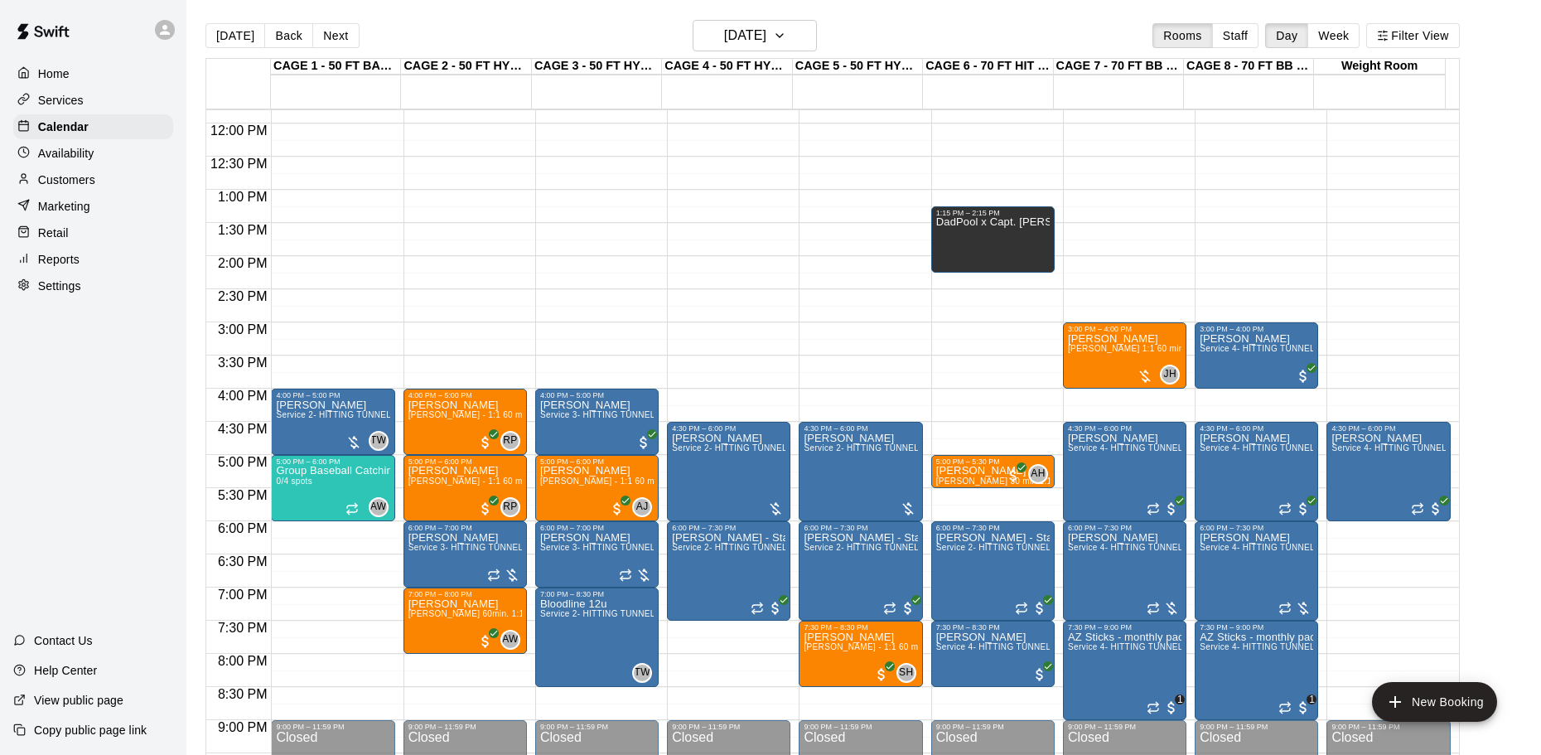
scroll to position [811, 0]
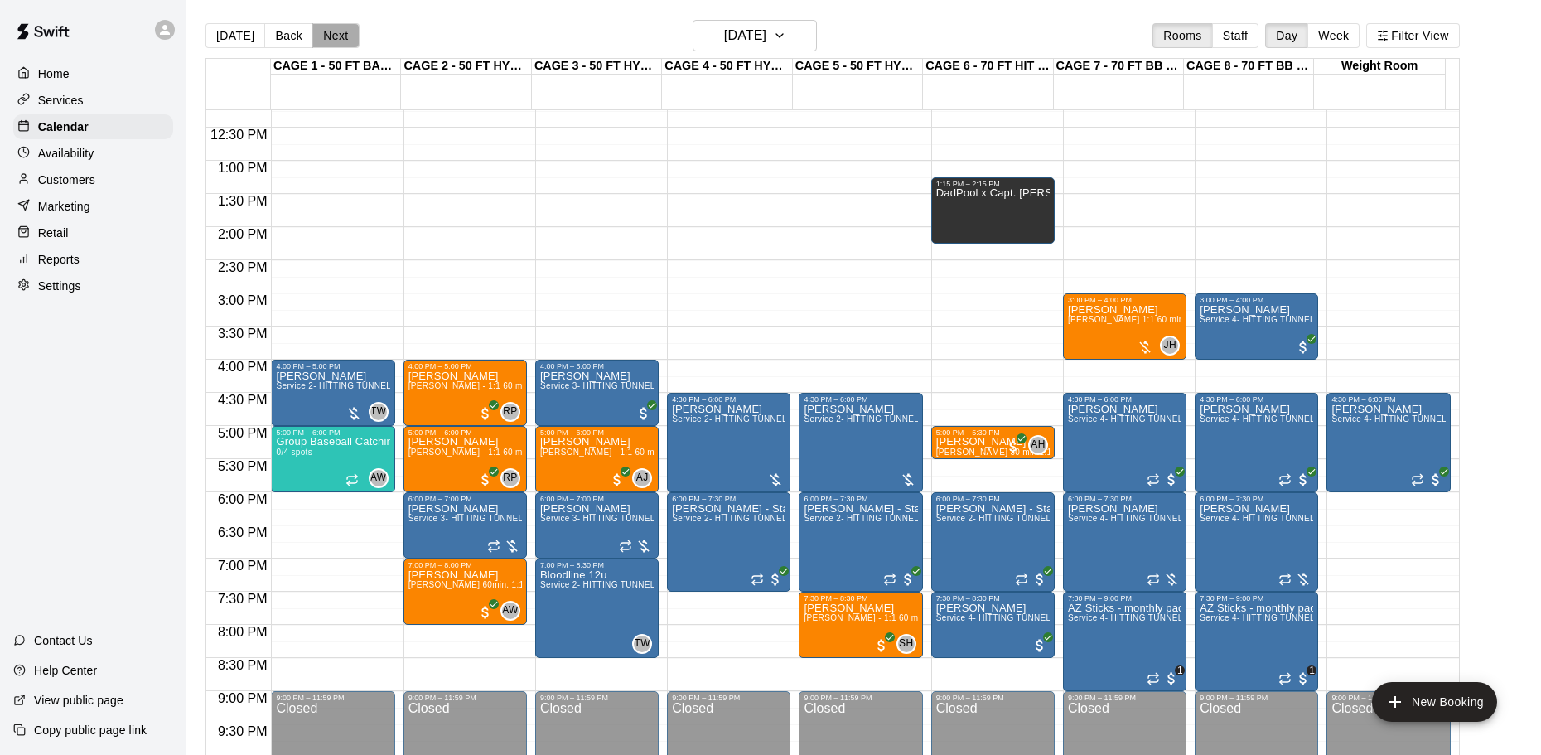
click at [335, 40] on button "Next" at bounding box center [335, 35] width 46 height 25
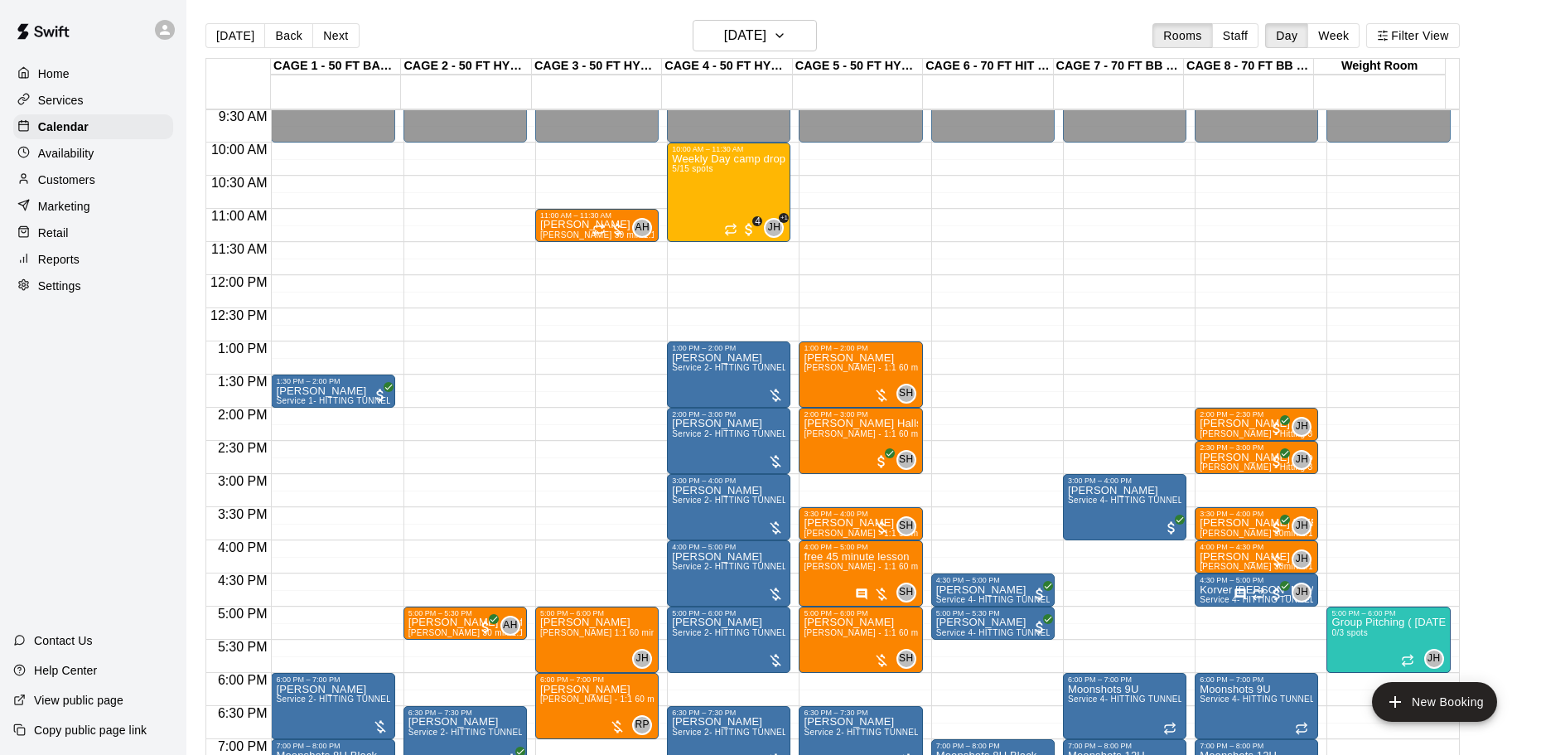
scroll to position [480, 0]
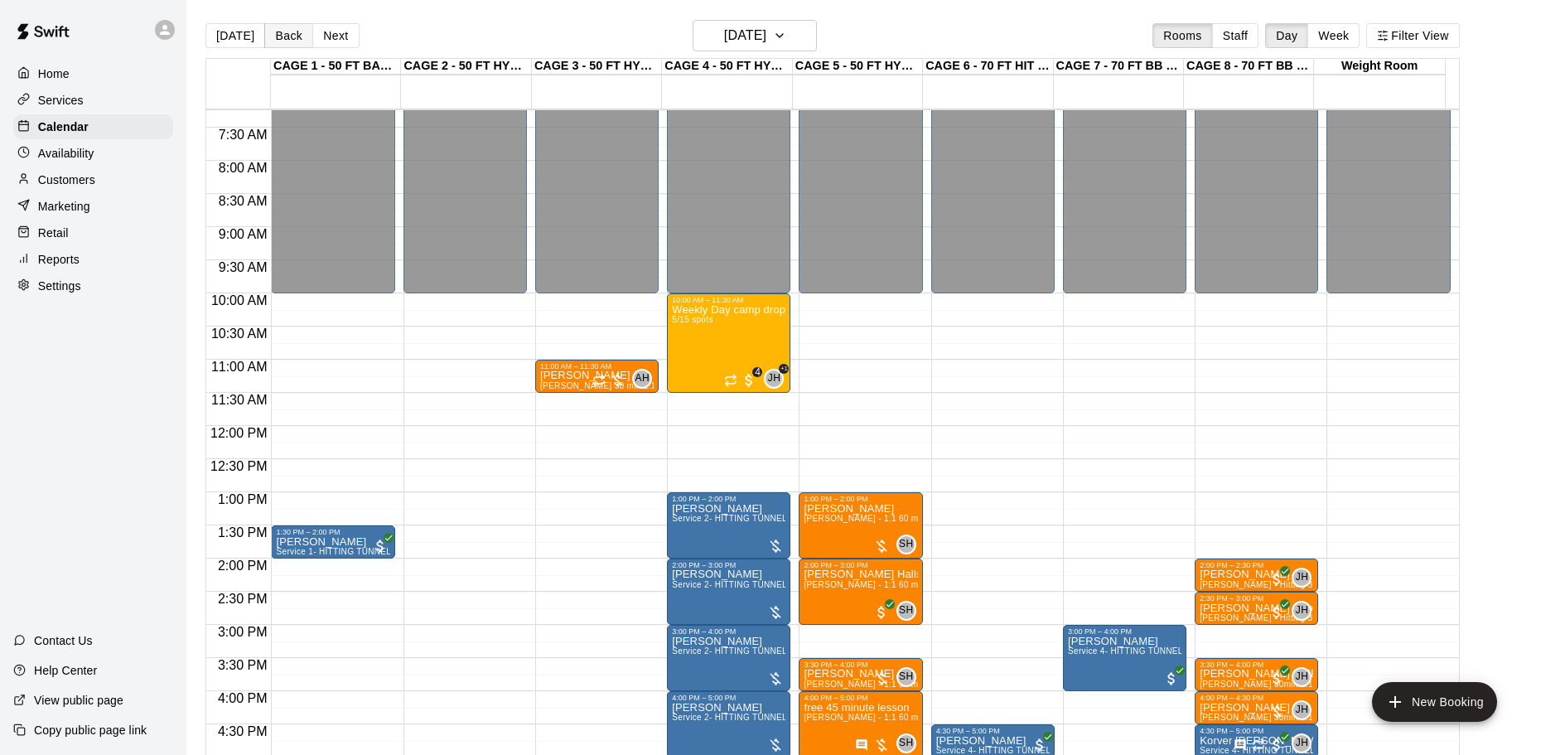
click at [280, 34] on button "Back" at bounding box center [288, 35] width 49 height 25
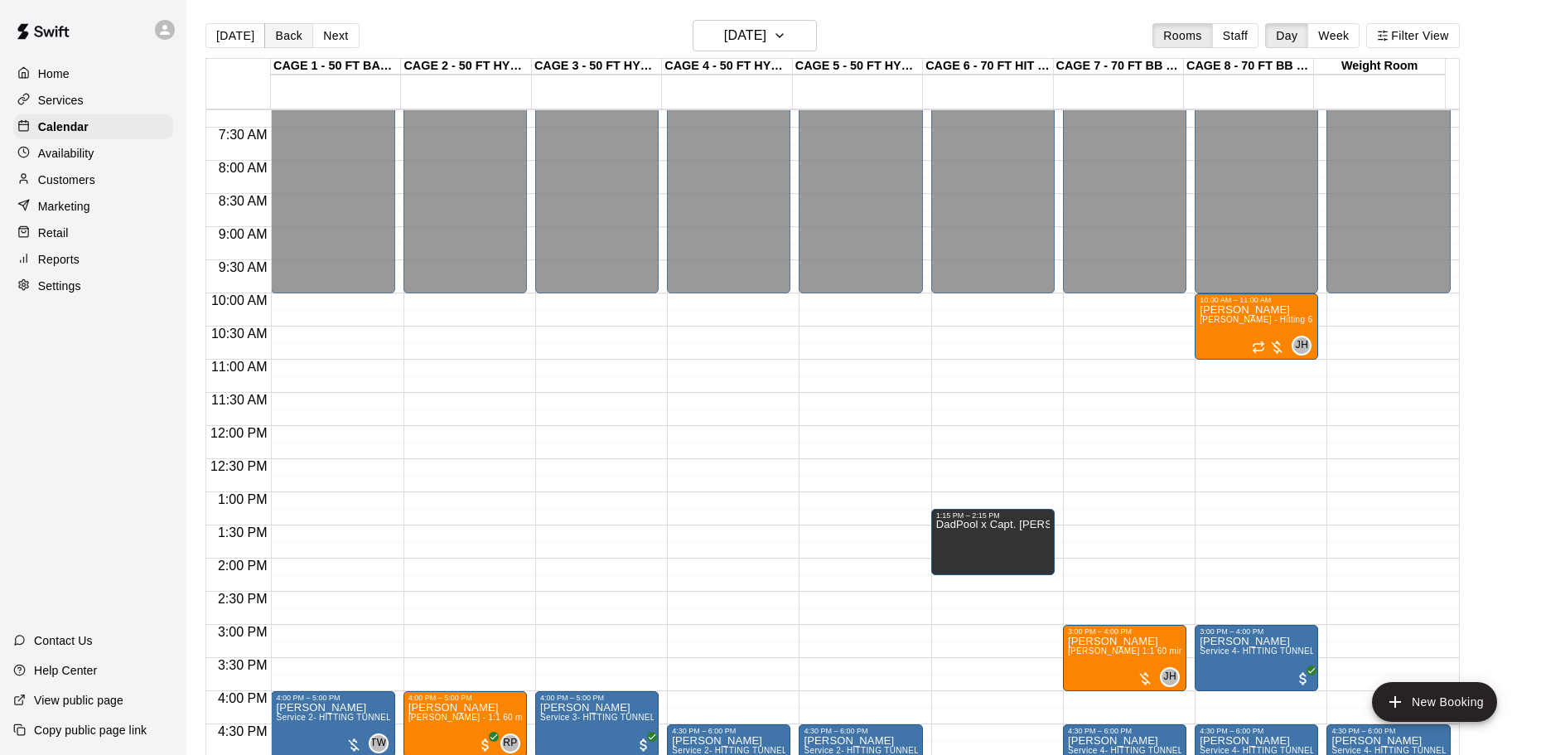
click at [289, 31] on button "Back" at bounding box center [288, 35] width 49 height 25
